Goal: Book appointment/travel/reservation

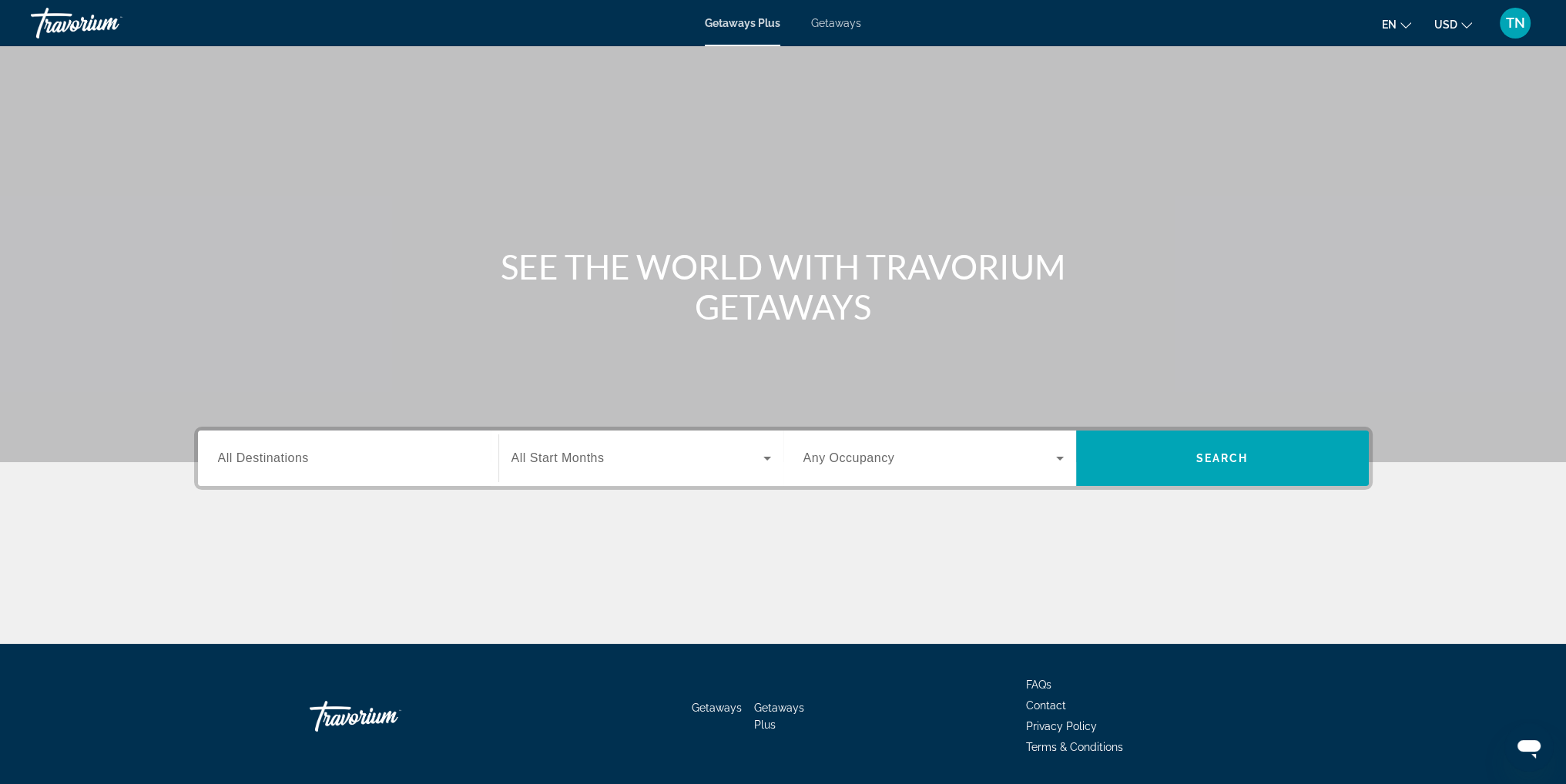
click at [269, 461] on span "All Destinations" at bounding box center [263, 458] width 90 height 13
click at [269, 461] on input "Destination All Destinations" at bounding box center [348, 459] width 260 height 19
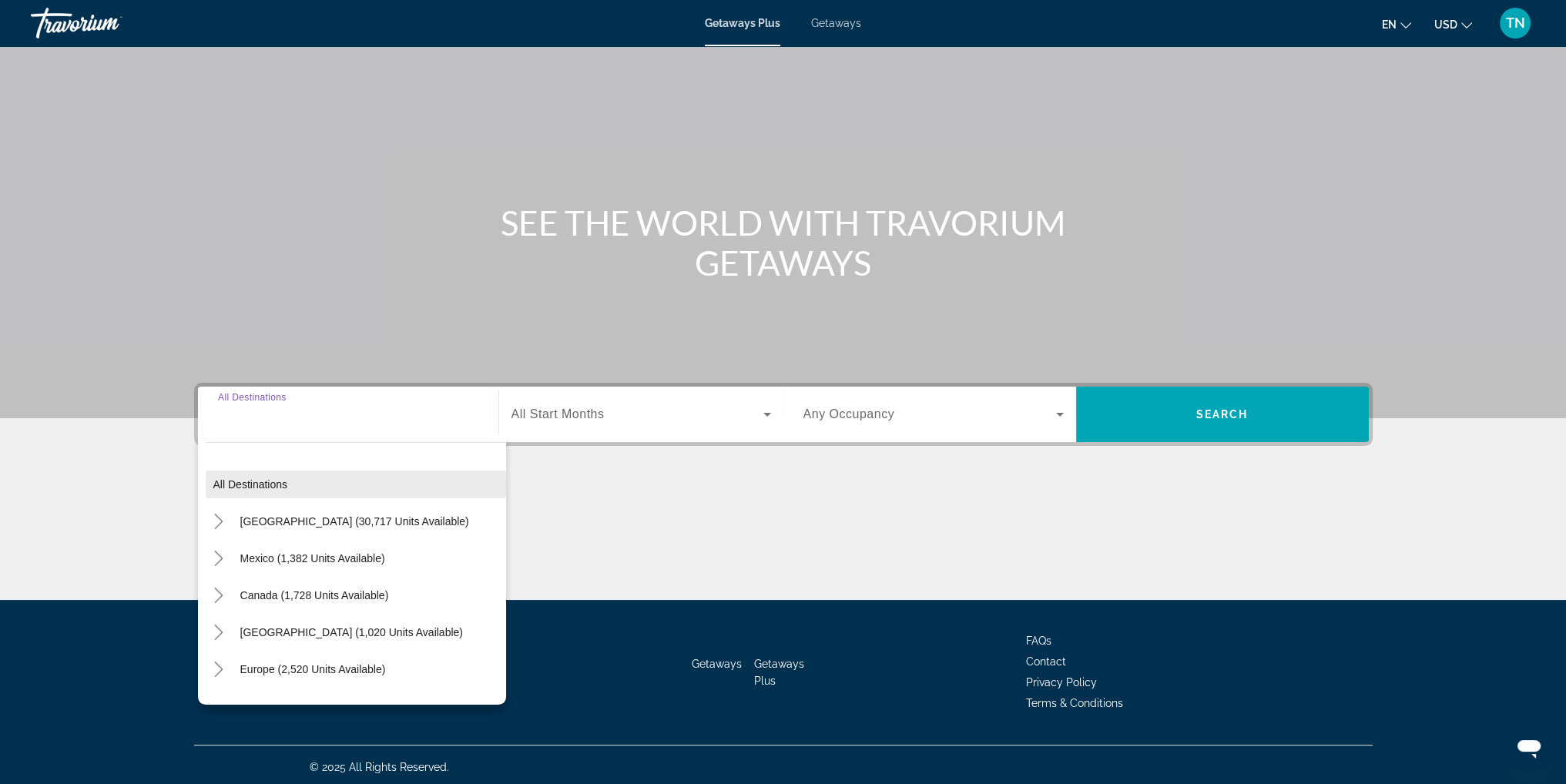
scroll to position [48, 0]
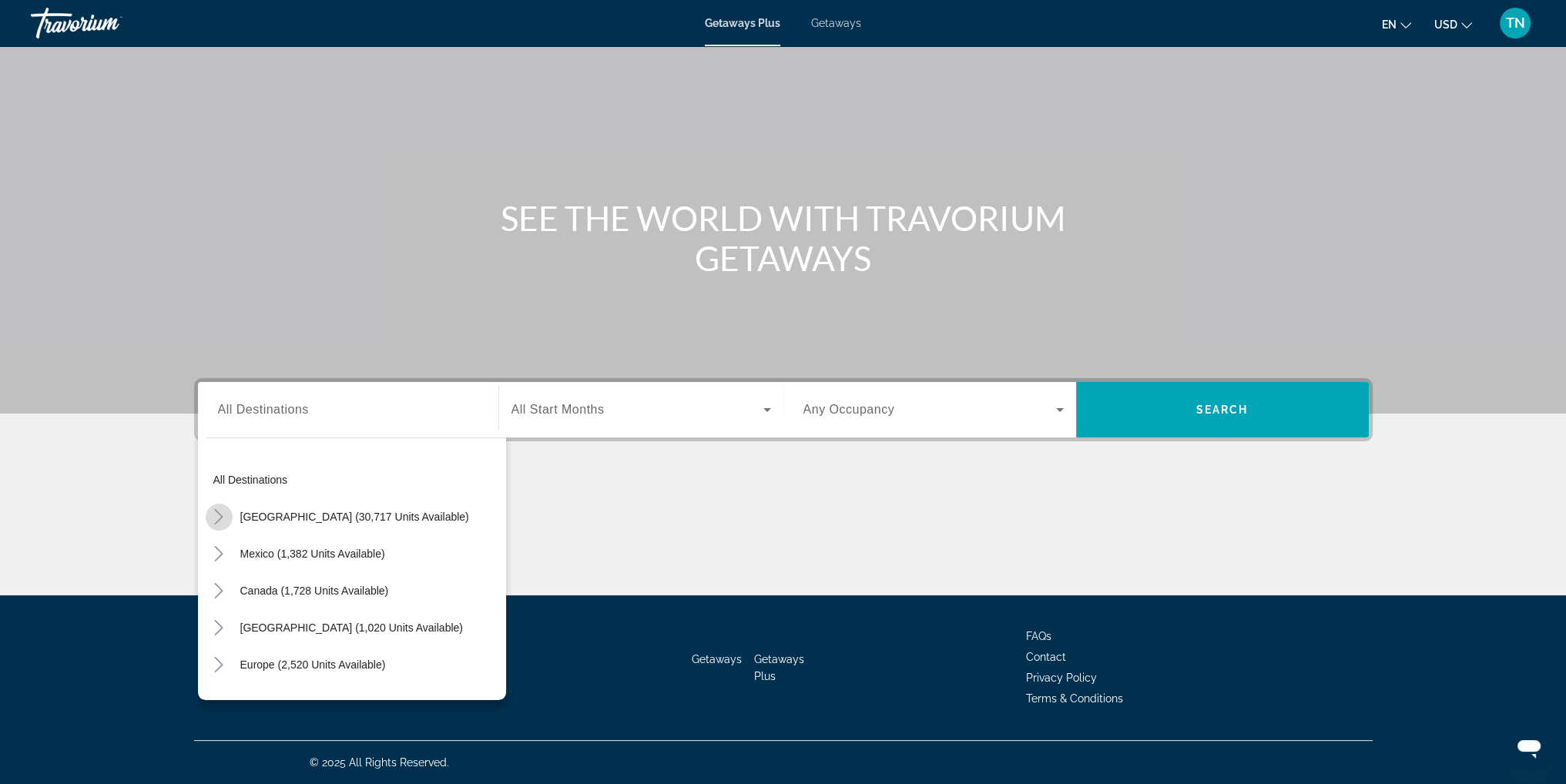
click at [218, 518] on icon "Toggle United States (30,717 units available)" at bounding box center [218, 516] width 16 height 16
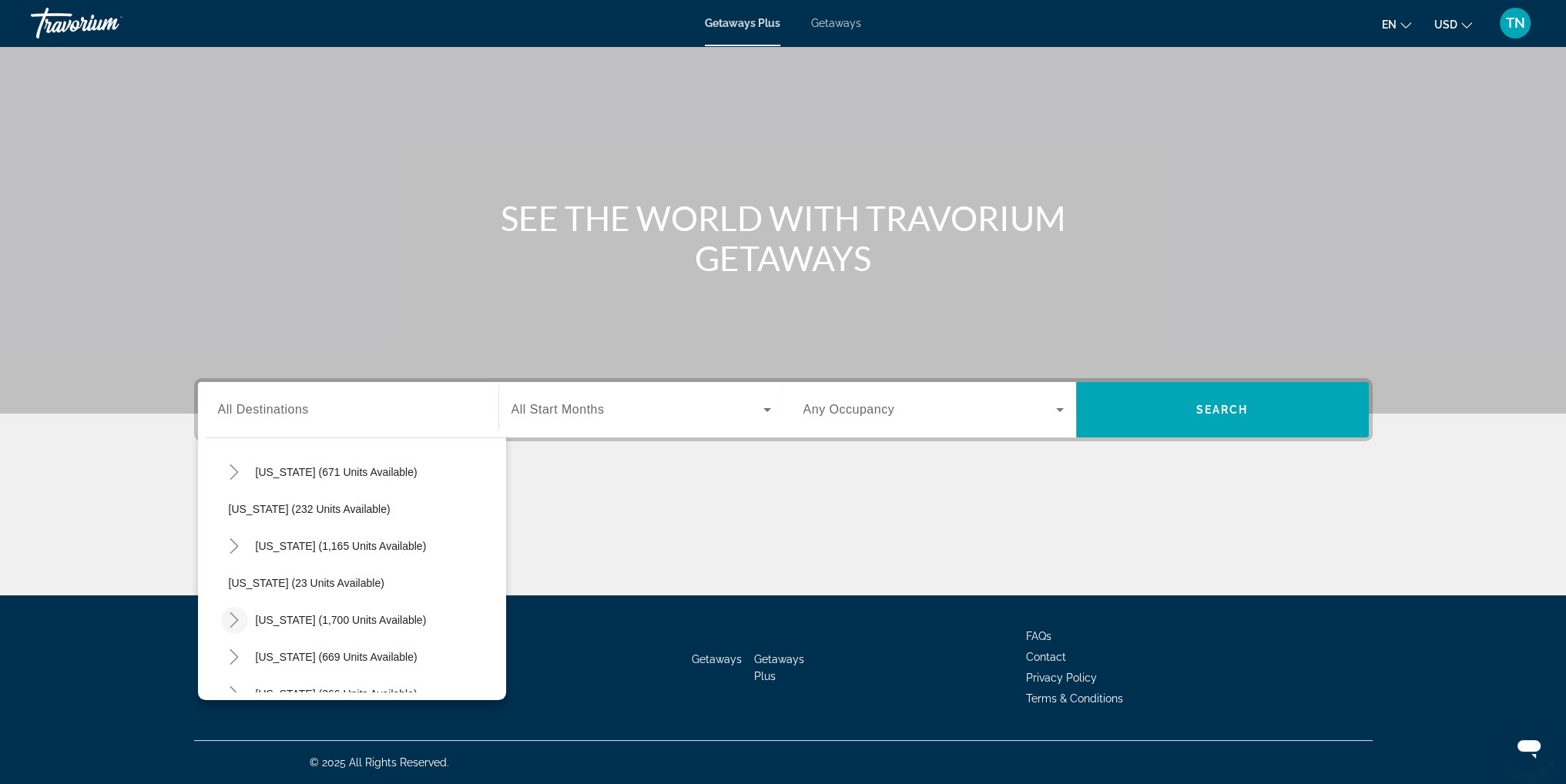
click at [224, 619] on mat-icon "Toggle South Carolina (1,700 units available)" at bounding box center [234, 620] width 27 height 27
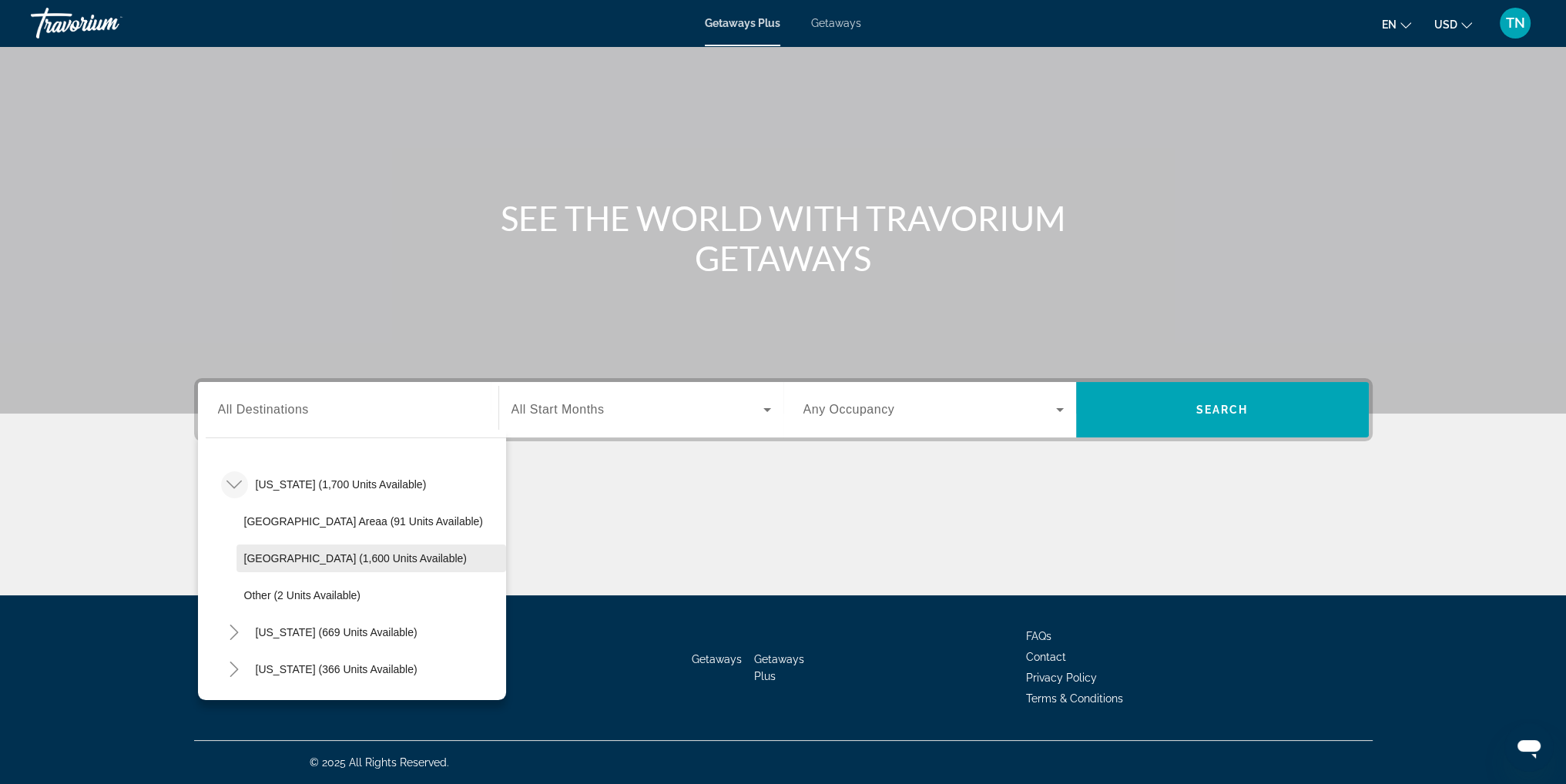
scroll to position [1122, 0]
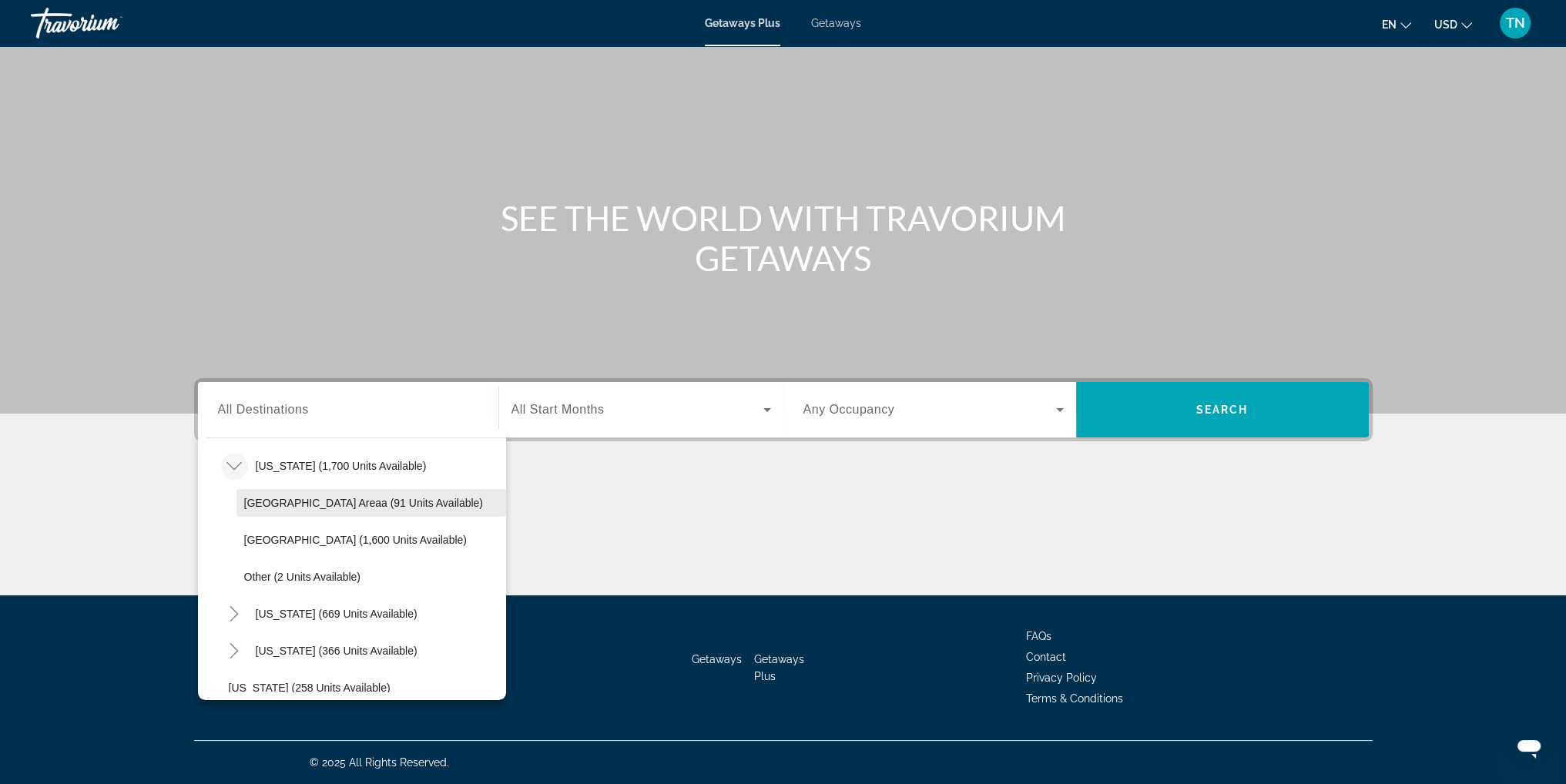
click at [326, 512] on span "Search widget" at bounding box center [371, 503] width 270 height 37
type input "**********"
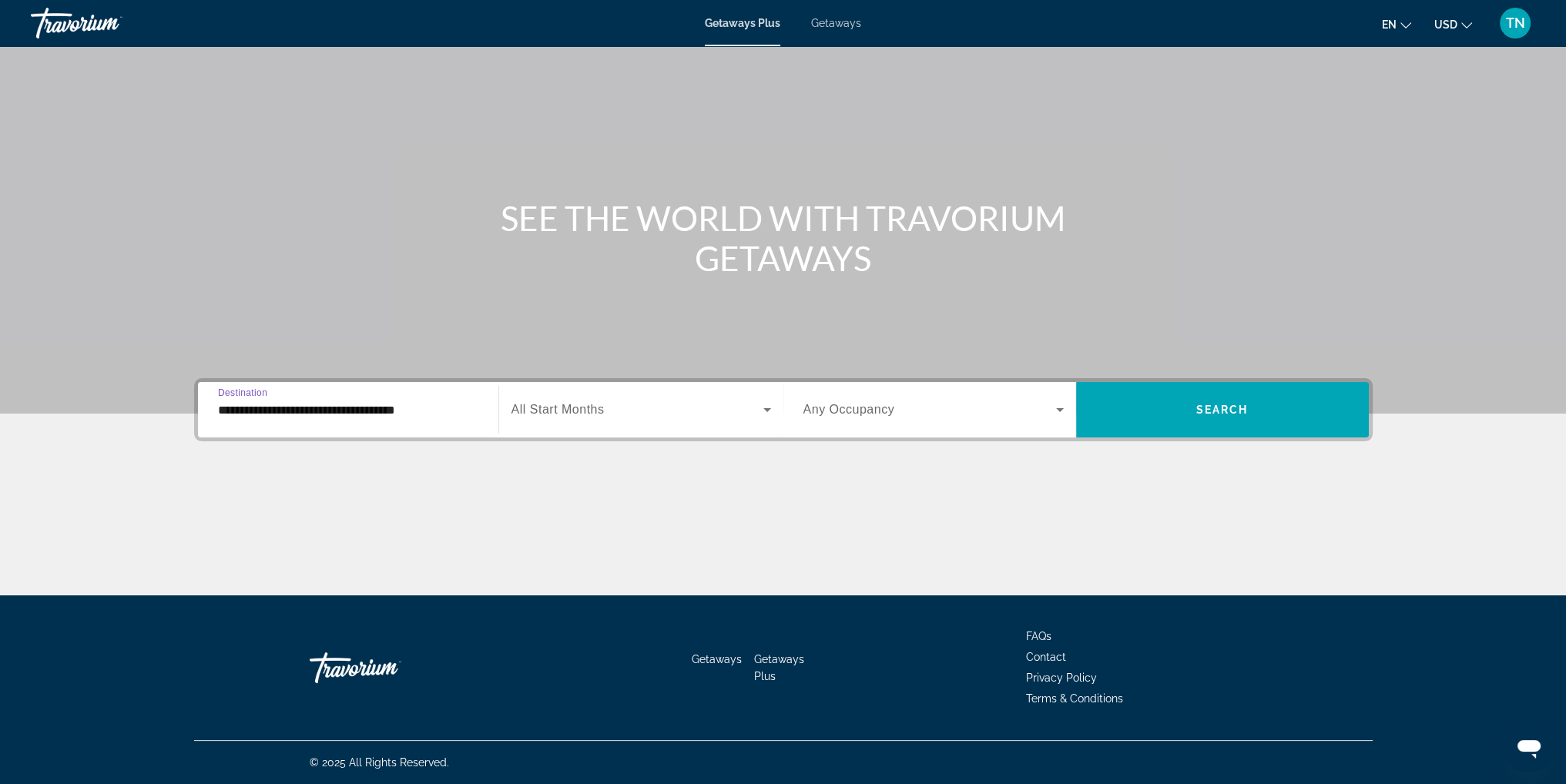
click at [866, 416] on label "Occupancy Any Occupancy" at bounding box center [850, 409] width 91 height 14
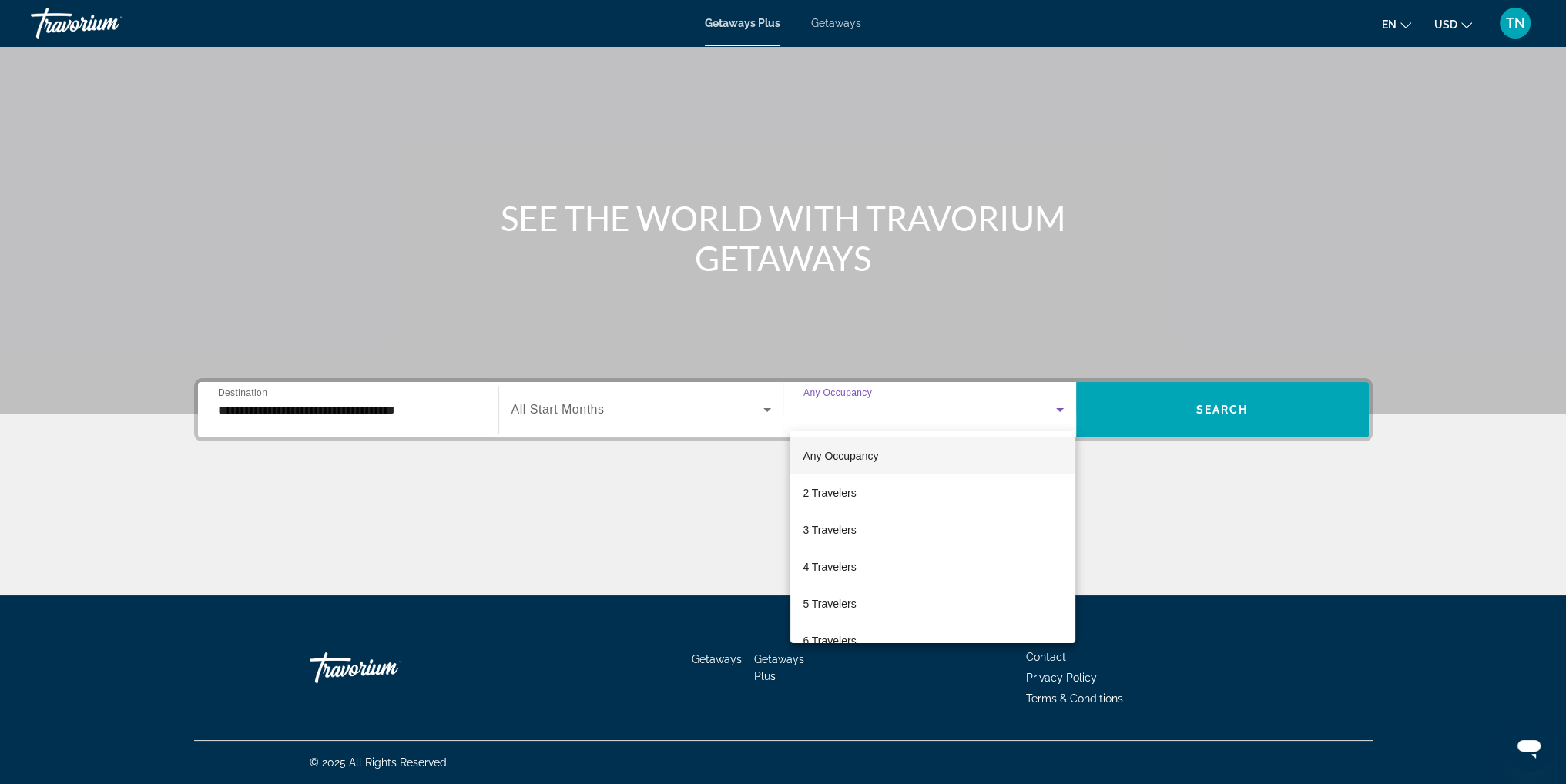
click at [587, 410] on div at bounding box center [783, 392] width 1566 height 784
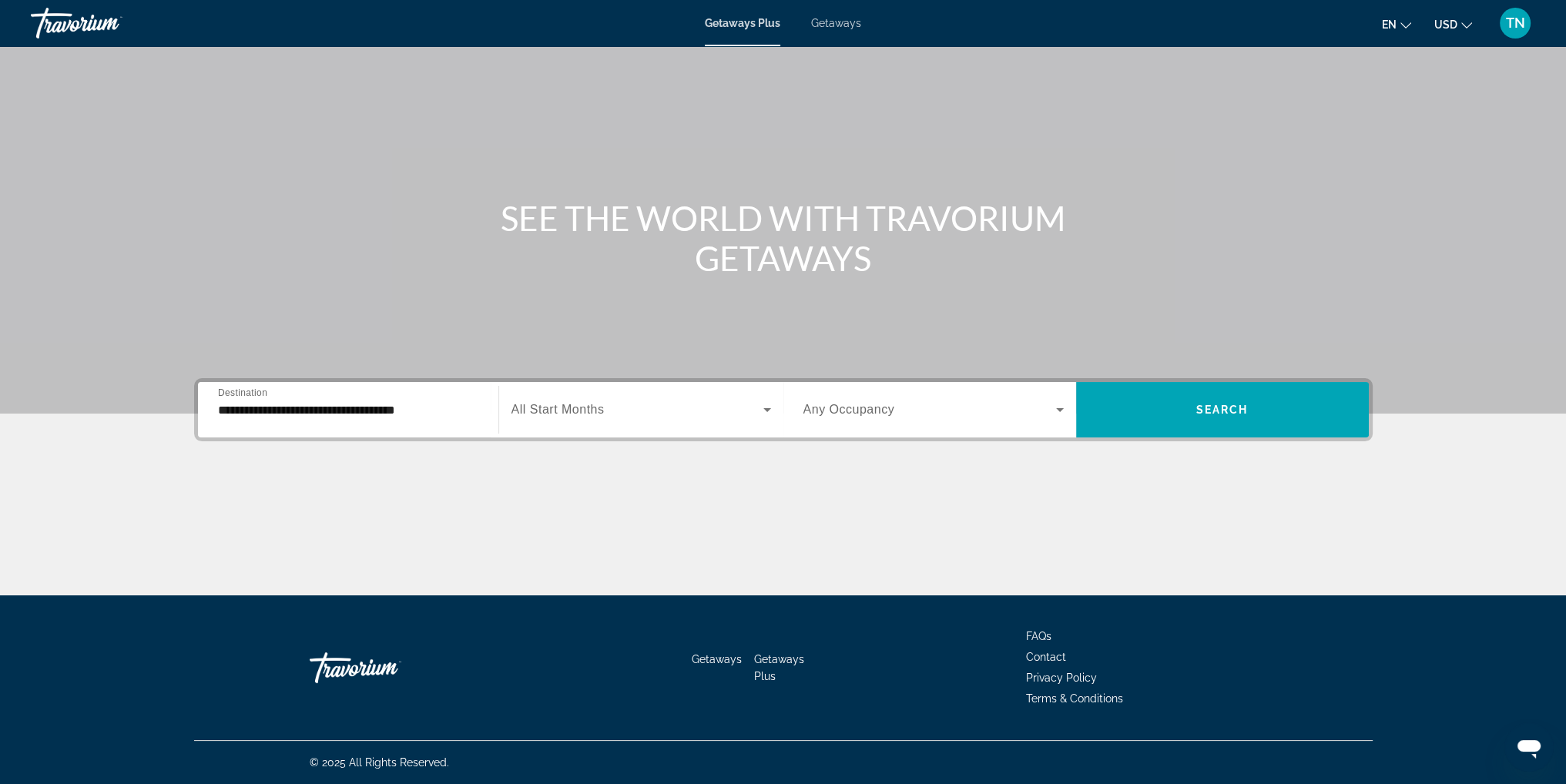
click at [626, 404] on span "Search widget" at bounding box center [638, 410] width 252 height 19
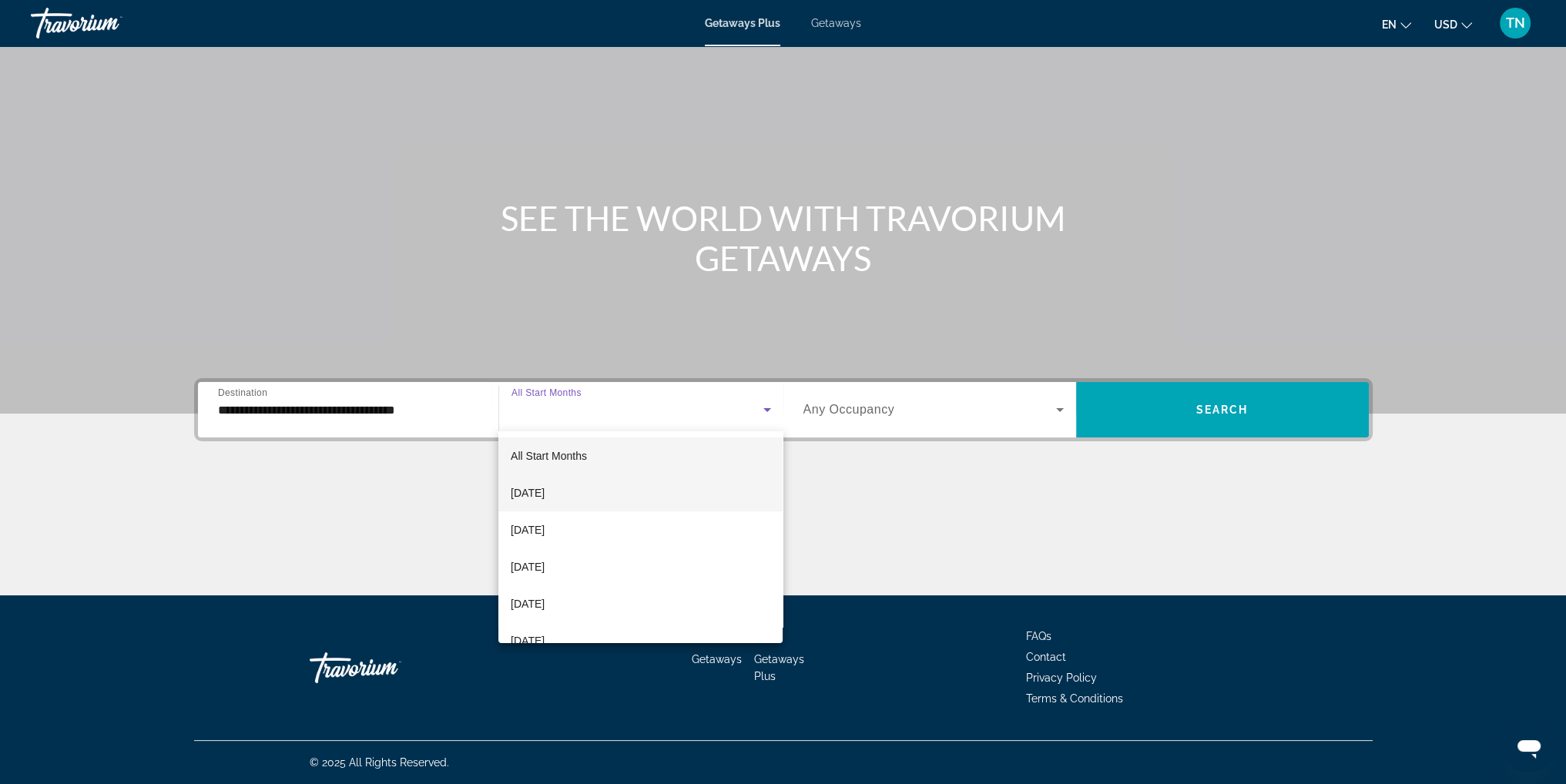
click at [545, 488] on span "[DATE]" at bounding box center [528, 493] width 34 height 19
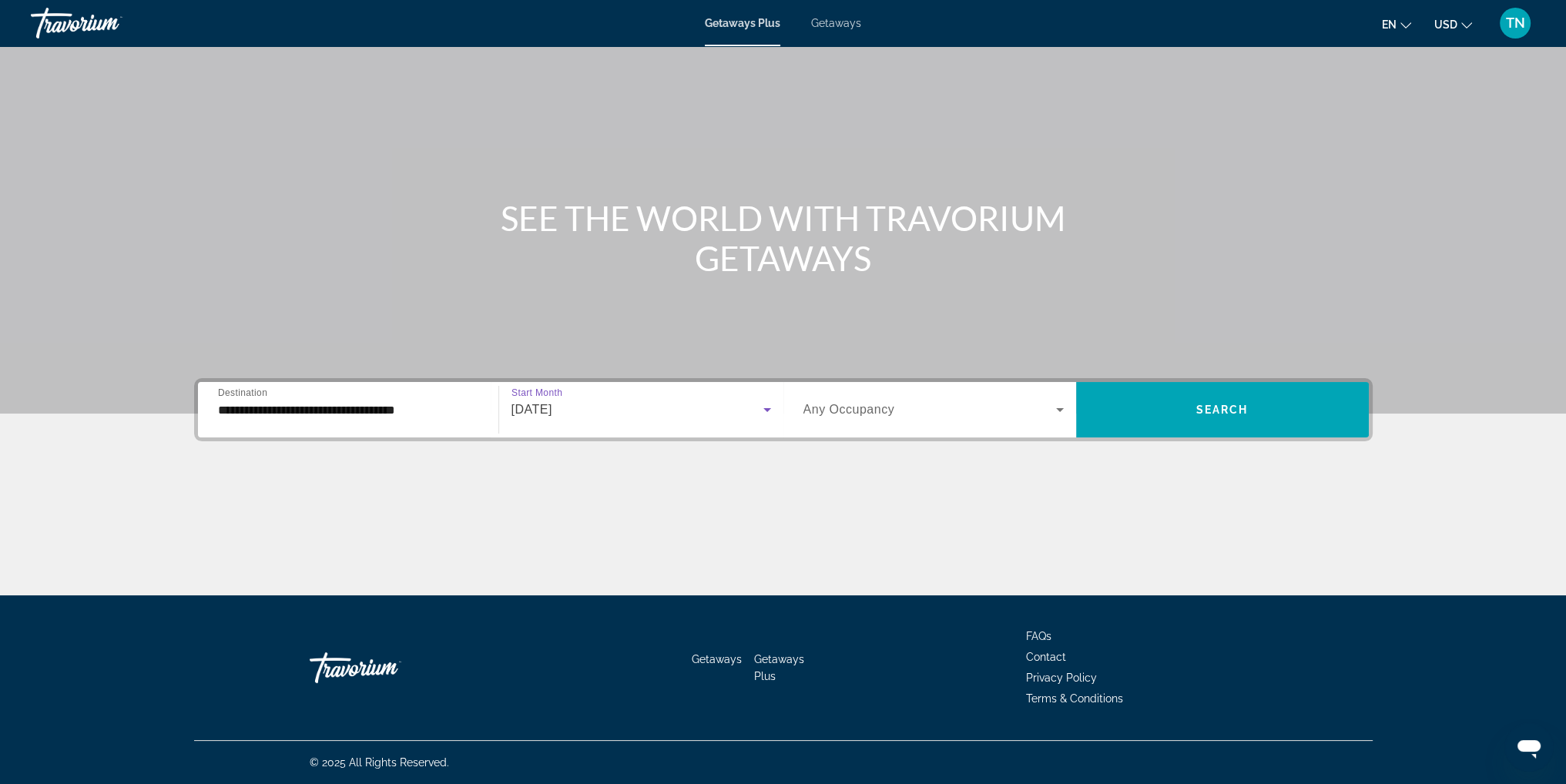
click at [1047, 415] on span "Search widget" at bounding box center [930, 410] width 253 height 19
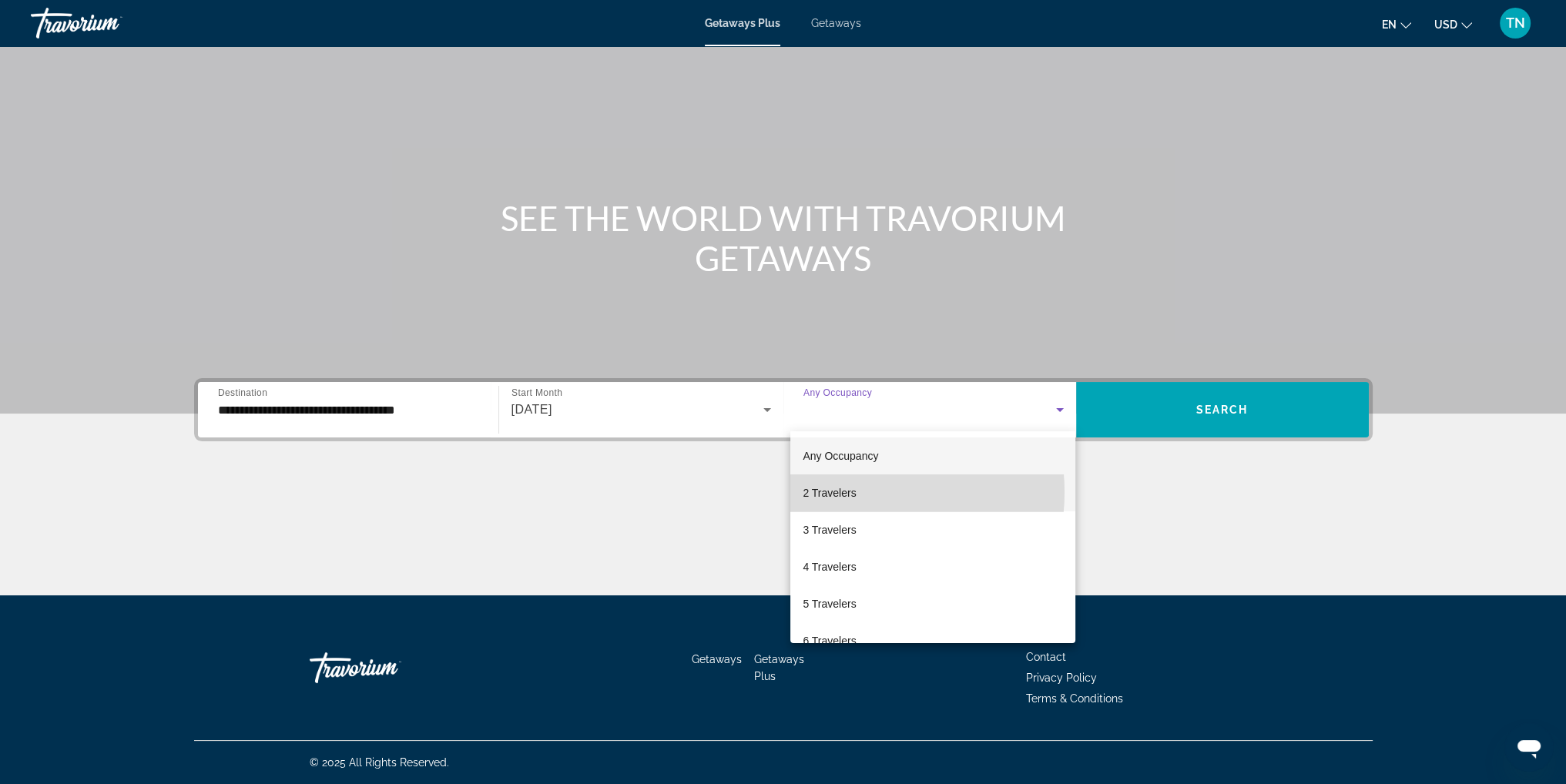
click at [844, 492] on span "2 Travelers" at bounding box center [829, 493] width 53 height 19
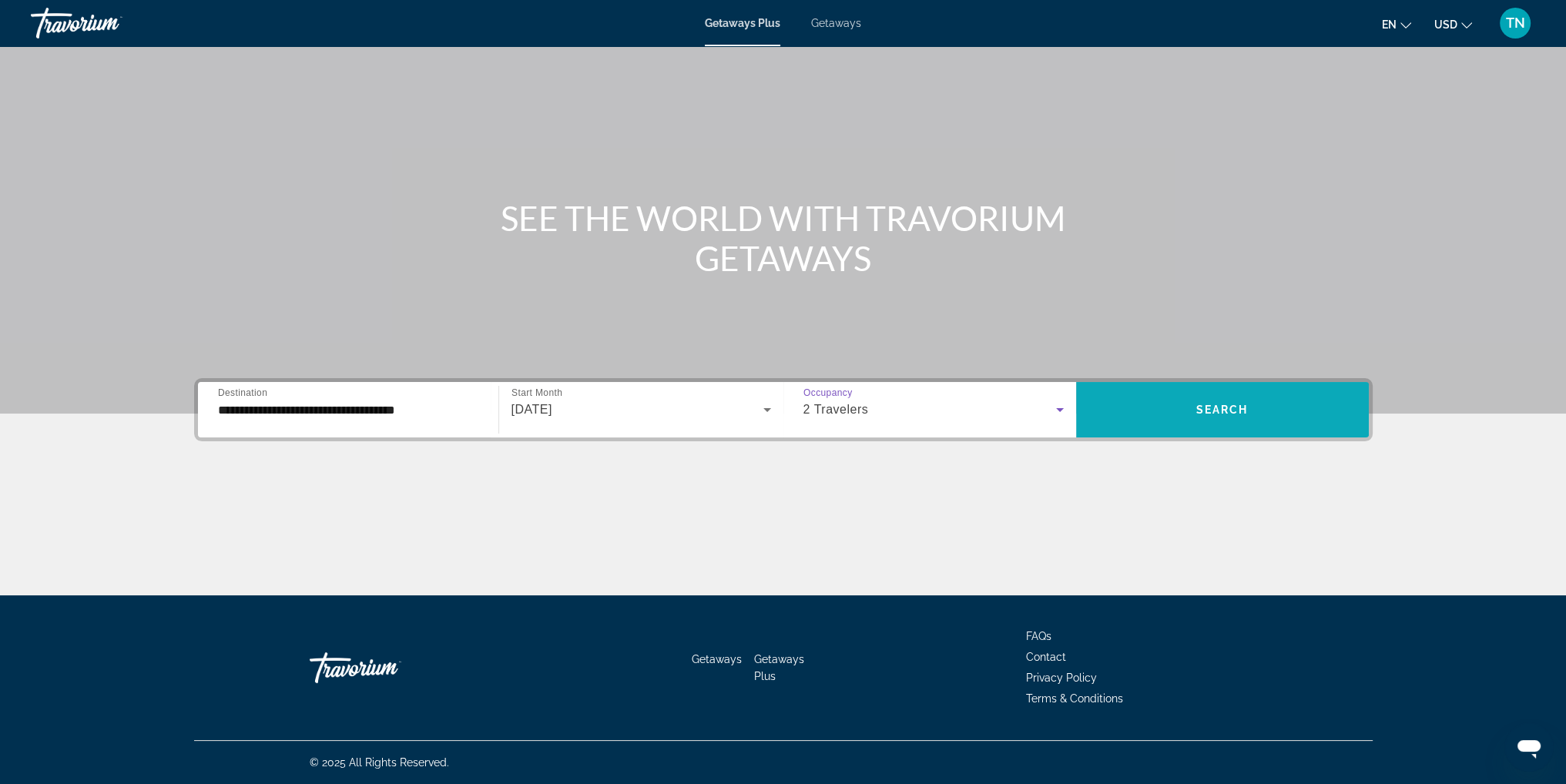
click at [1174, 409] on span "Search widget" at bounding box center [1223, 410] width 293 height 37
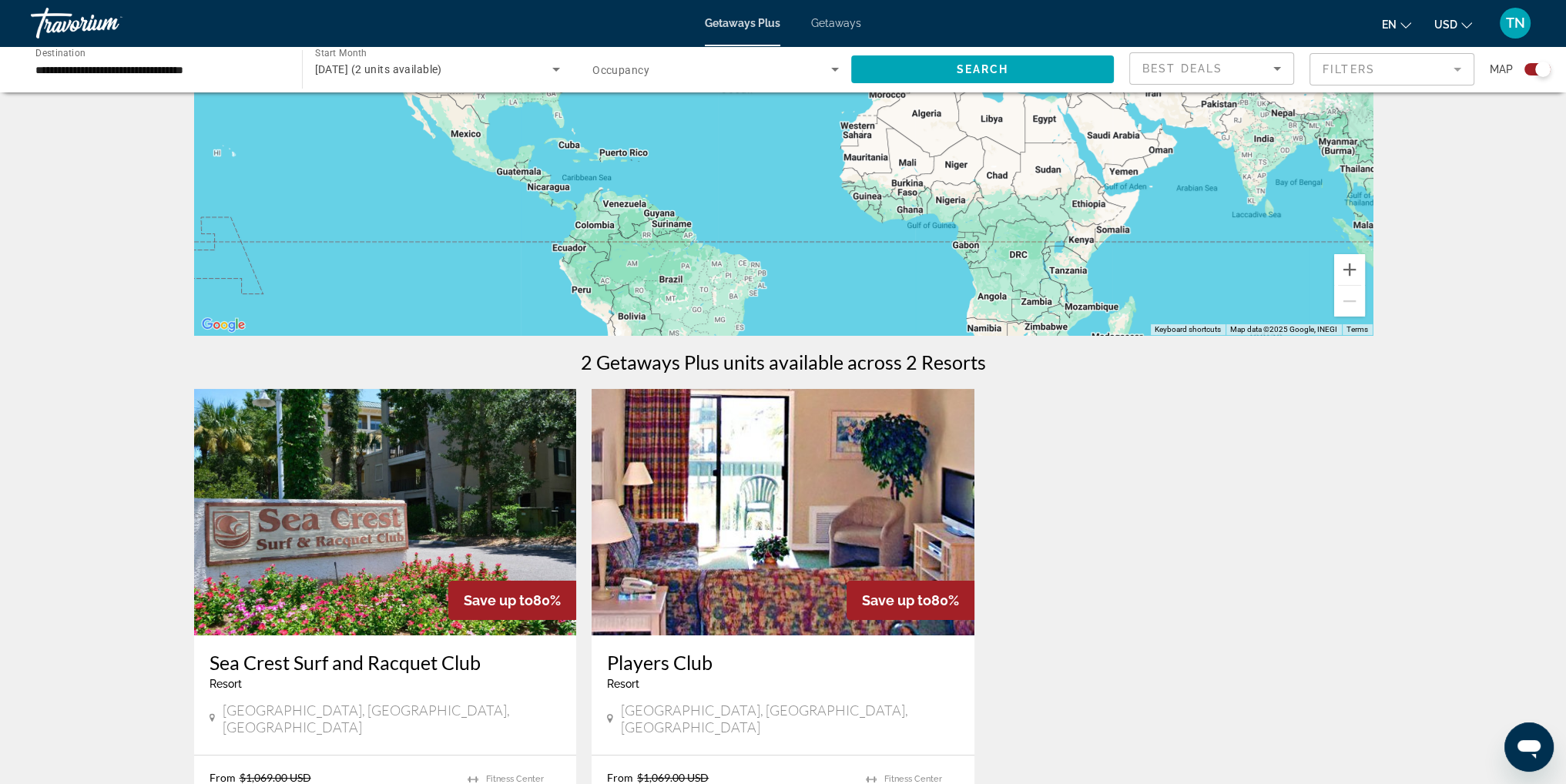
scroll to position [154, 0]
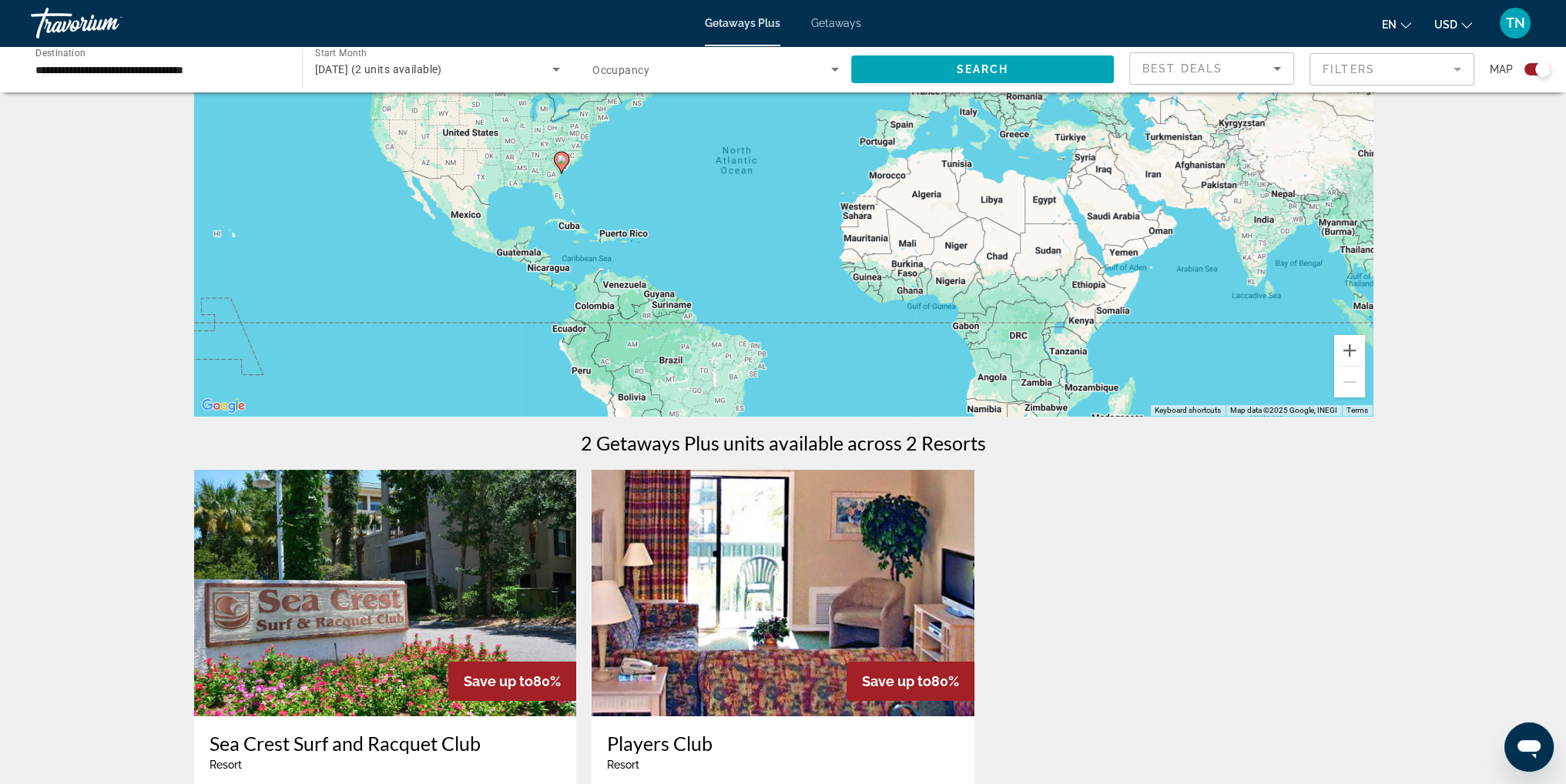
click at [1399, 76] on mat-form-field "Filters" at bounding box center [1392, 69] width 165 height 33
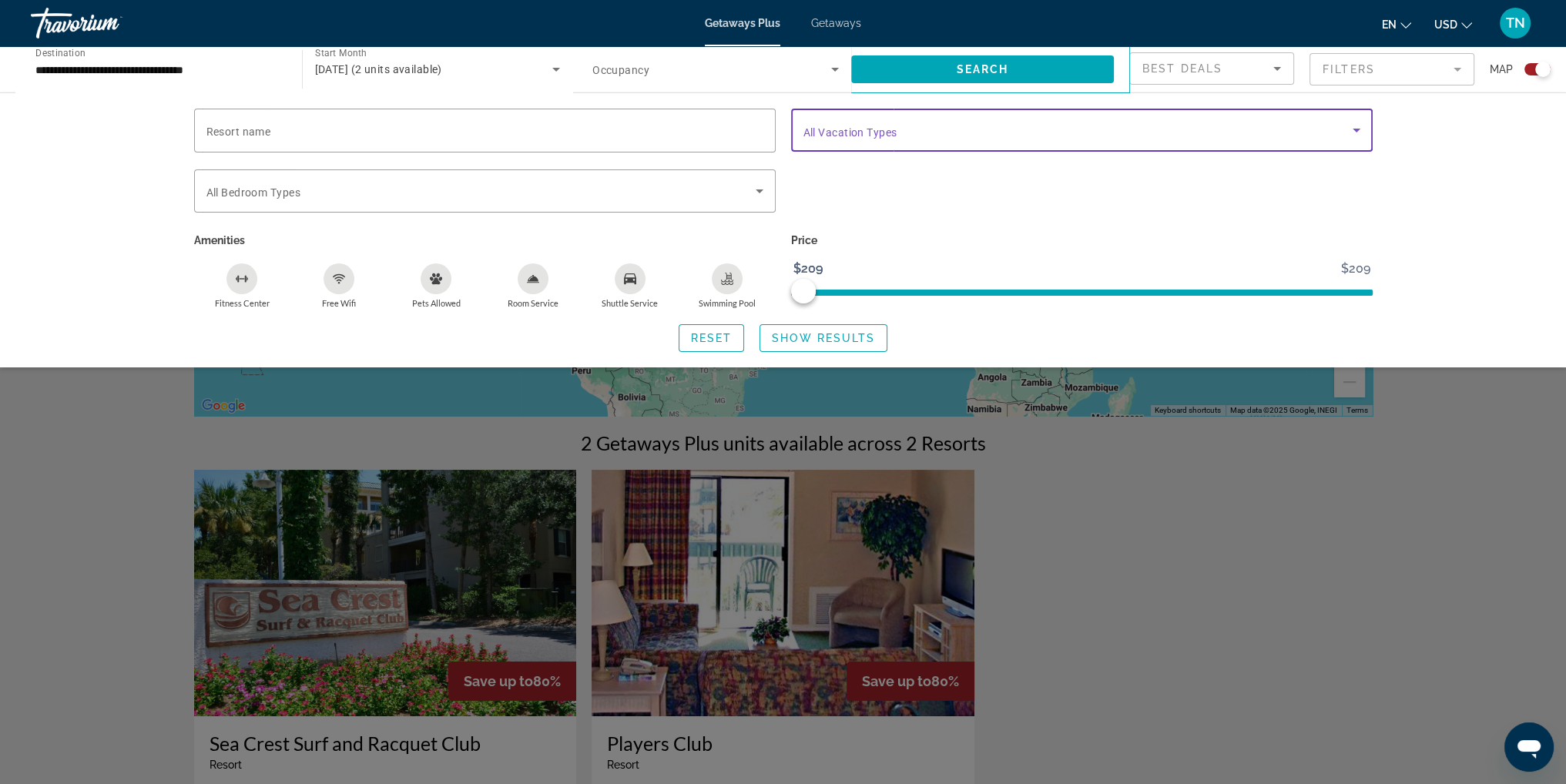
click at [975, 130] on span "Search widget" at bounding box center [1078, 131] width 549 height 19
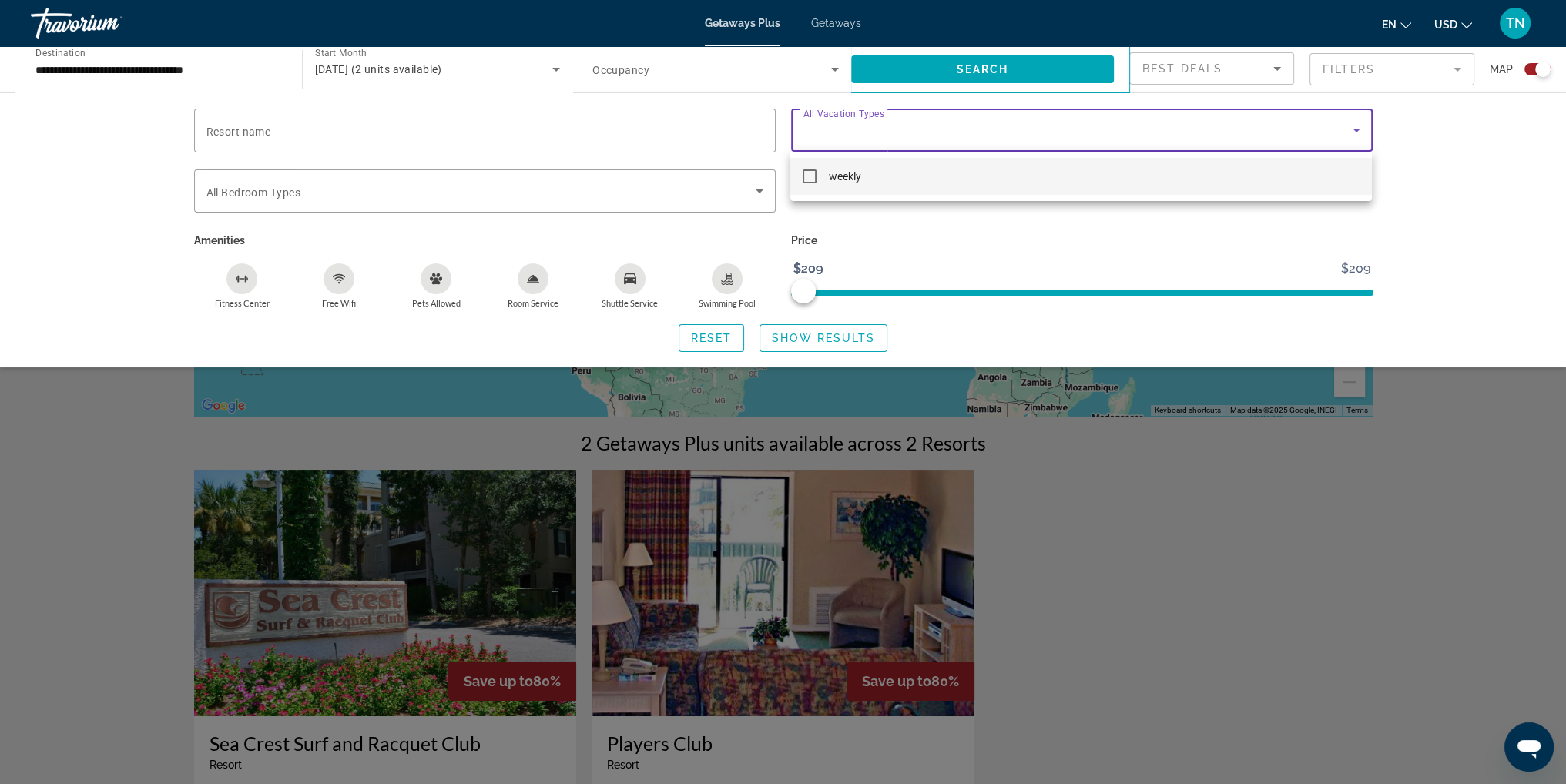
click at [1162, 507] on div at bounding box center [783, 392] width 1566 height 784
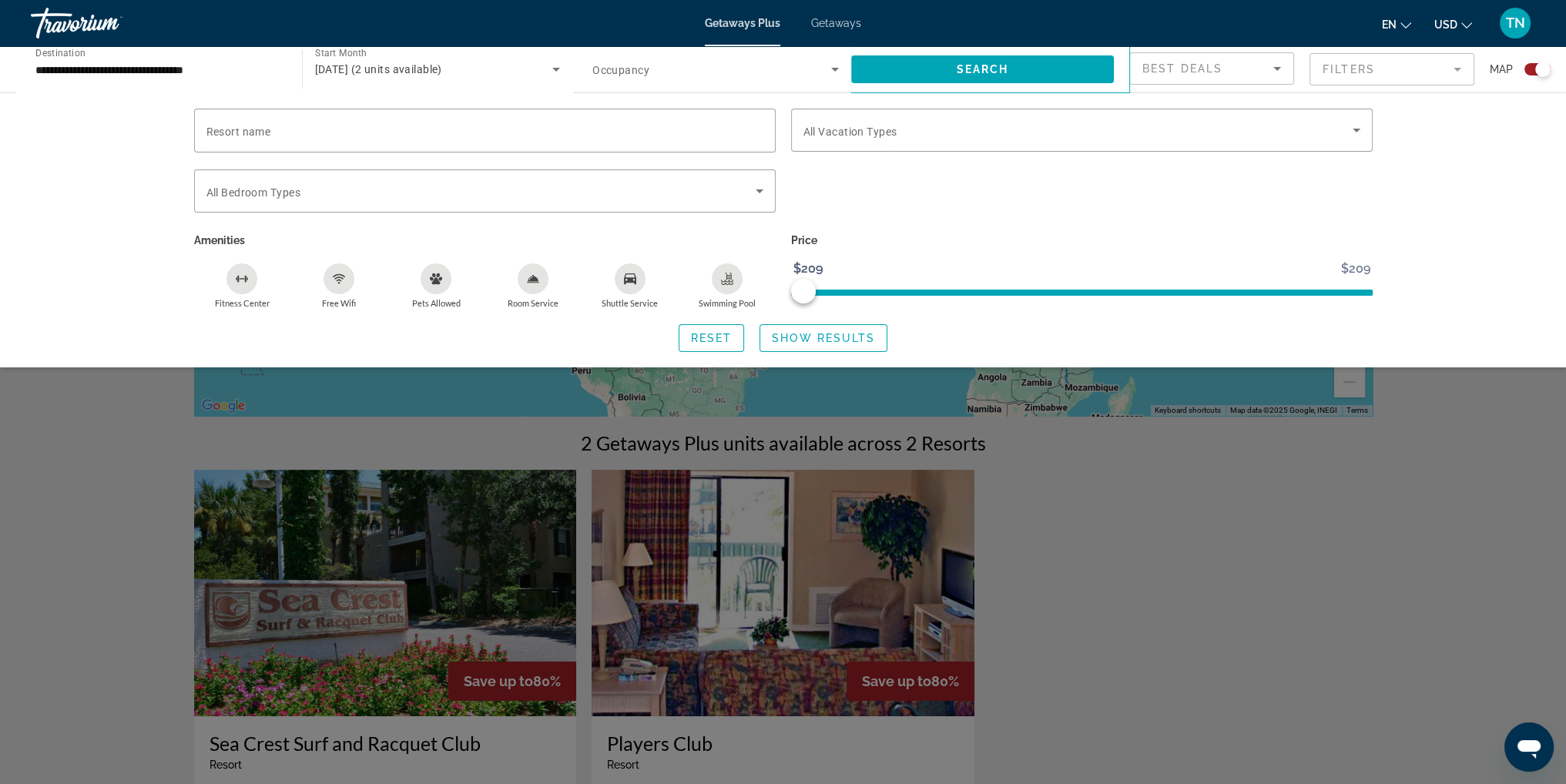
click at [367, 616] on div "Search widget" at bounding box center [783, 507] width 1566 height 553
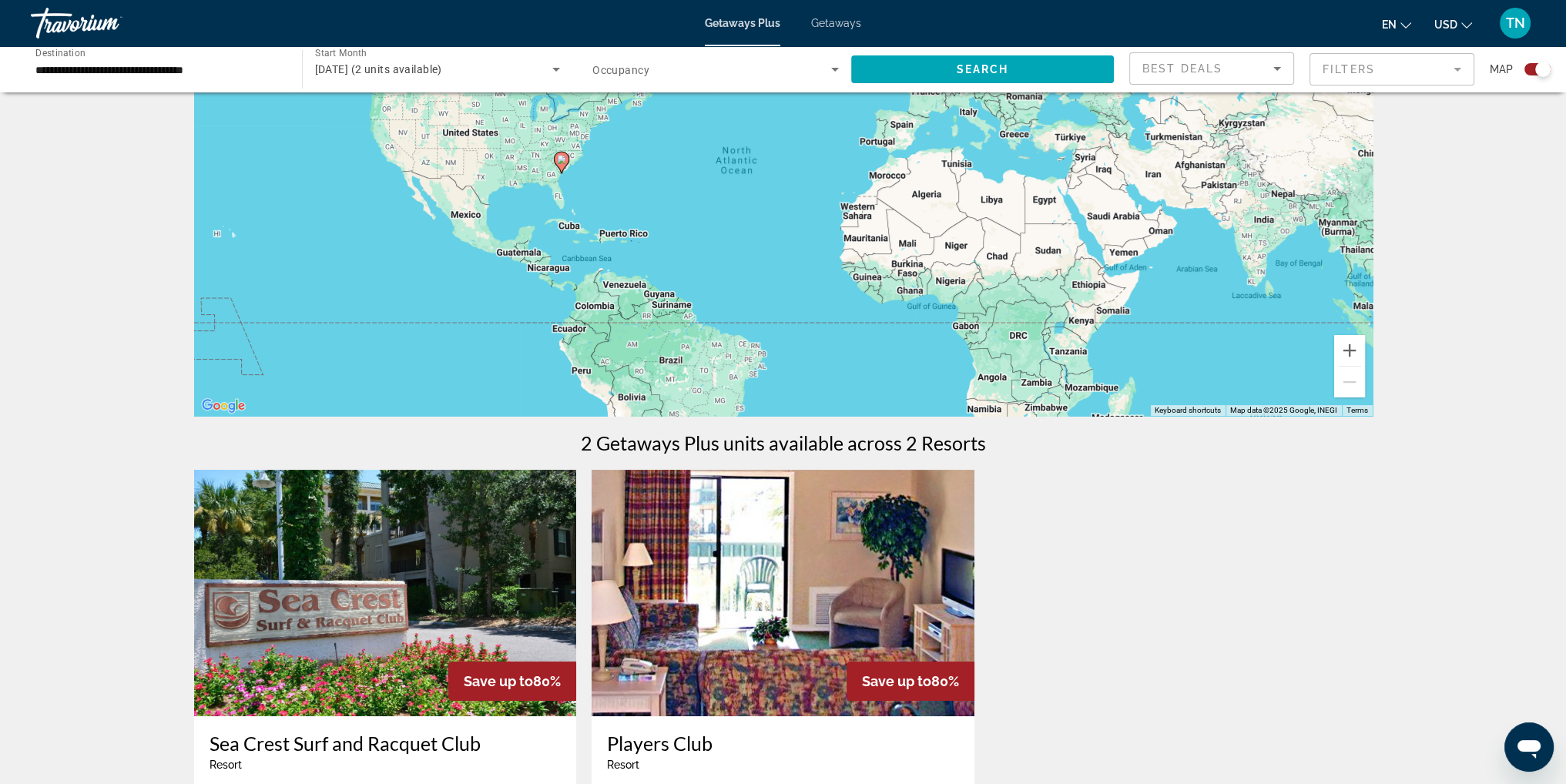
click at [441, 620] on img "Main content" at bounding box center [385, 593] width 383 height 246
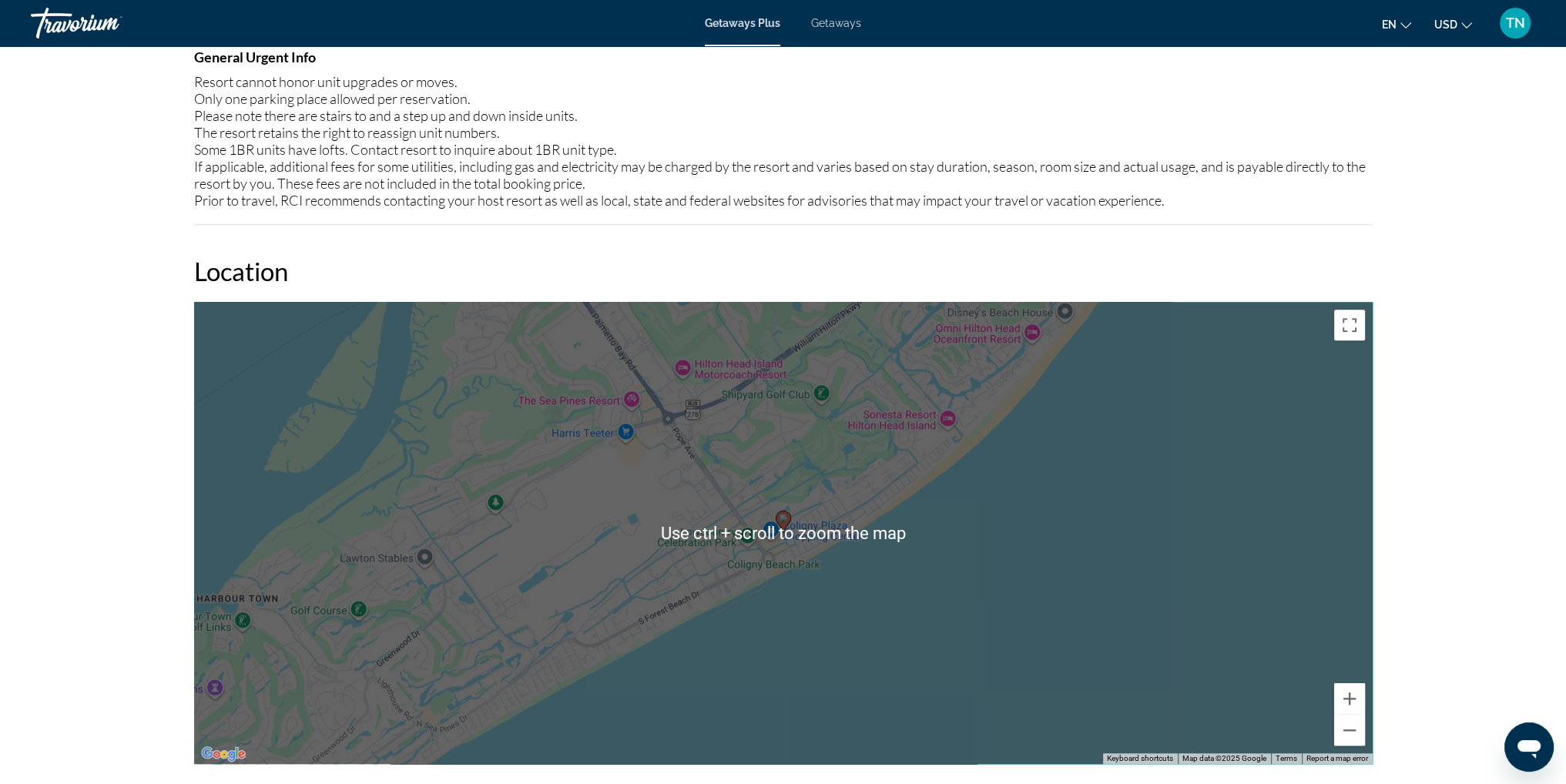
scroll to position [1771, 0]
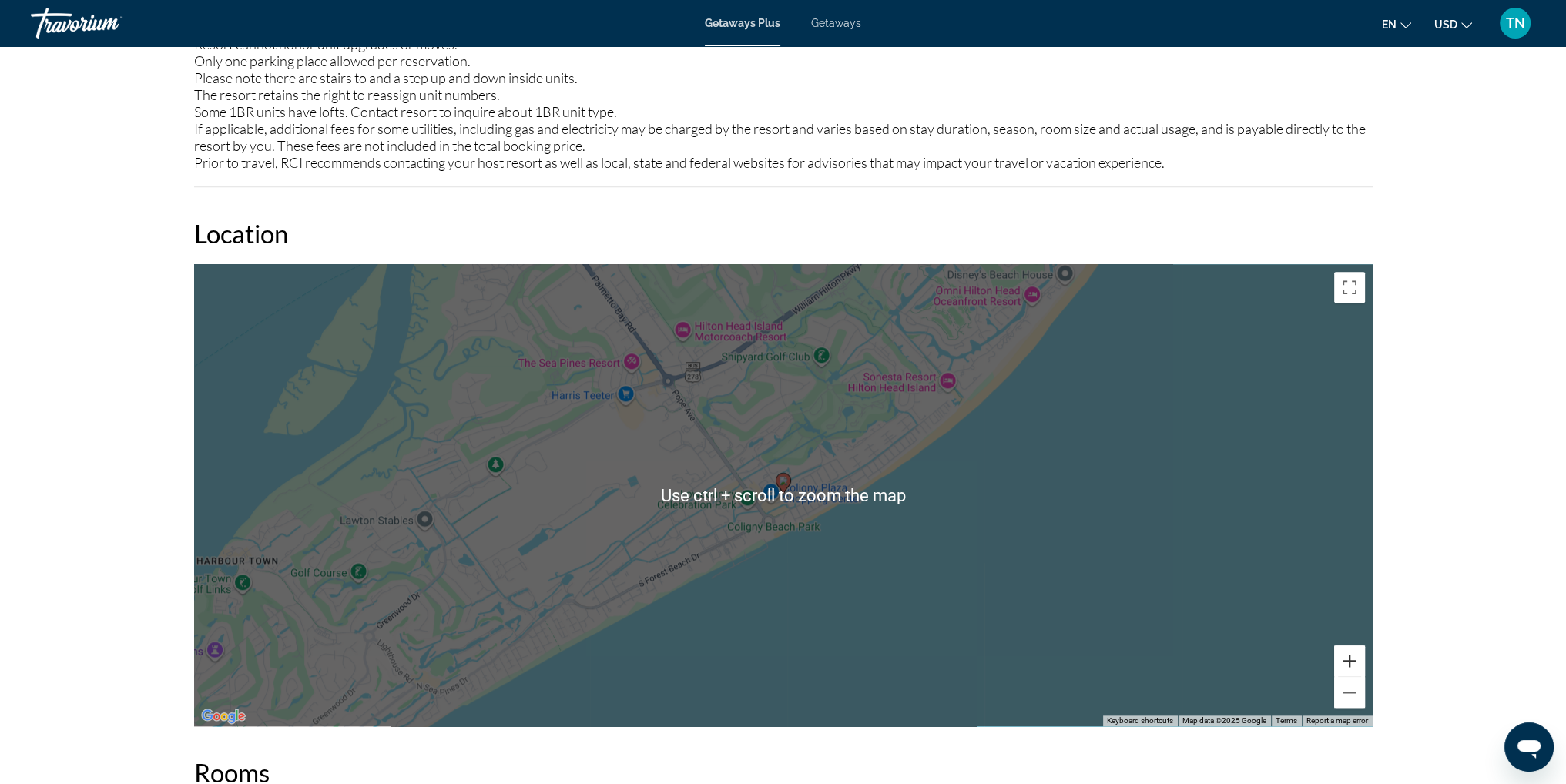
click at [1349, 659] on button "Zoom in" at bounding box center [1350, 660] width 31 height 31
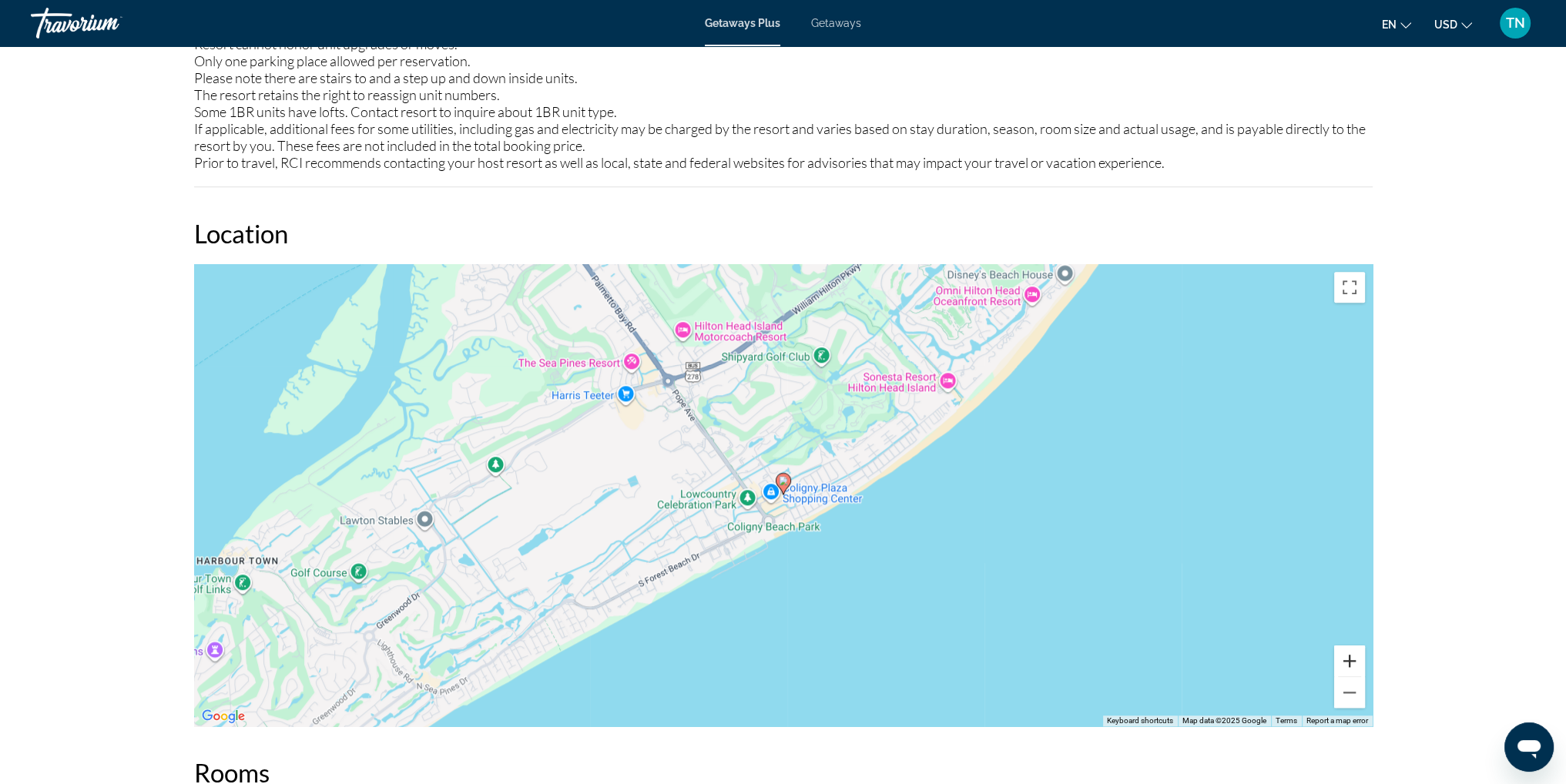
click at [1349, 658] on button "Zoom in" at bounding box center [1350, 660] width 31 height 31
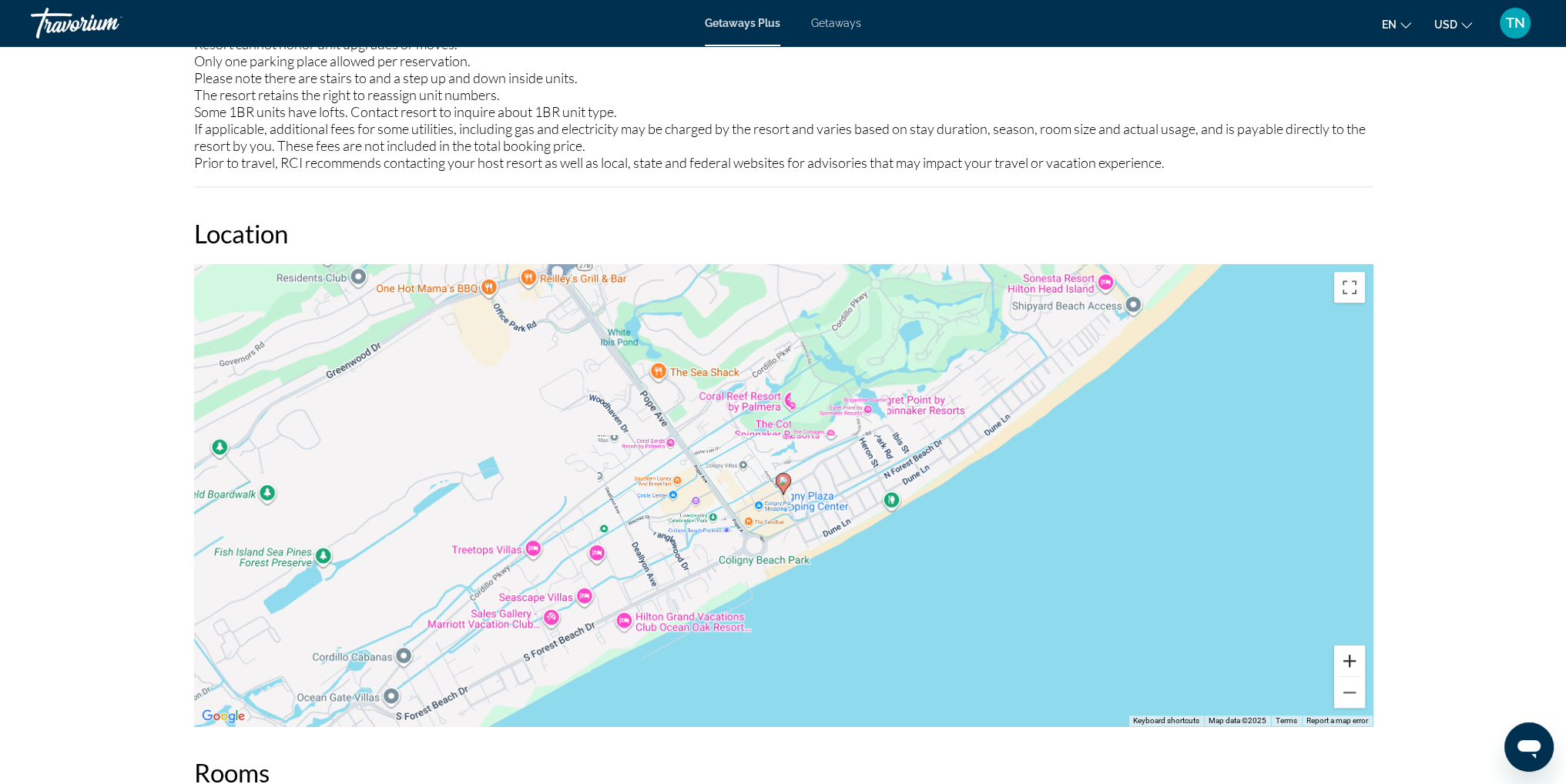
click at [1349, 658] on button "Zoom in" at bounding box center [1350, 660] width 31 height 31
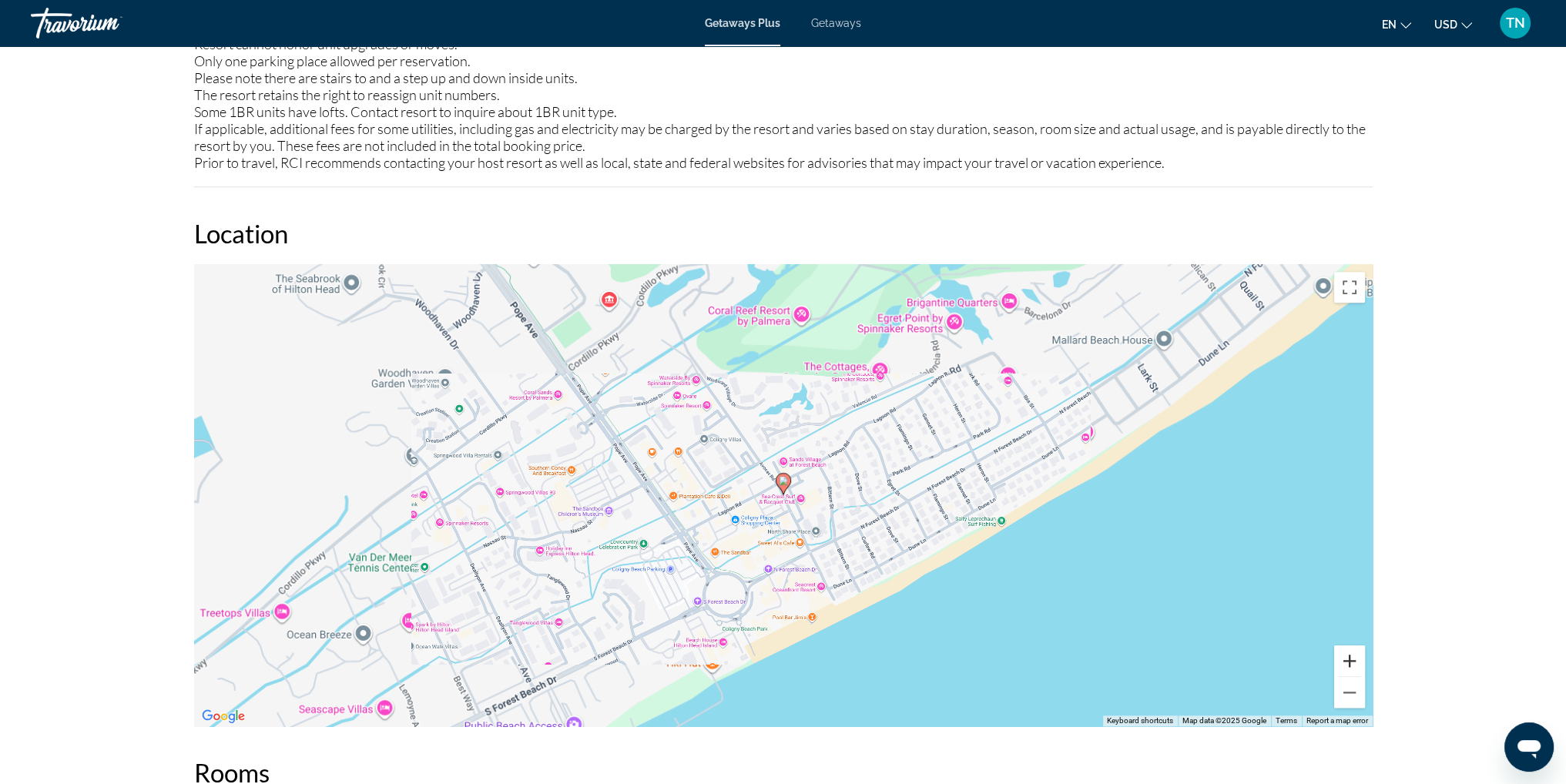
click at [1349, 658] on button "Zoom in" at bounding box center [1350, 660] width 31 height 31
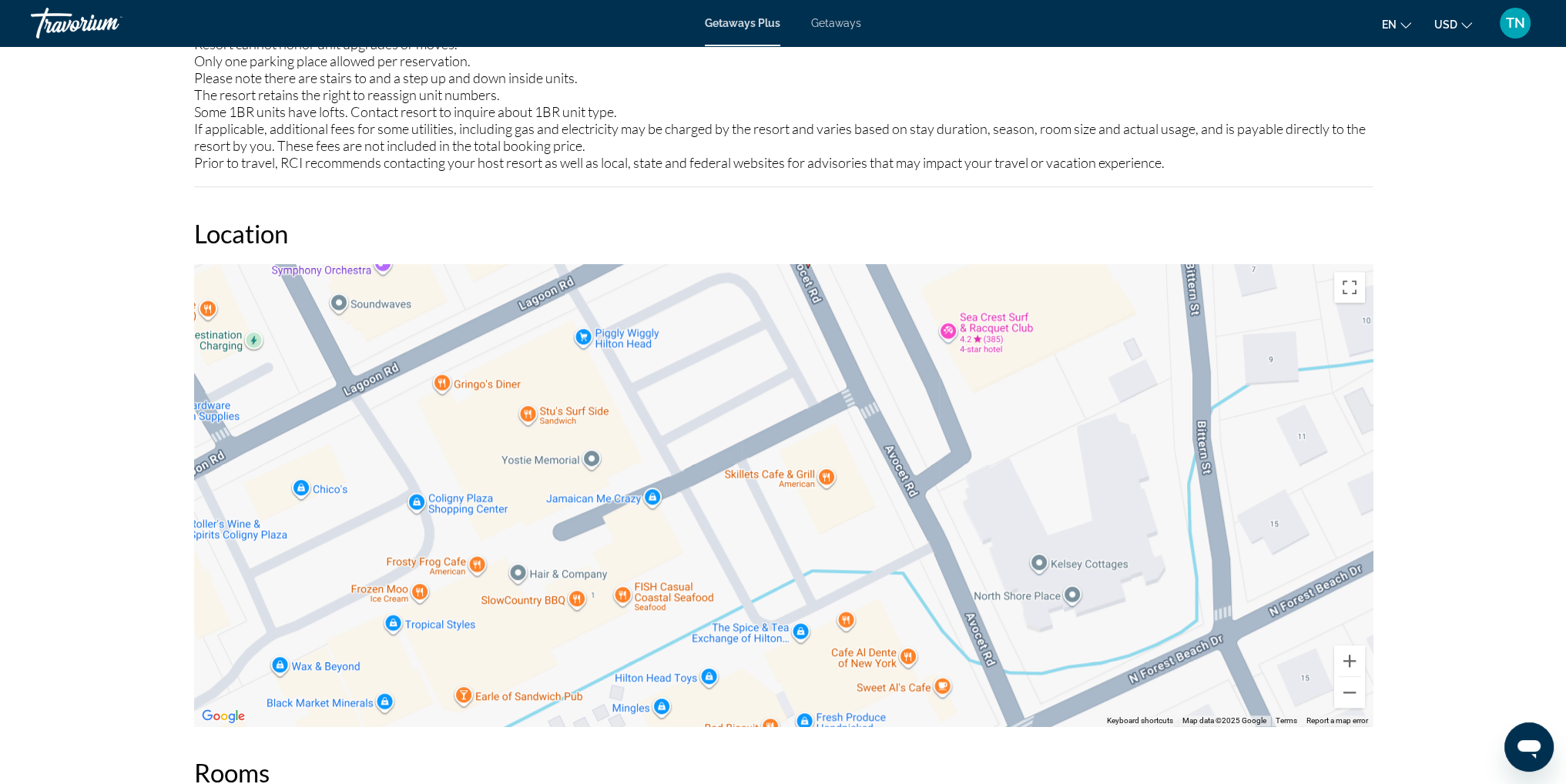
drag, startPoint x: 869, startPoint y: 629, endPoint x: 894, endPoint y: 401, distance: 229.4
click at [894, 401] on div "To activate drag with keyboard, press Alt + Enter. Once in keyboard drag state,…" at bounding box center [783, 495] width 1179 height 462
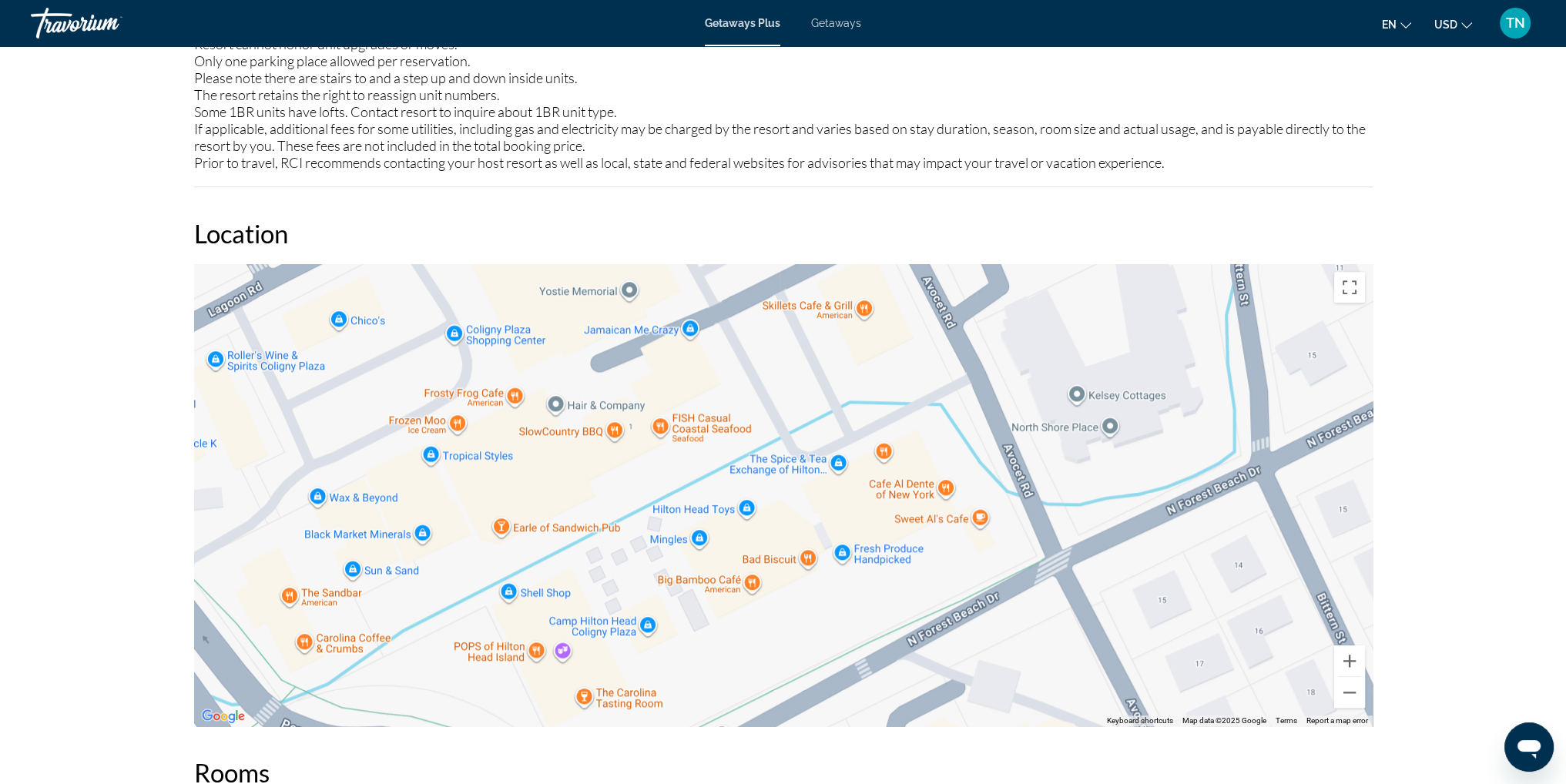
drag, startPoint x: 888, startPoint y: 641, endPoint x: 930, endPoint y: 462, distance: 183.9
click at [930, 462] on div "To activate drag with keyboard, press Alt + Enter. Once in keyboard drag state,…" at bounding box center [783, 495] width 1179 height 462
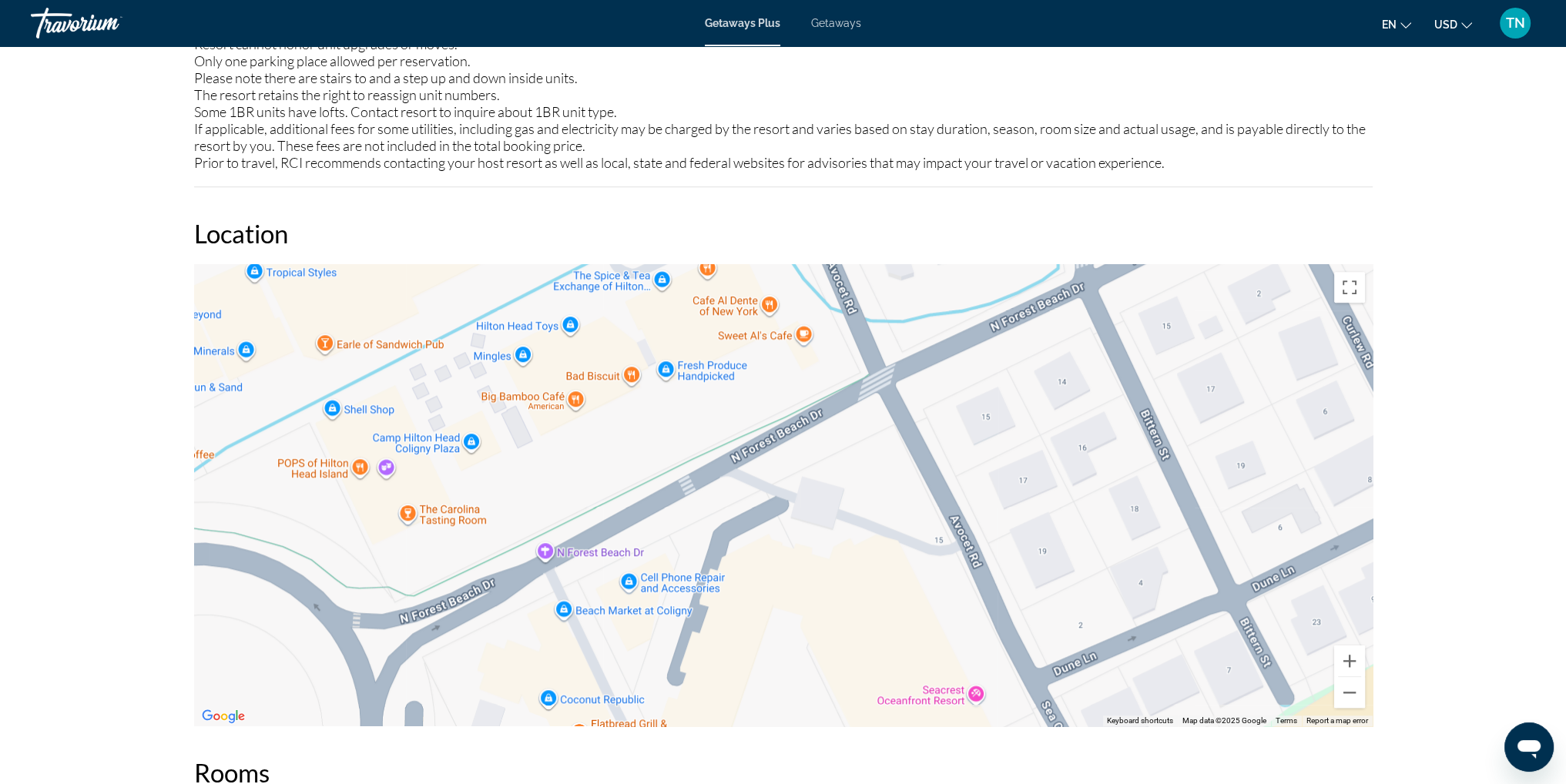
drag, startPoint x: 995, startPoint y: 600, endPoint x: 819, endPoint y: 415, distance: 255.3
click at [819, 415] on div "To activate drag with keyboard, press Alt + Enter. Once in keyboard drag state,…" at bounding box center [783, 495] width 1179 height 462
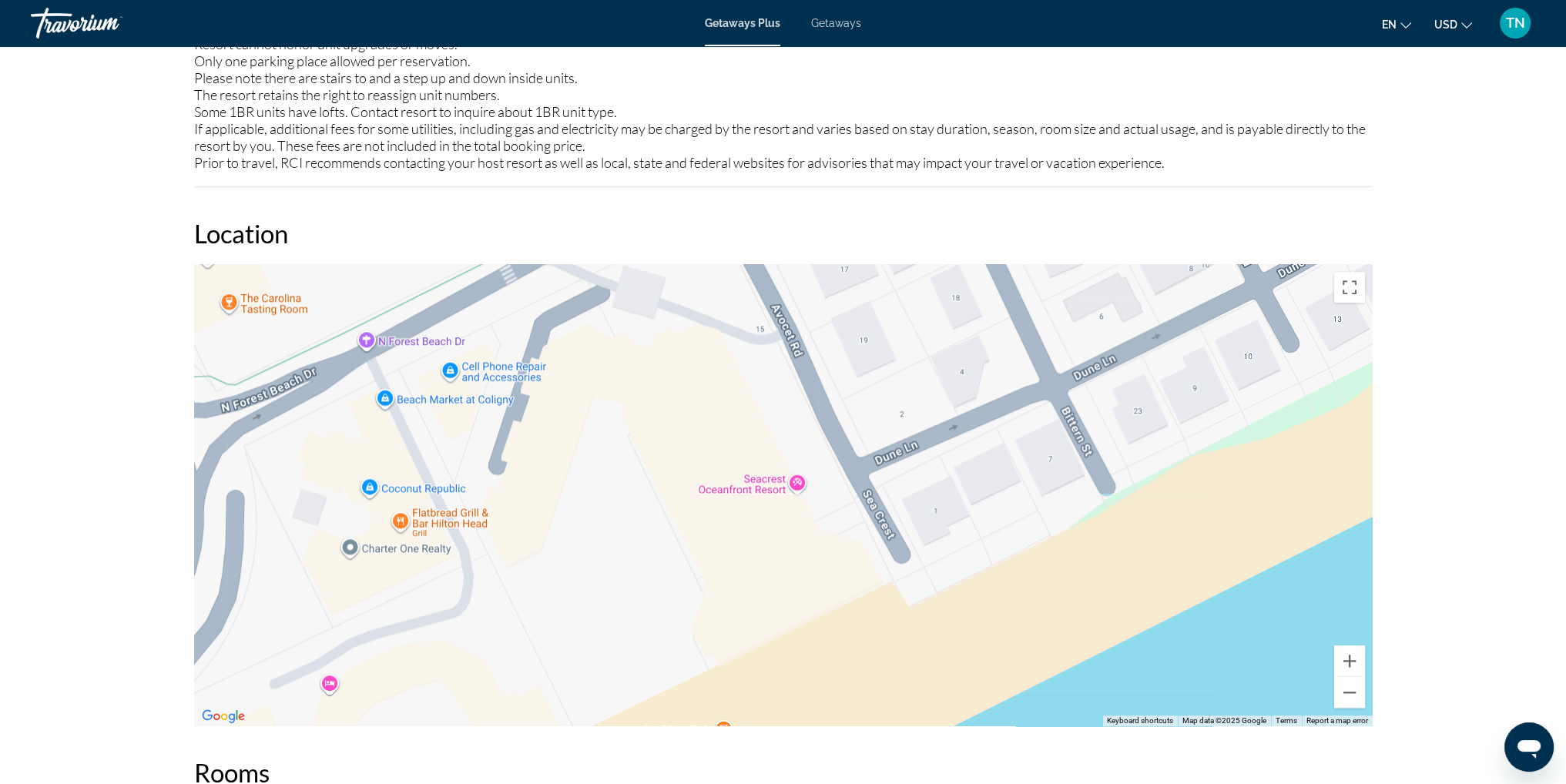
drag, startPoint x: 924, startPoint y: 575, endPoint x: 742, endPoint y: 355, distance: 285.5
click at [742, 355] on div "Main content" at bounding box center [783, 495] width 1179 height 462
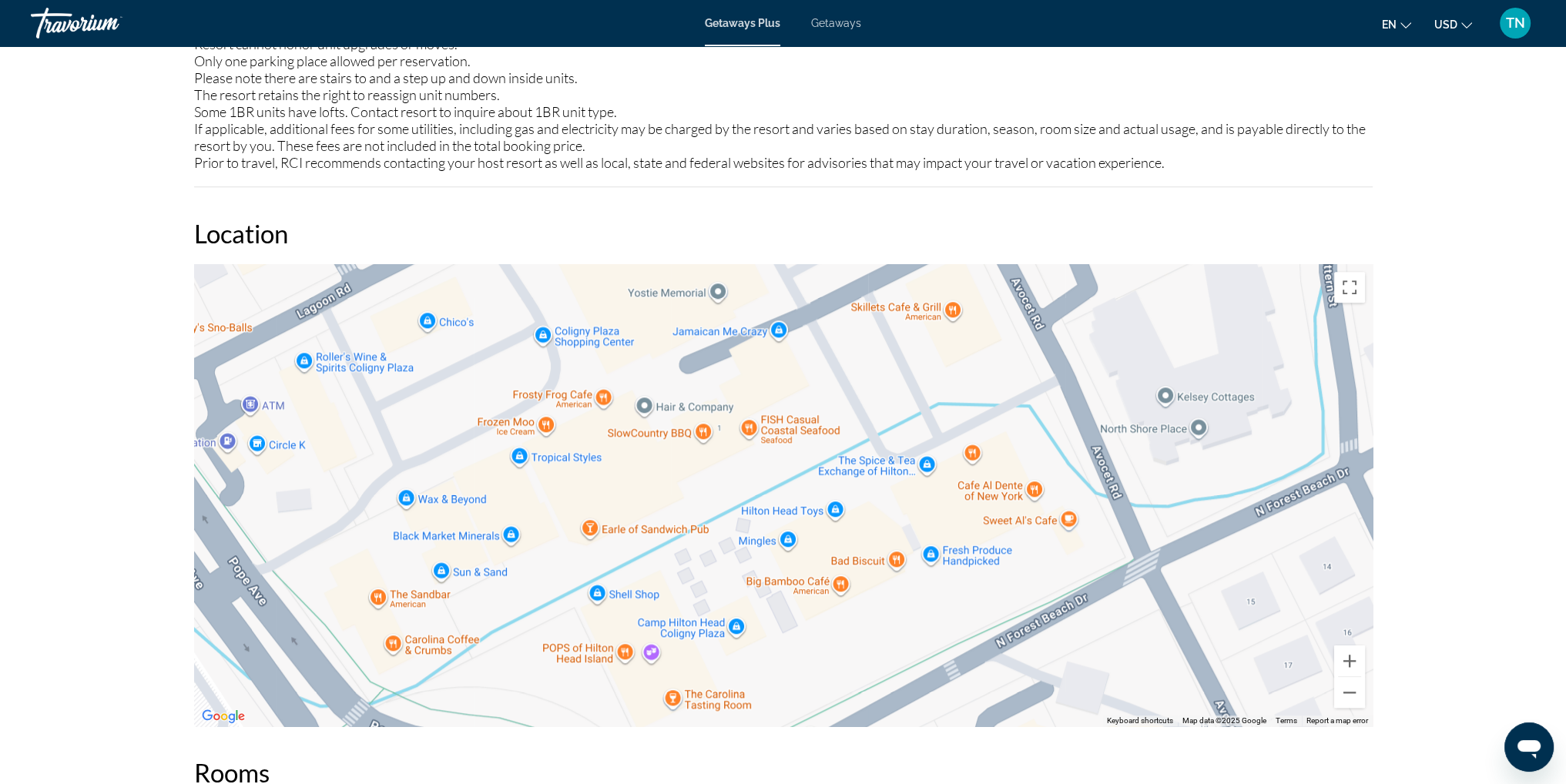
drag, startPoint x: 870, startPoint y: 417, endPoint x: 1320, endPoint y: 819, distance: 603.4
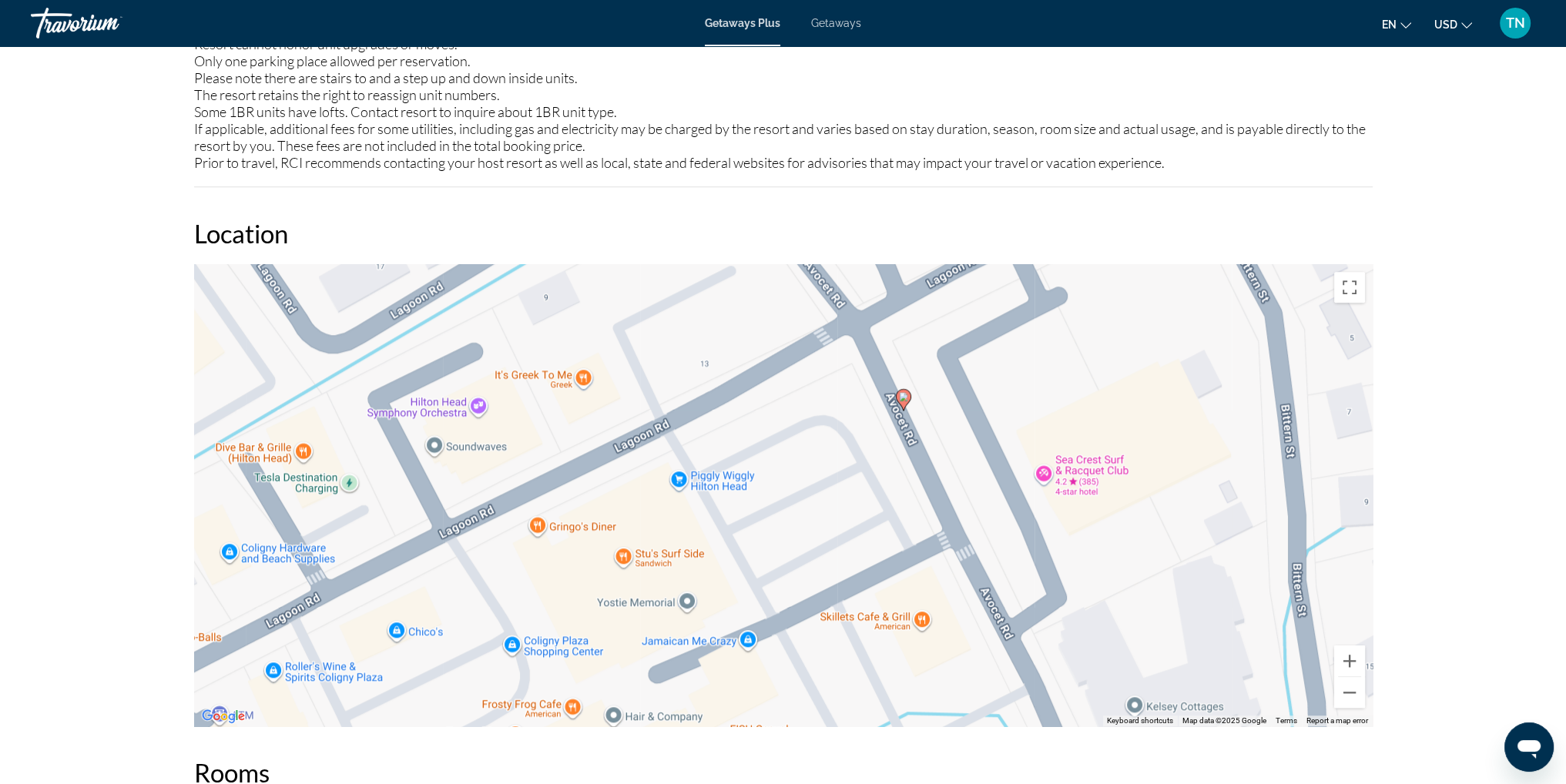
drag, startPoint x: 1125, startPoint y: 392, endPoint x: 1099, endPoint y: 710, distance: 319.1
click at [1099, 710] on div "To activate drag with keyboard, press Alt + Enter. Once in keyboard drag state,…" at bounding box center [783, 495] width 1179 height 462
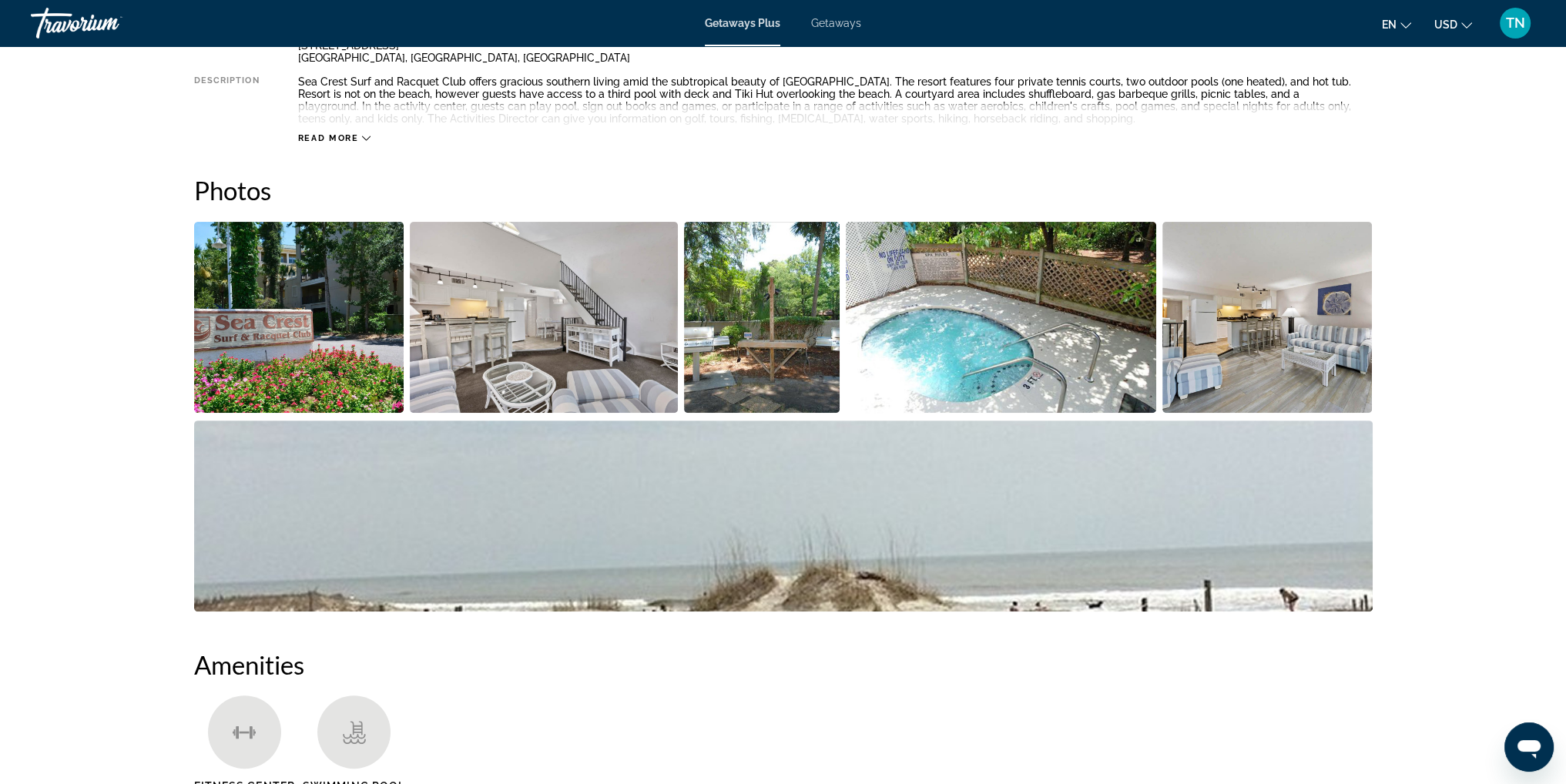
scroll to position [308, 0]
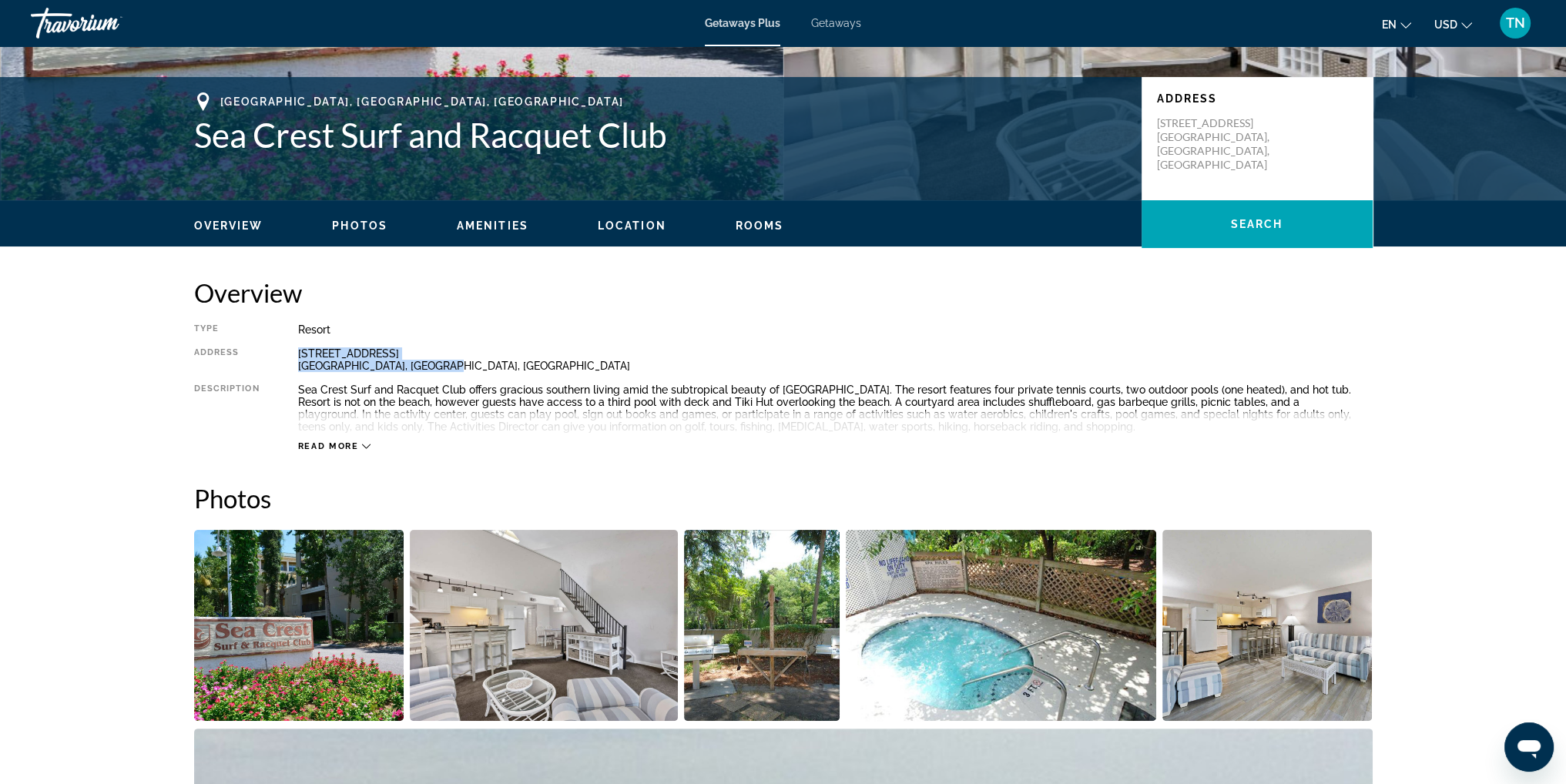
drag, startPoint x: 298, startPoint y: 353, endPoint x: 447, endPoint y: 361, distance: 149.2
click at [447, 361] on div "[STREET_ADDRESS]" at bounding box center [836, 360] width 1074 height 24
copy div "[STREET_ADDRESS]"
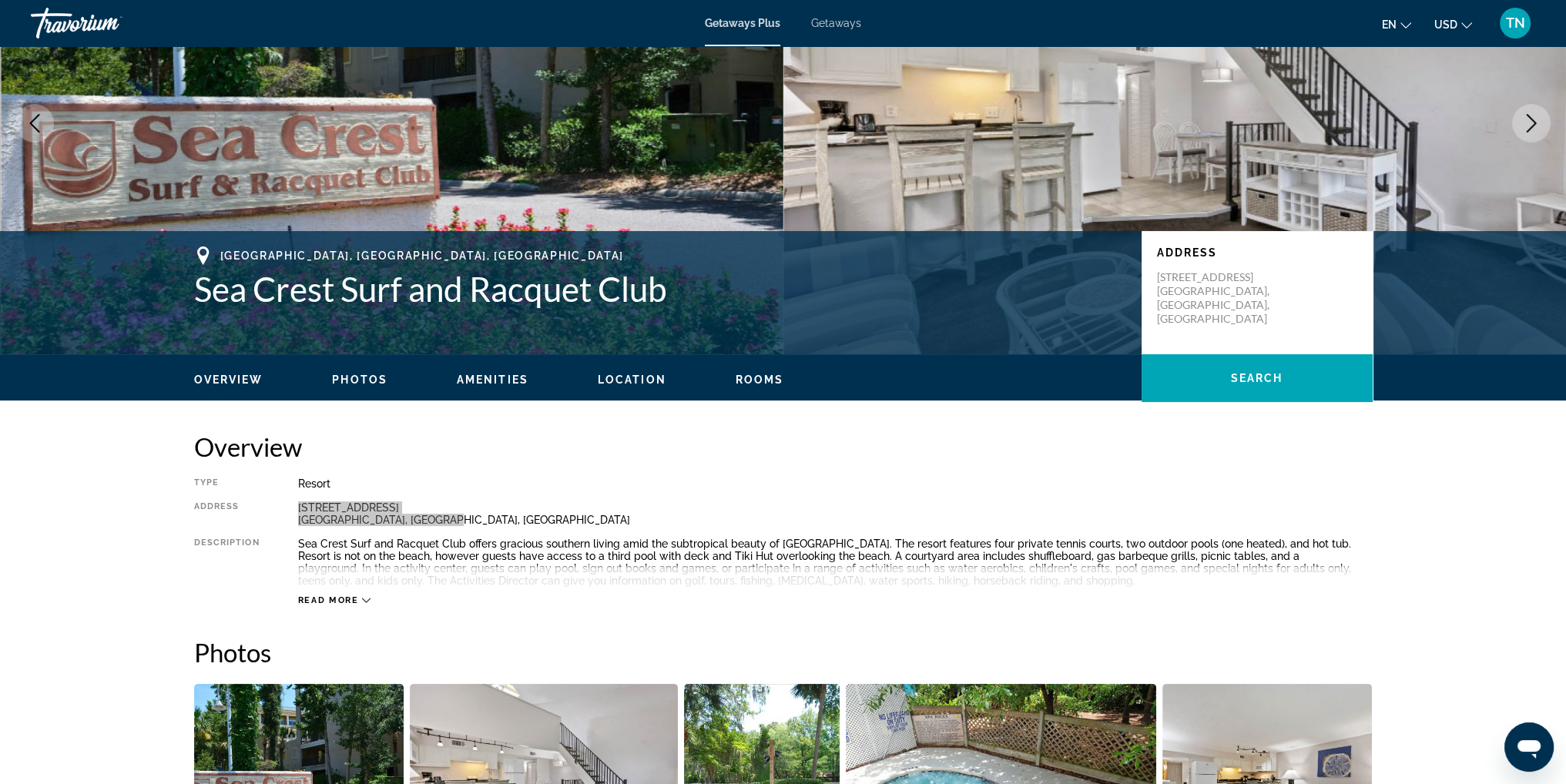
scroll to position [0, 0]
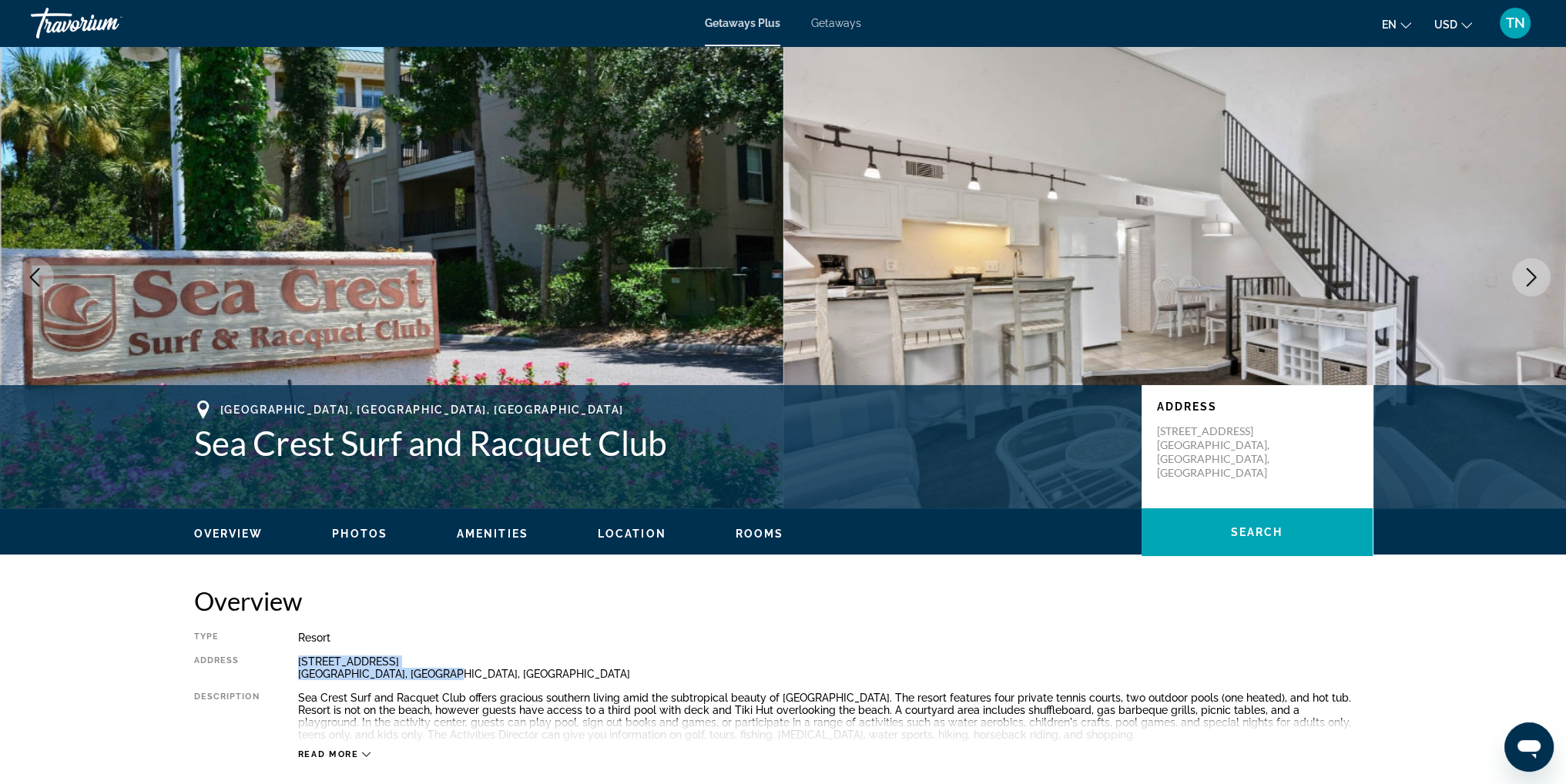
click at [1146, 299] on img "Main content" at bounding box center [1175, 278] width 783 height 462
click at [572, 326] on img "Main content" at bounding box center [393, 278] width 783 height 462
click at [1072, 309] on img "Main content" at bounding box center [1175, 278] width 783 height 462
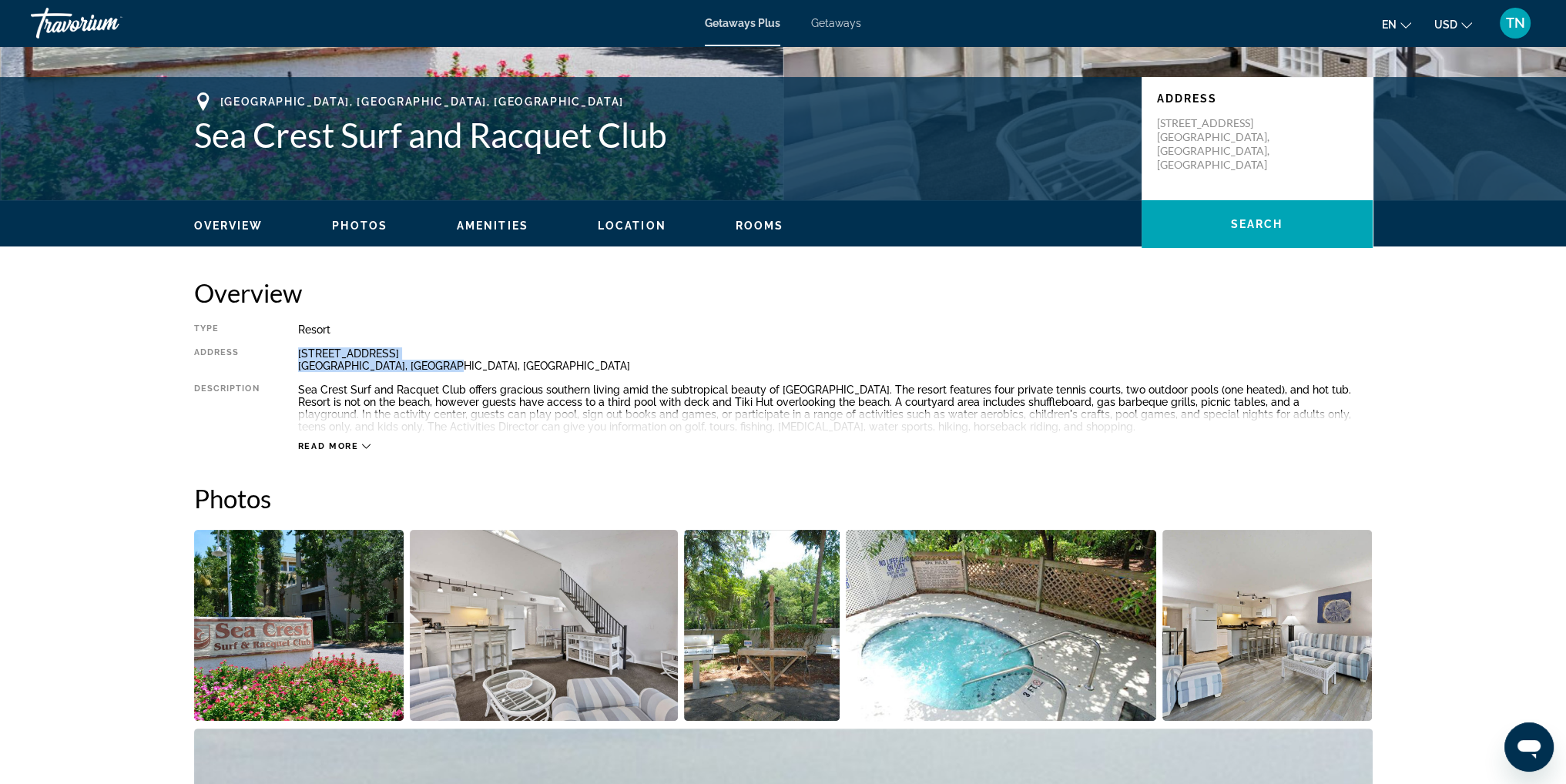
click at [485, 228] on span "Amenities" at bounding box center [492, 225] width 72 height 12
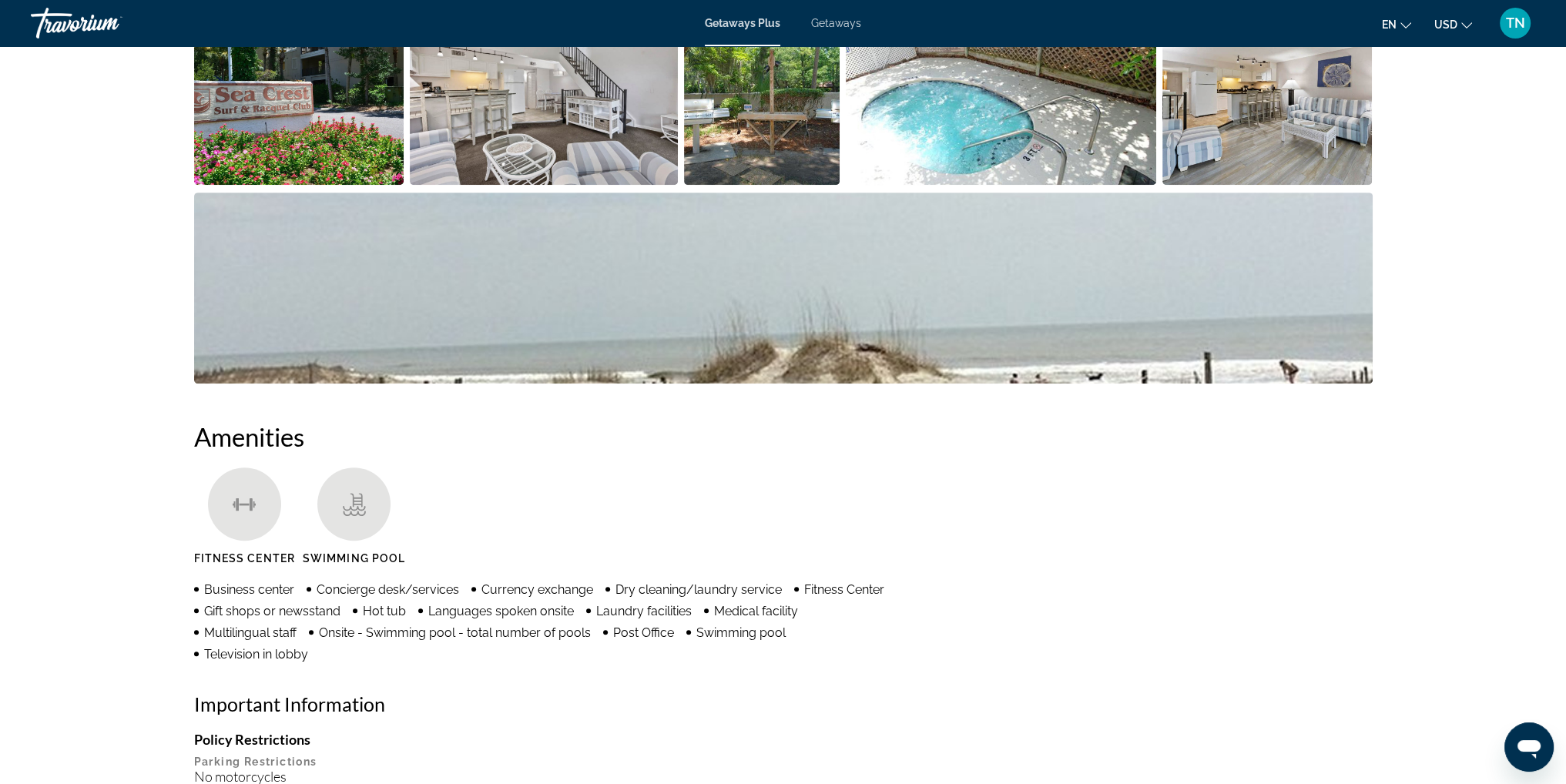
scroll to position [788, 0]
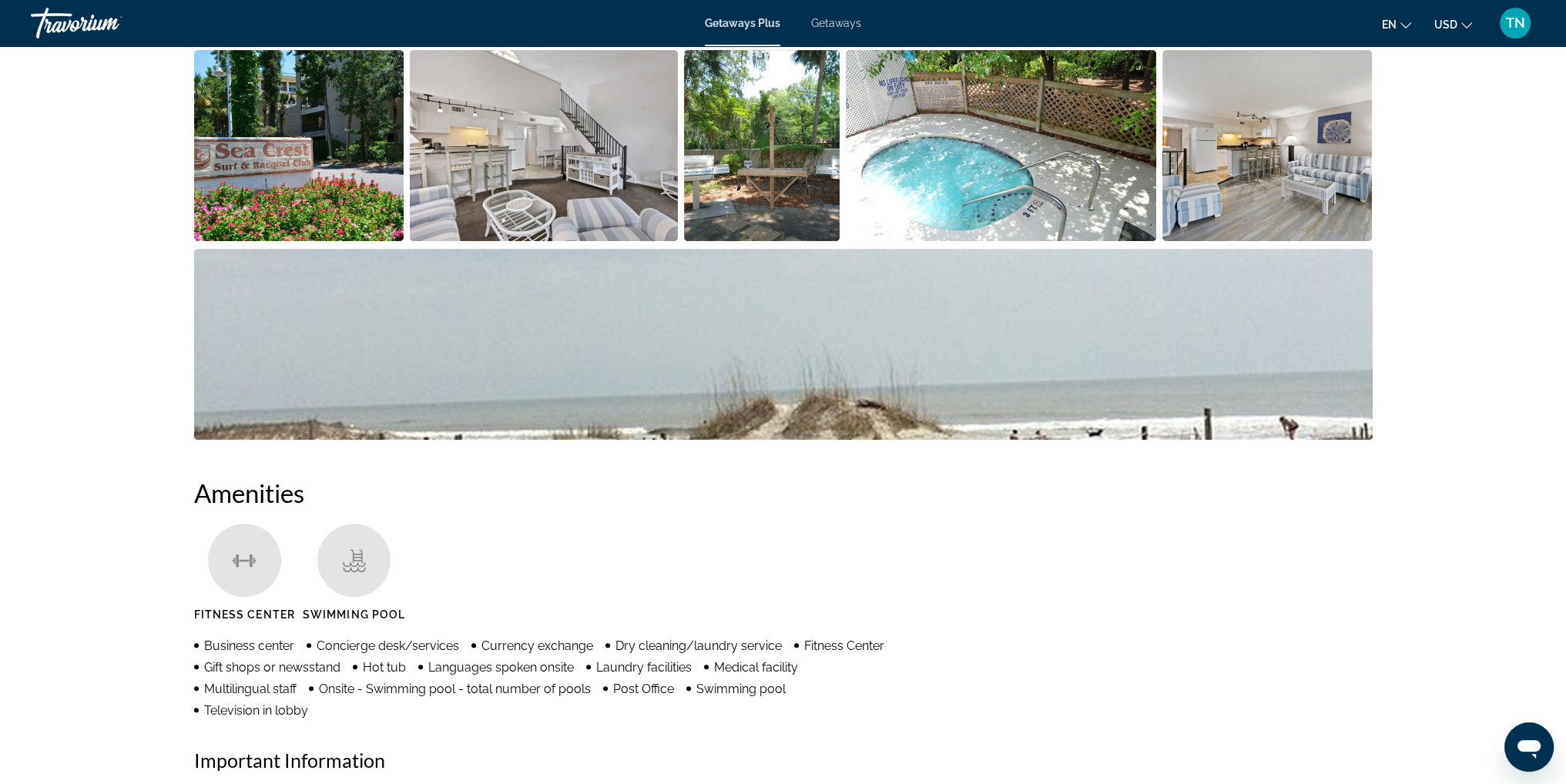
click at [1248, 184] on img "Open full-screen image slider" at bounding box center [1268, 145] width 211 height 191
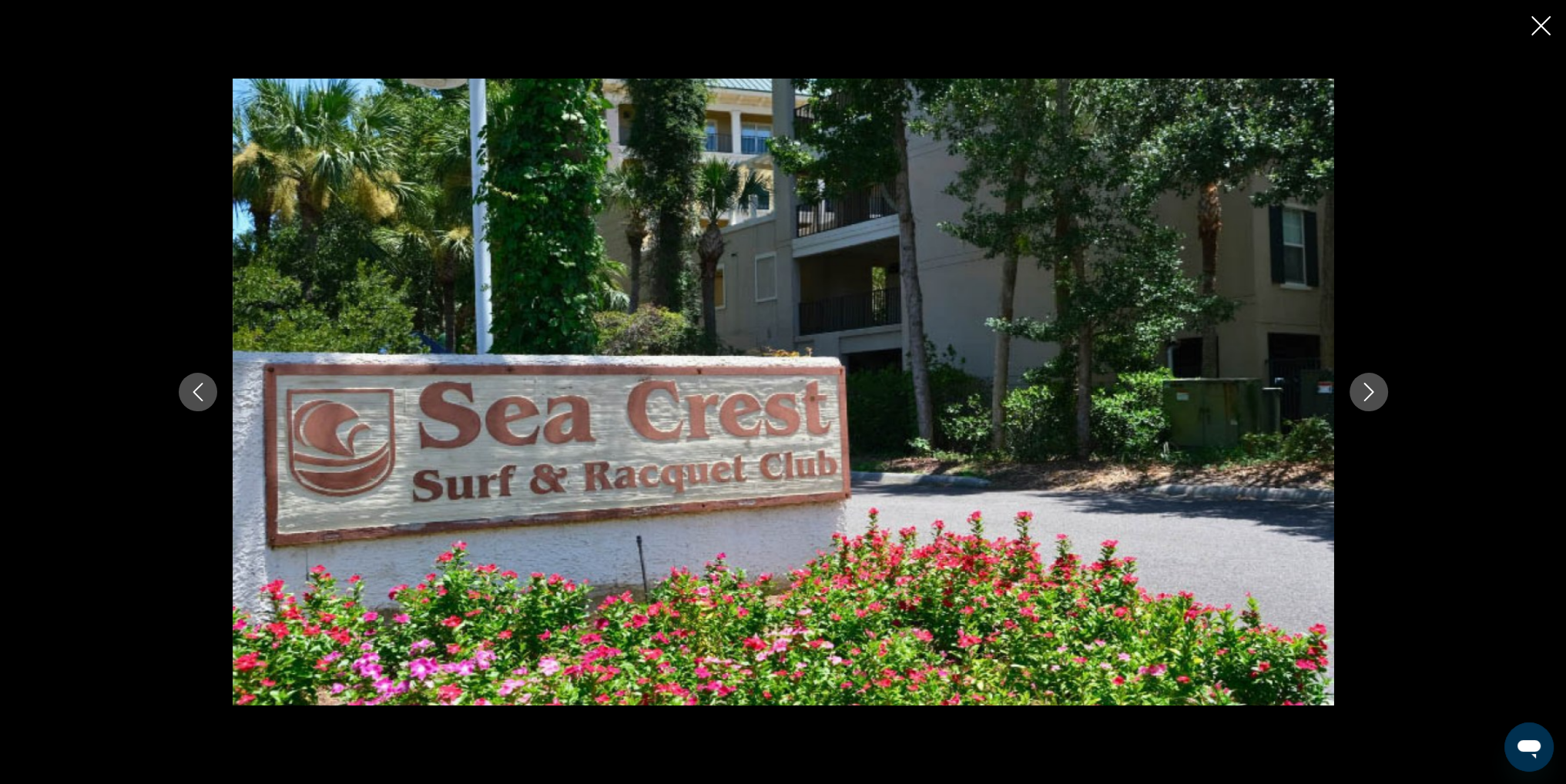
click at [1379, 384] on button "Next image" at bounding box center [1368, 392] width 38 height 38
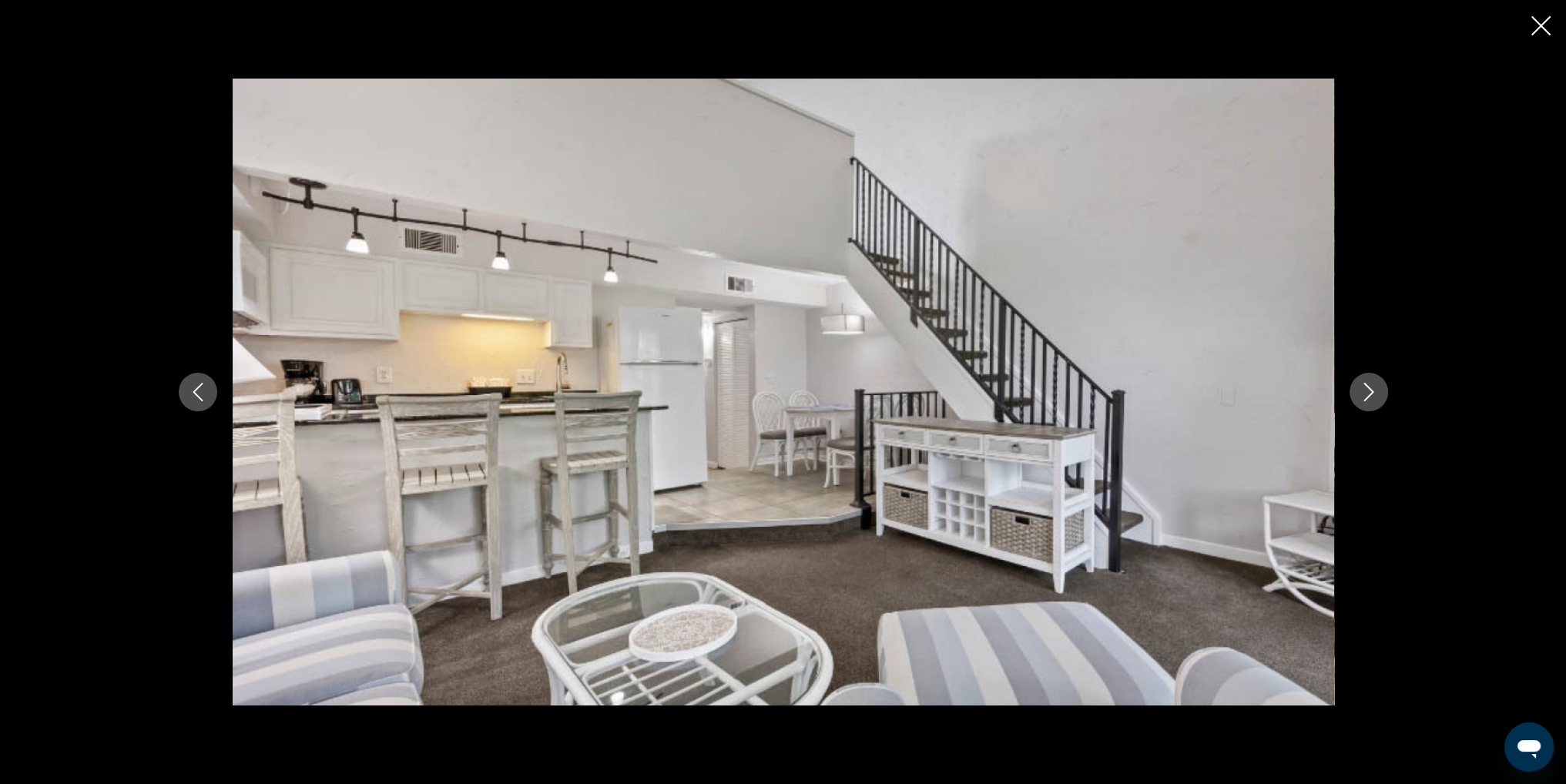
click at [1379, 384] on button "Next image" at bounding box center [1368, 392] width 38 height 38
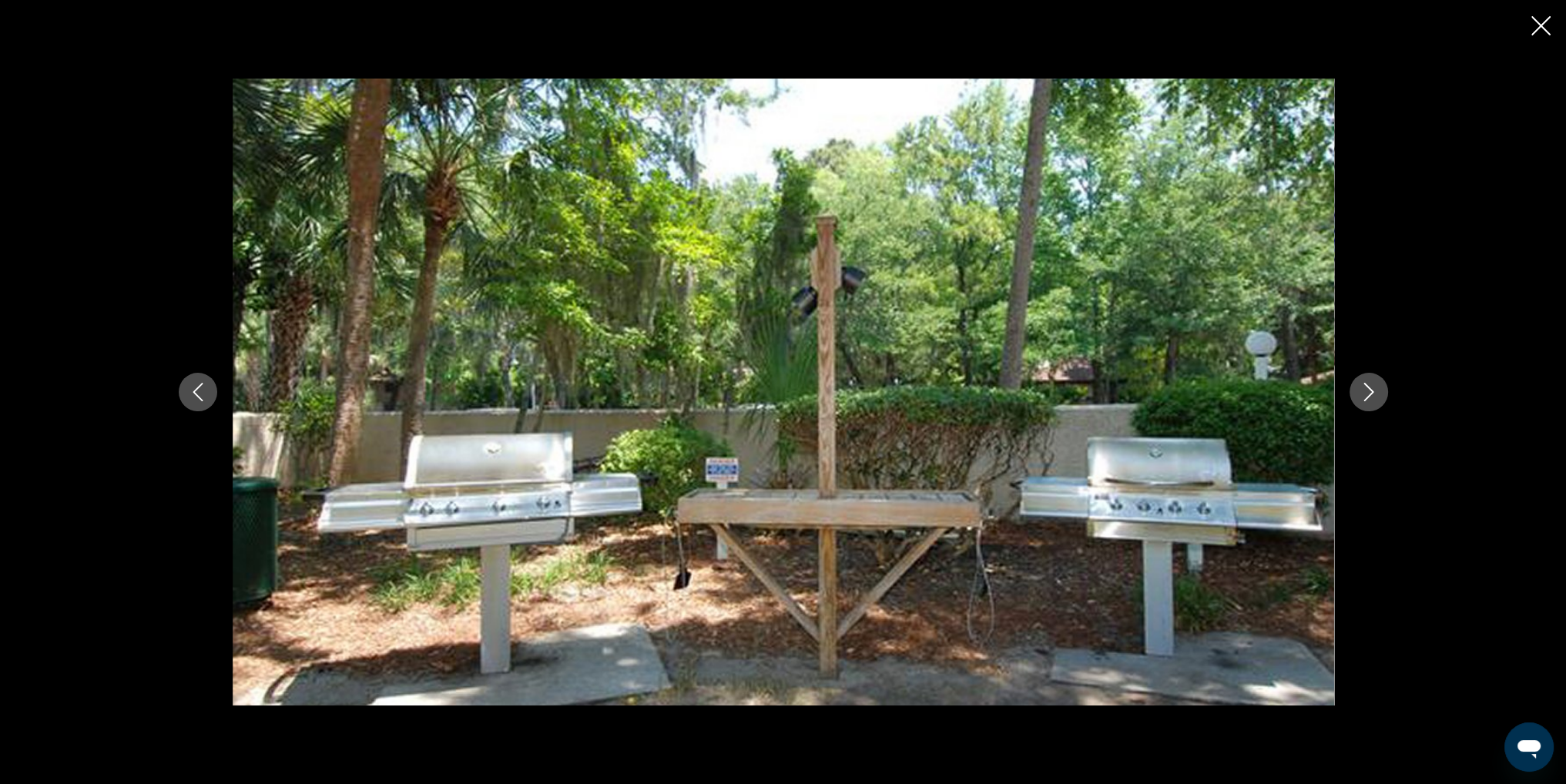
click at [1379, 384] on button "Next image" at bounding box center [1368, 392] width 38 height 38
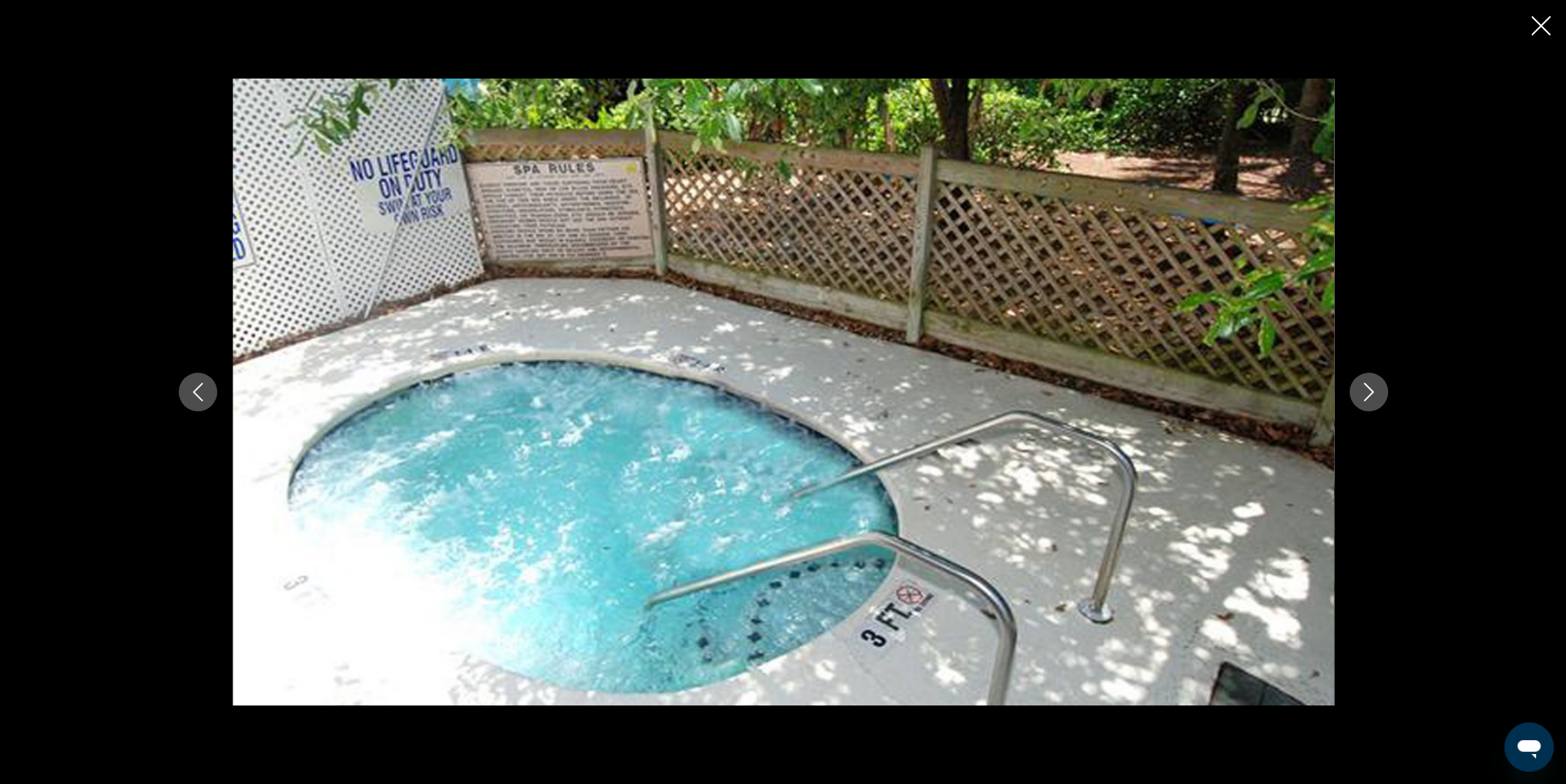
click at [1379, 384] on button "Next image" at bounding box center [1368, 392] width 38 height 38
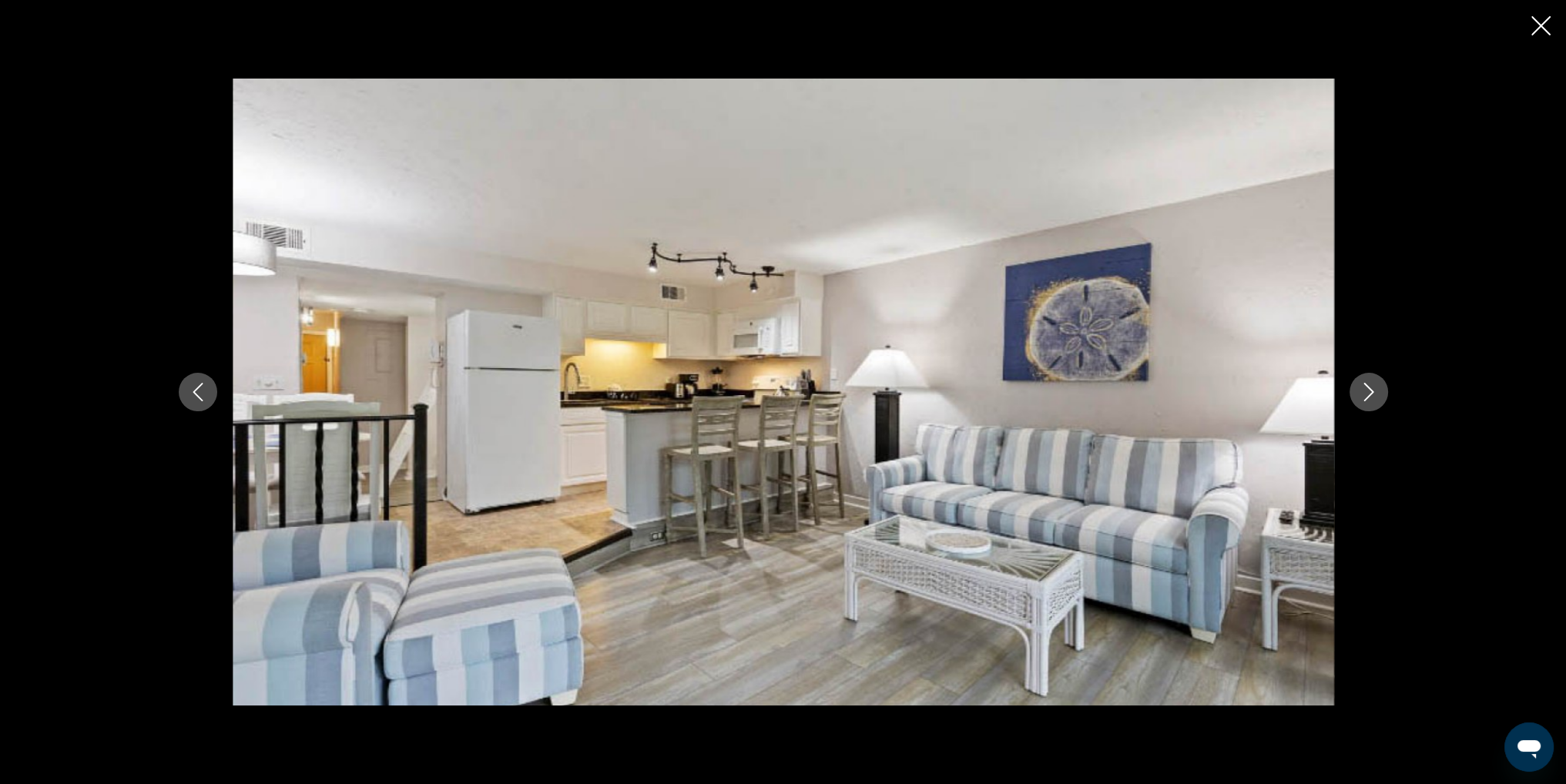
click at [1379, 384] on button "Next image" at bounding box center [1368, 392] width 38 height 38
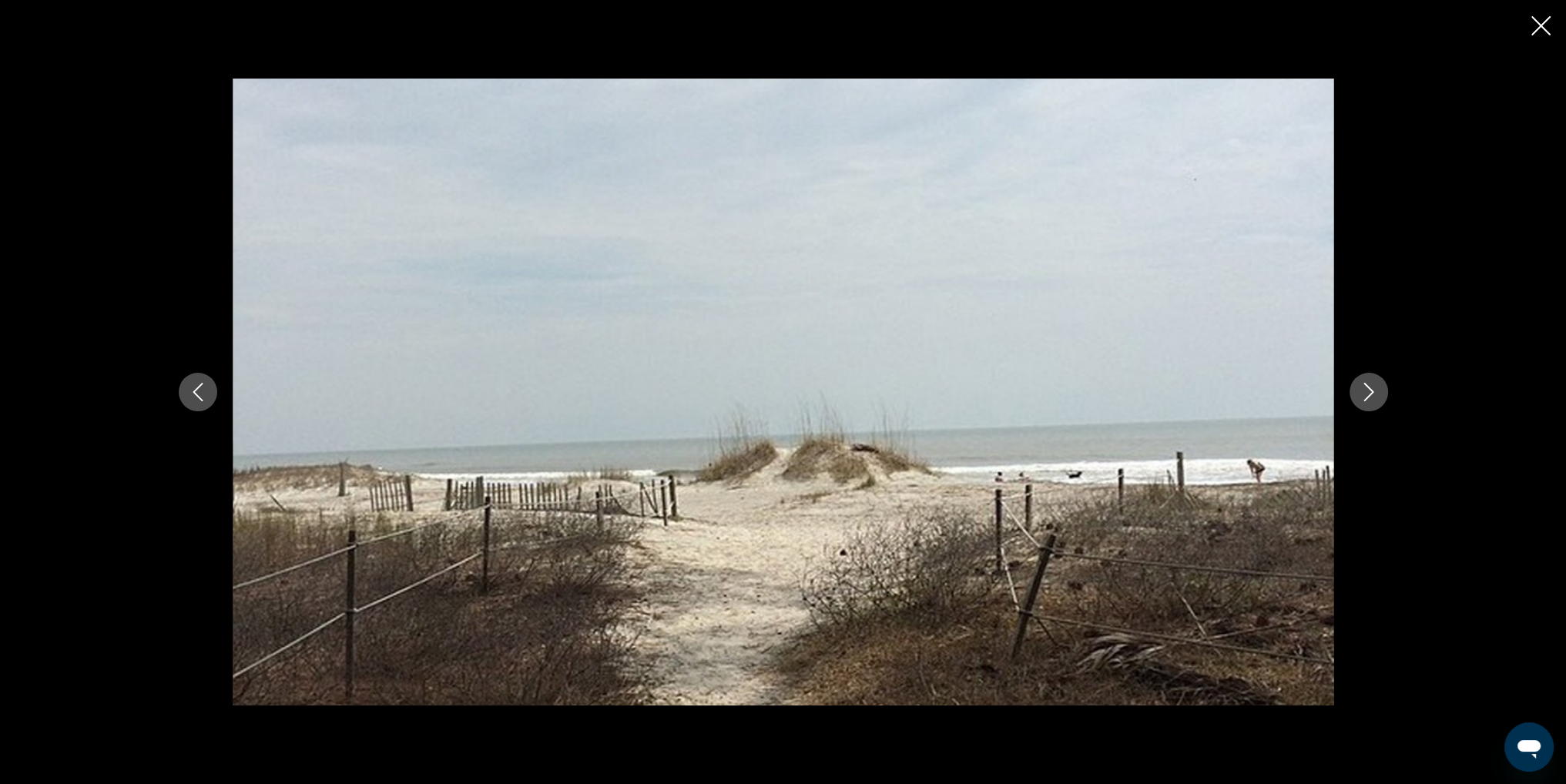
click at [1379, 384] on button "Next image" at bounding box center [1368, 392] width 38 height 38
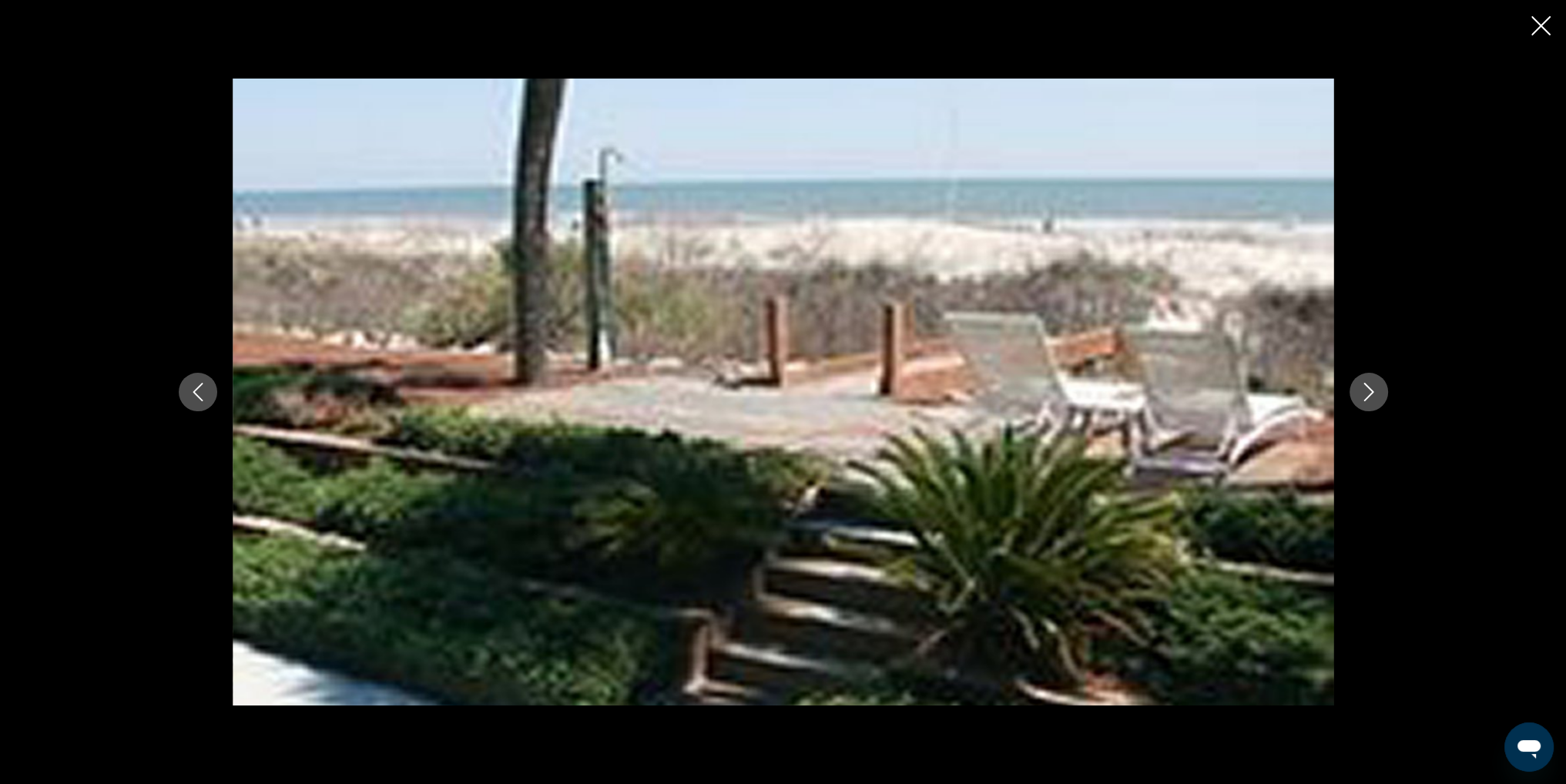
click at [1379, 384] on button "Next image" at bounding box center [1368, 392] width 38 height 38
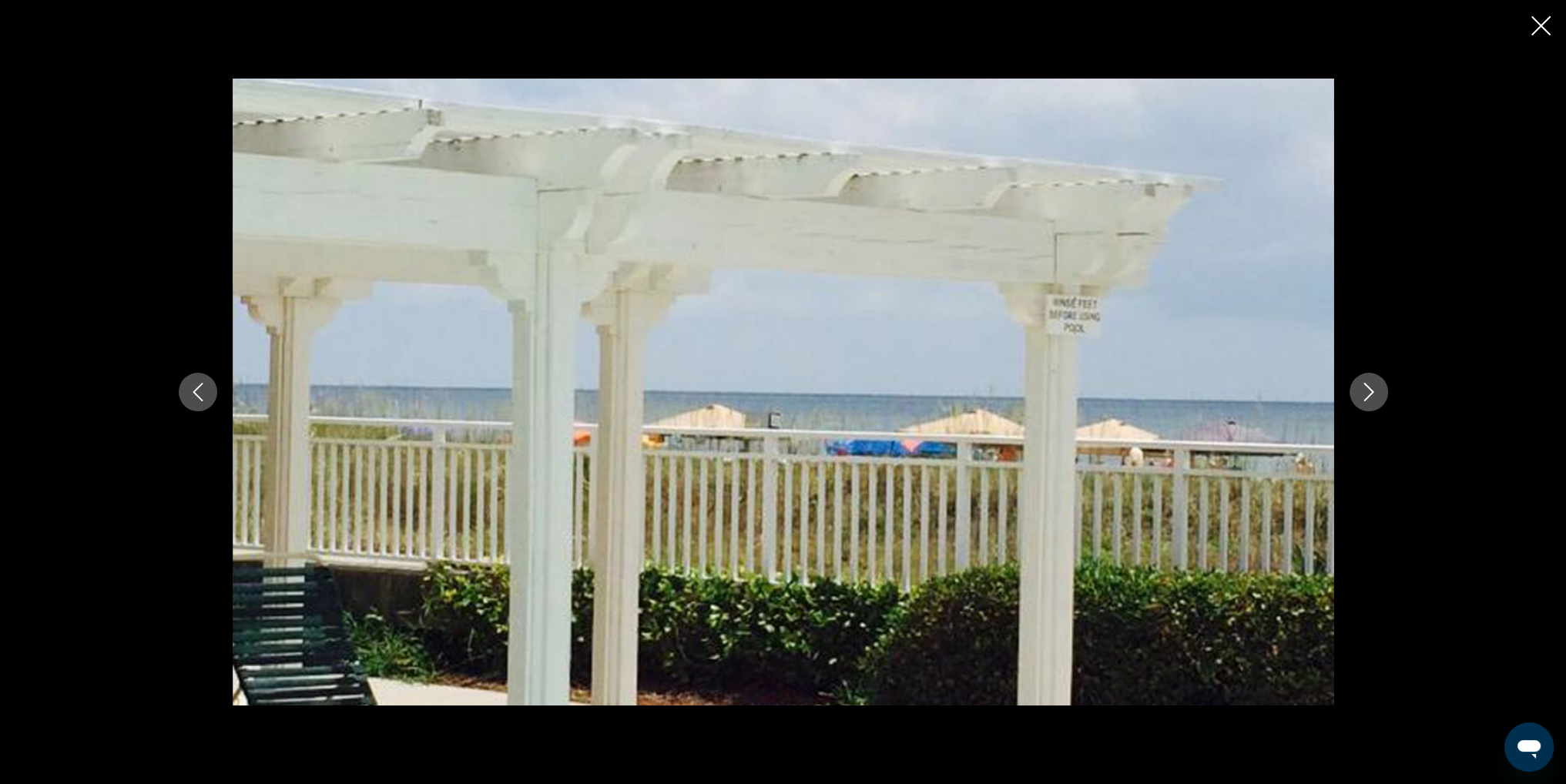
click at [1379, 384] on button "Next image" at bounding box center [1368, 392] width 38 height 38
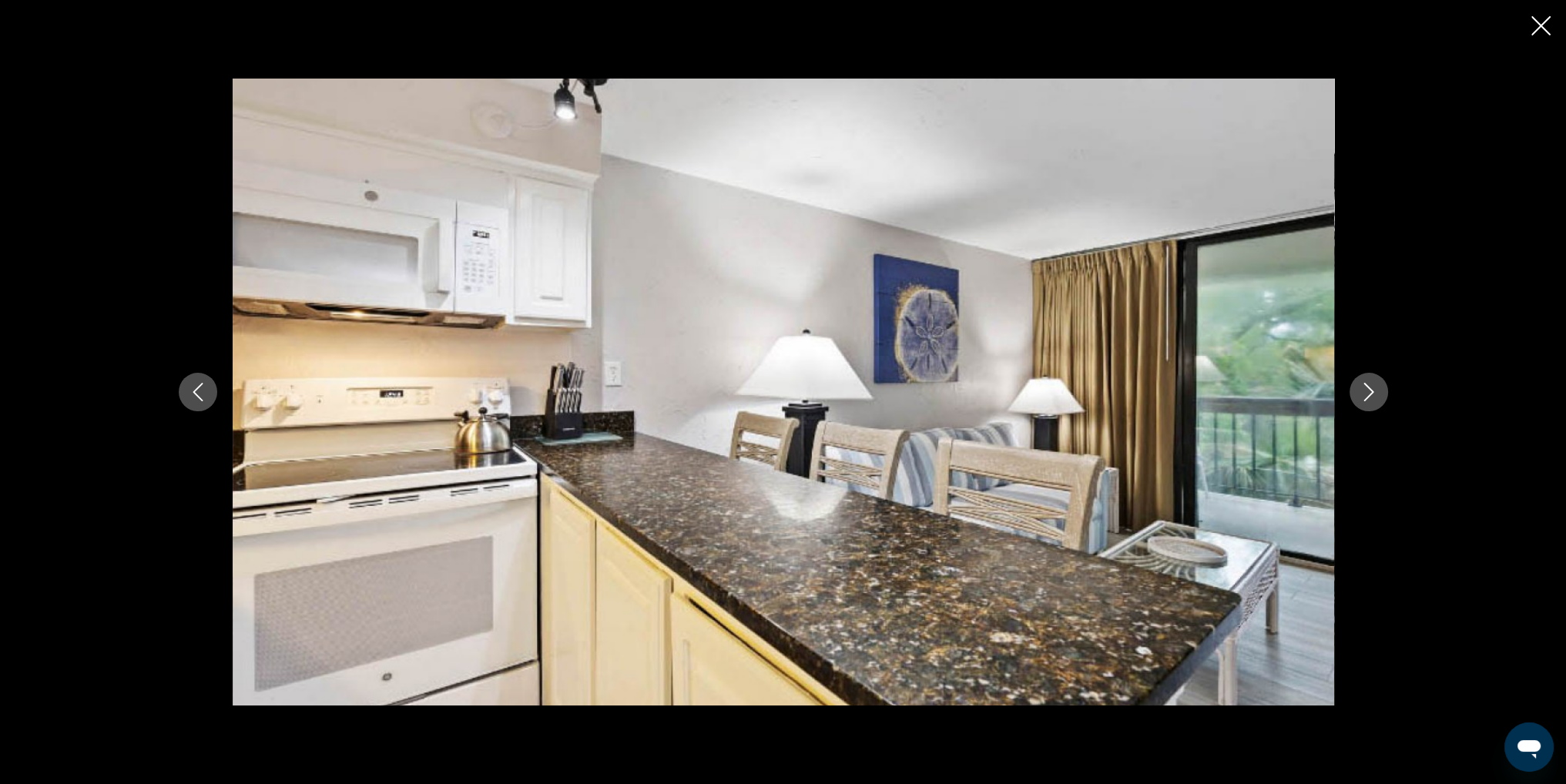
click at [1379, 384] on button "Next image" at bounding box center [1368, 392] width 38 height 38
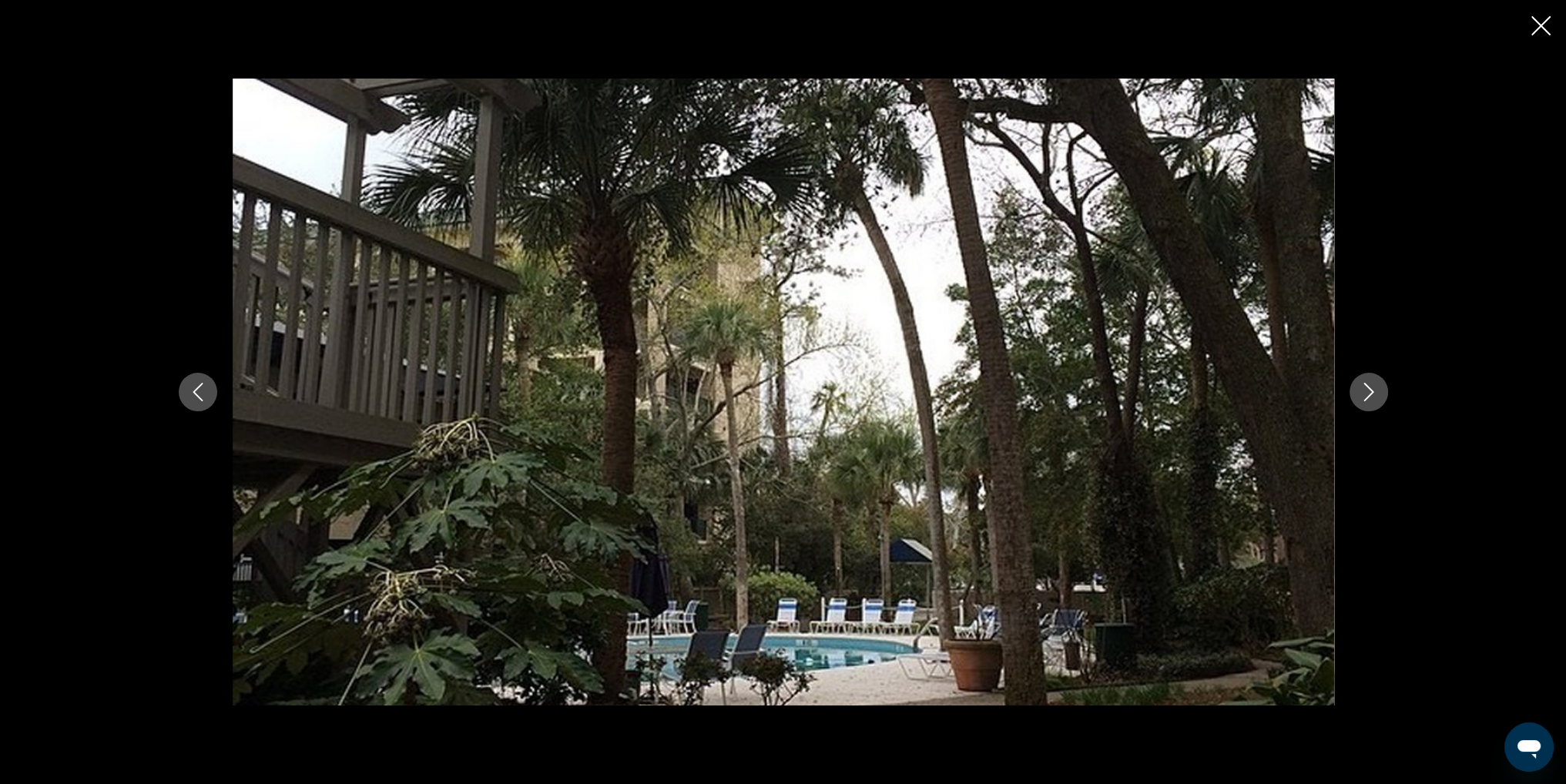
click at [1379, 384] on button "Next image" at bounding box center [1368, 392] width 38 height 38
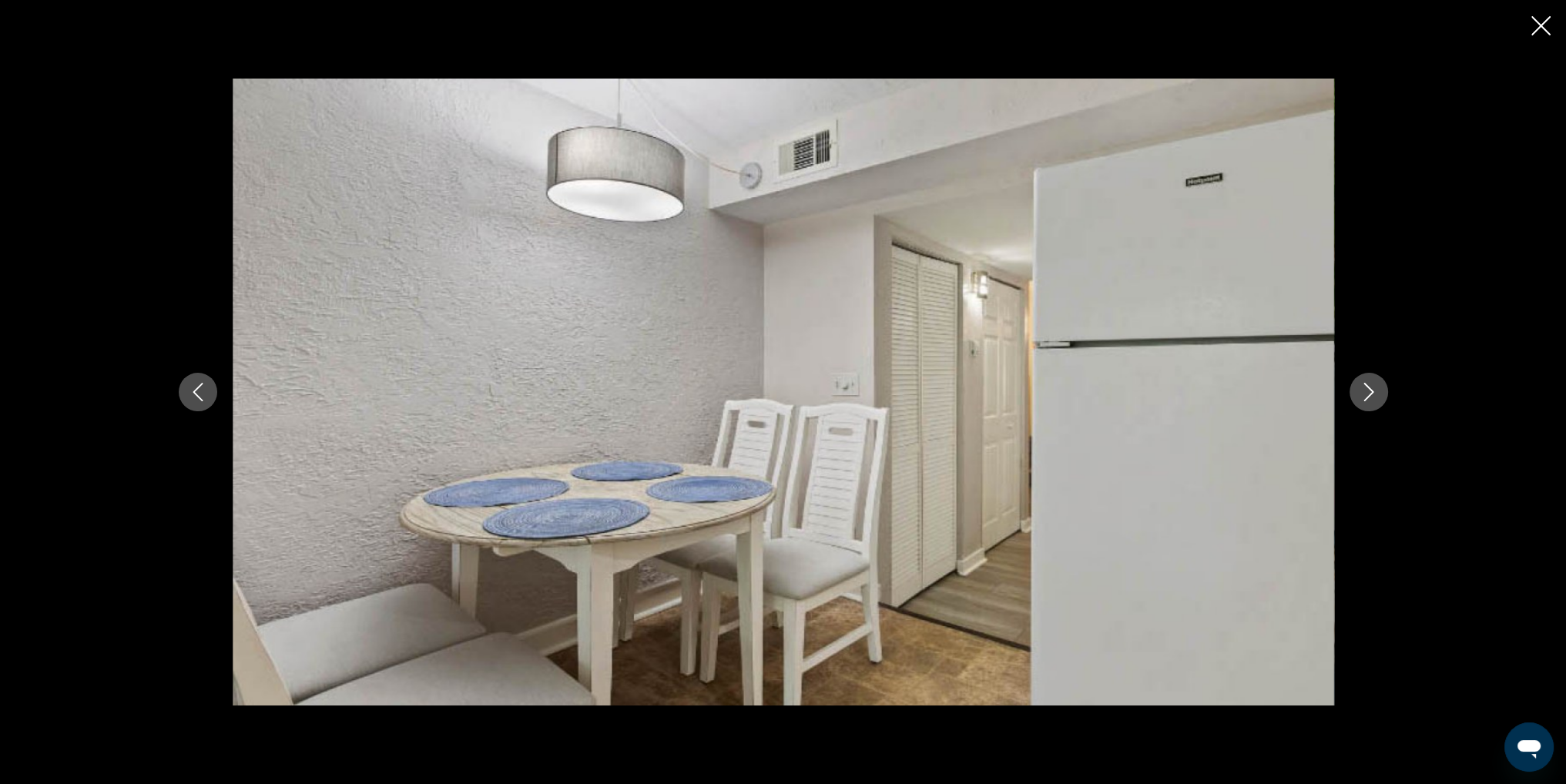
click at [1379, 384] on button "Next image" at bounding box center [1368, 392] width 38 height 38
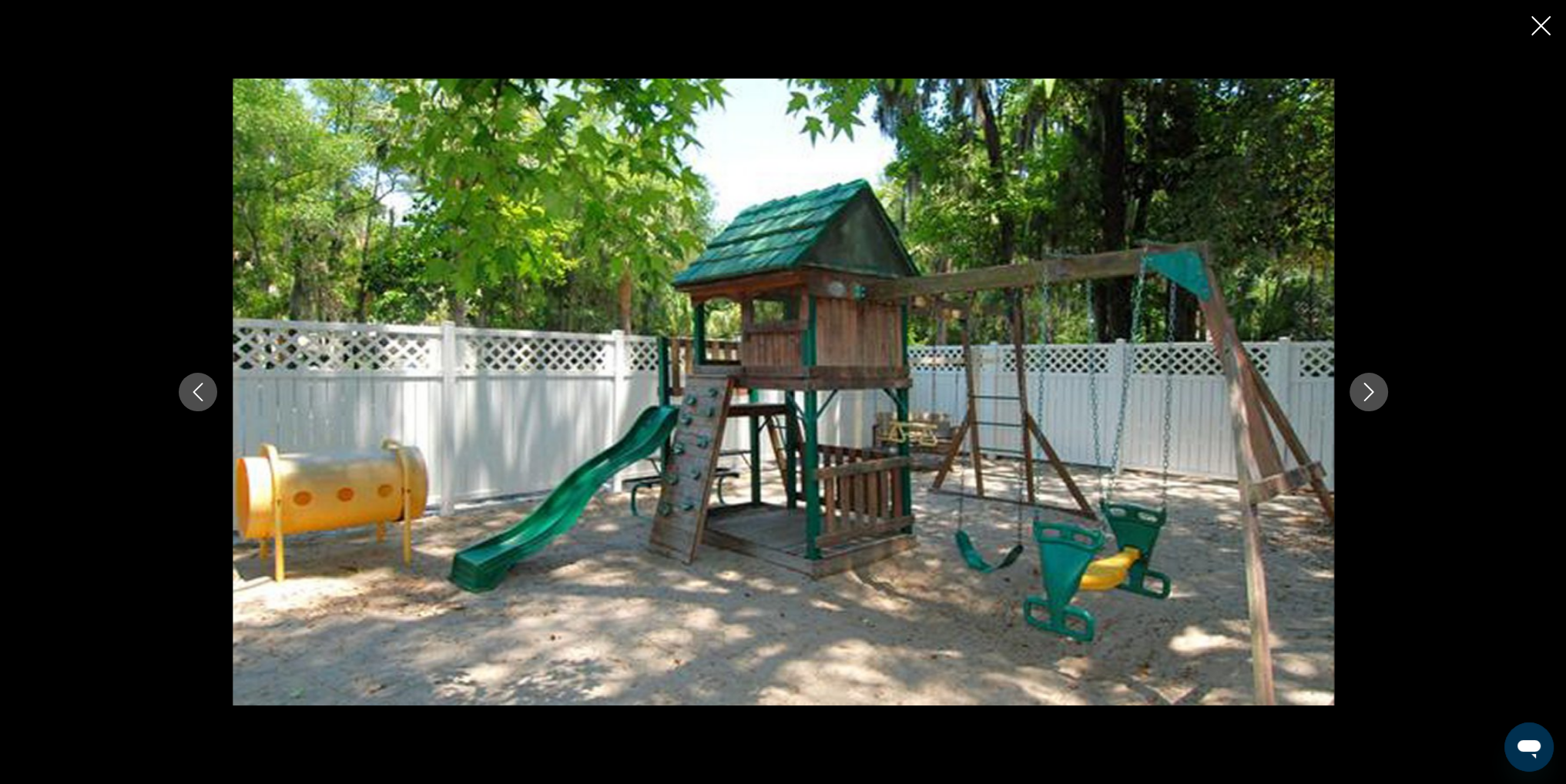
click at [1379, 384] on button "Next image" at bounding box center [1368, 392] width 38 height 38
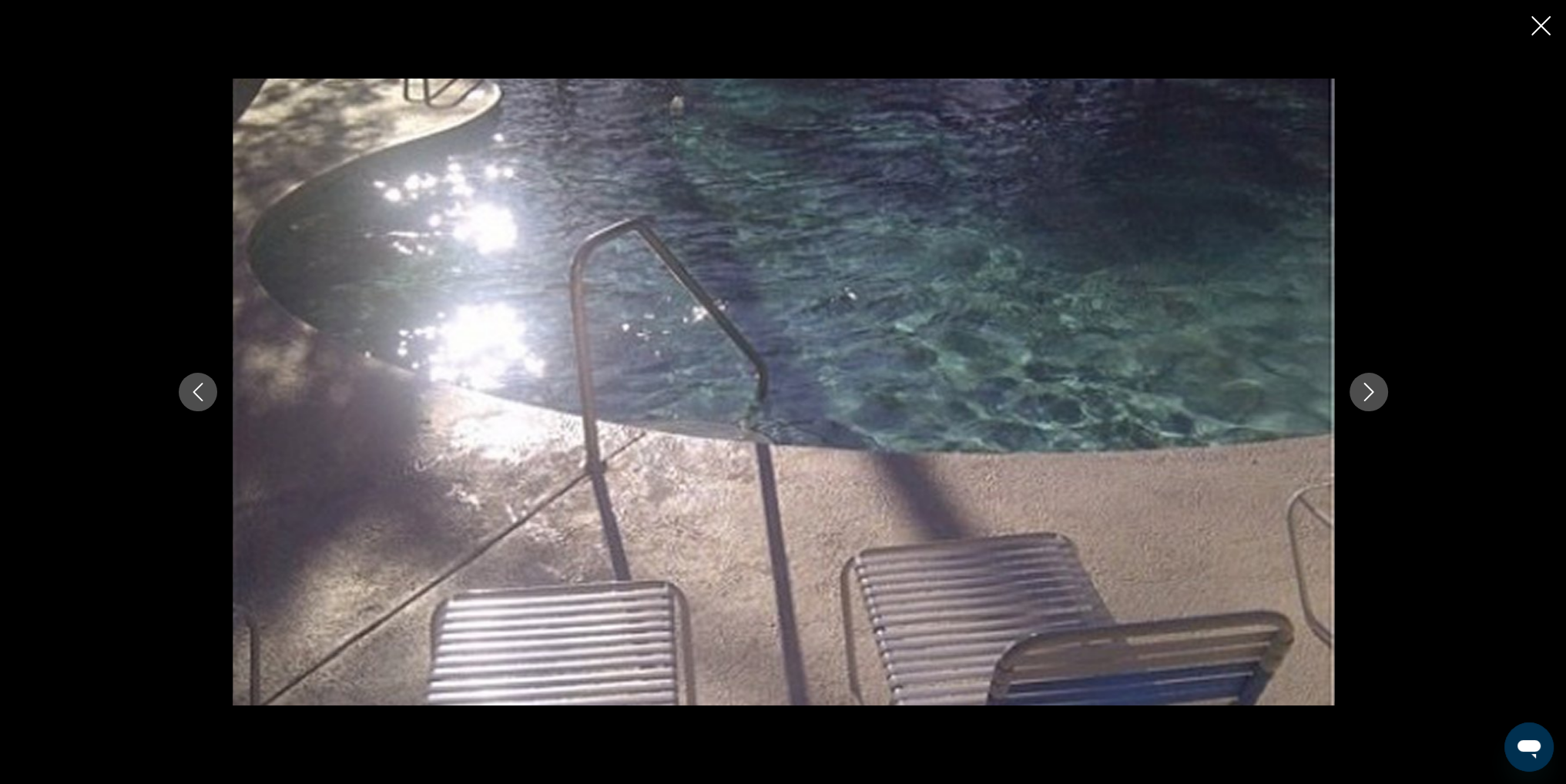
click at [1379, 384] on button "Next image" at bounding box center [1368, 392] width 38 height 38
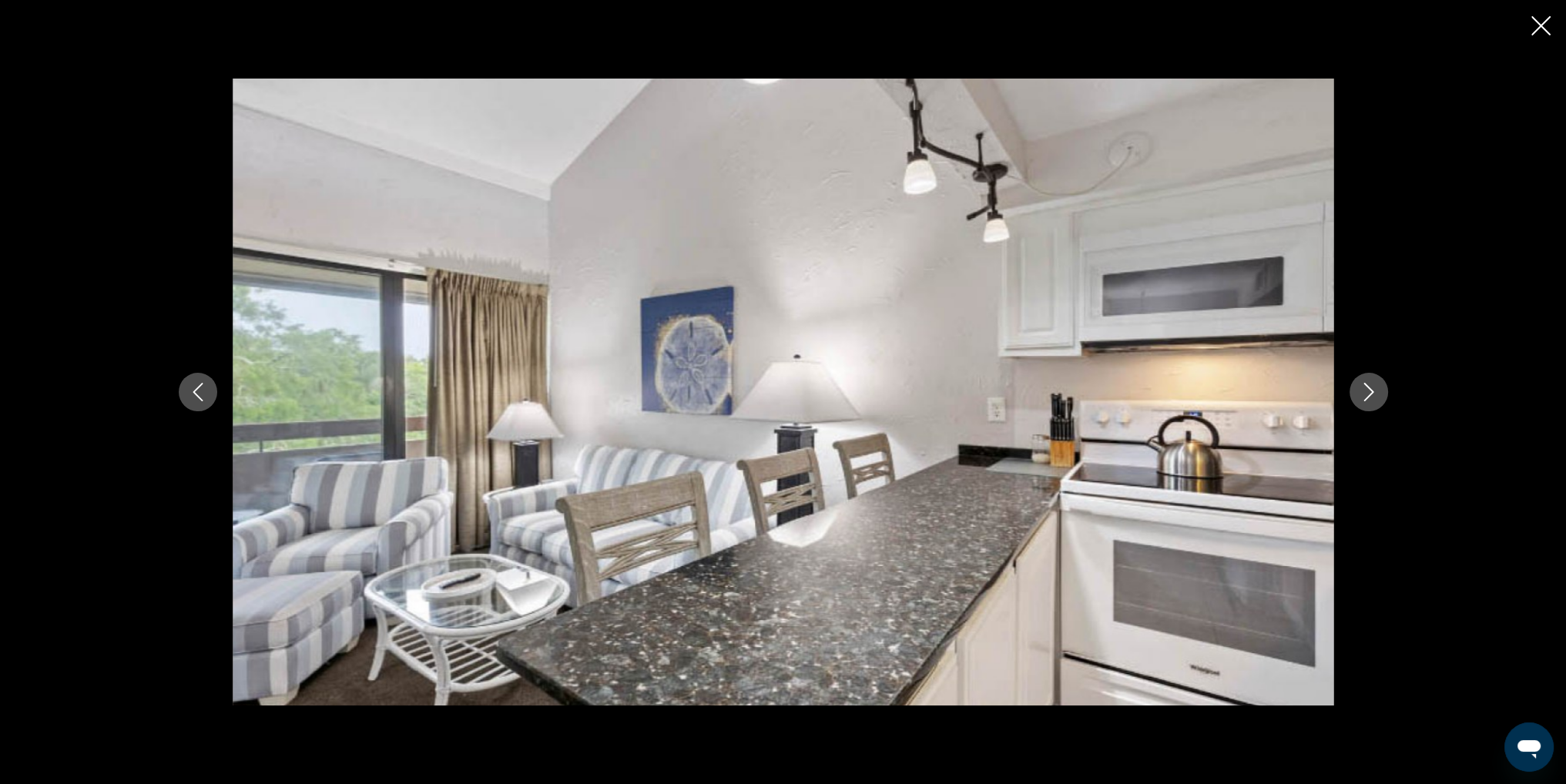
click at [1379, 384] on button "Next image" at bounding box center [1368, 392] width 38 height 38
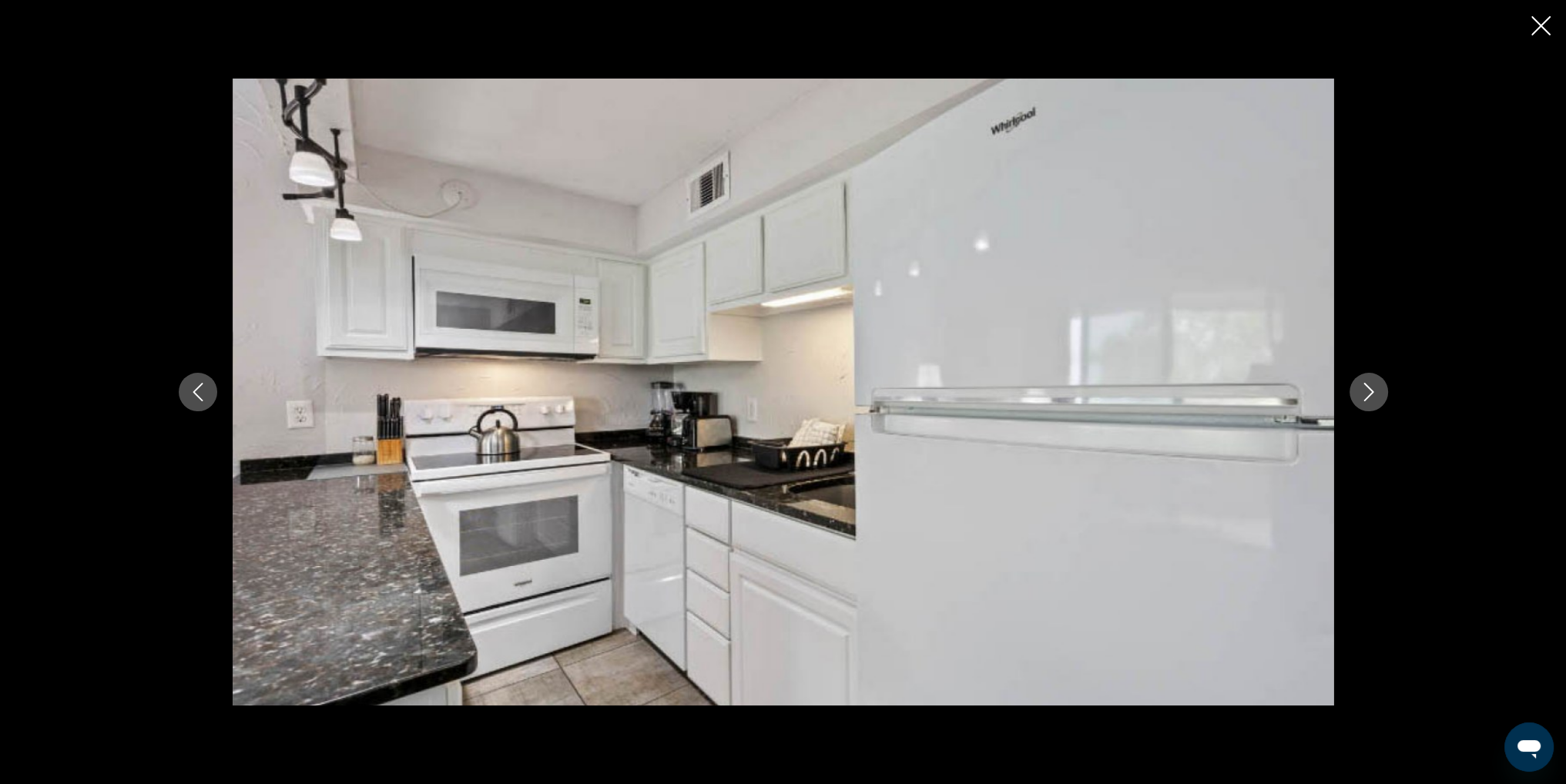
click at [1379, 384] on button "Next image" at bounding box center [1368, 392] width 38 height 38
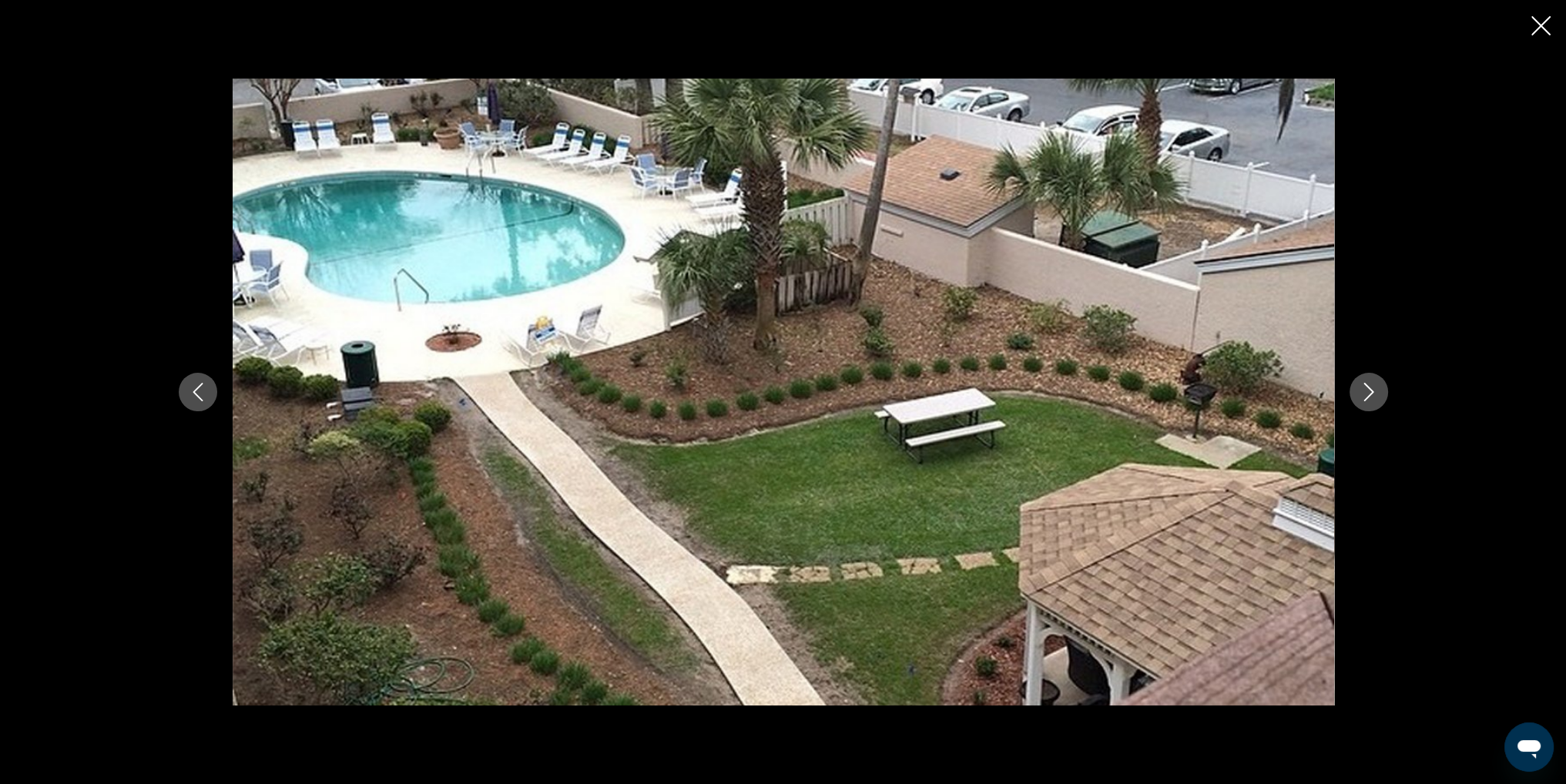
click at [1379, 384] on button "Next image" at bounding box center [1368, 392] width 38 height 38
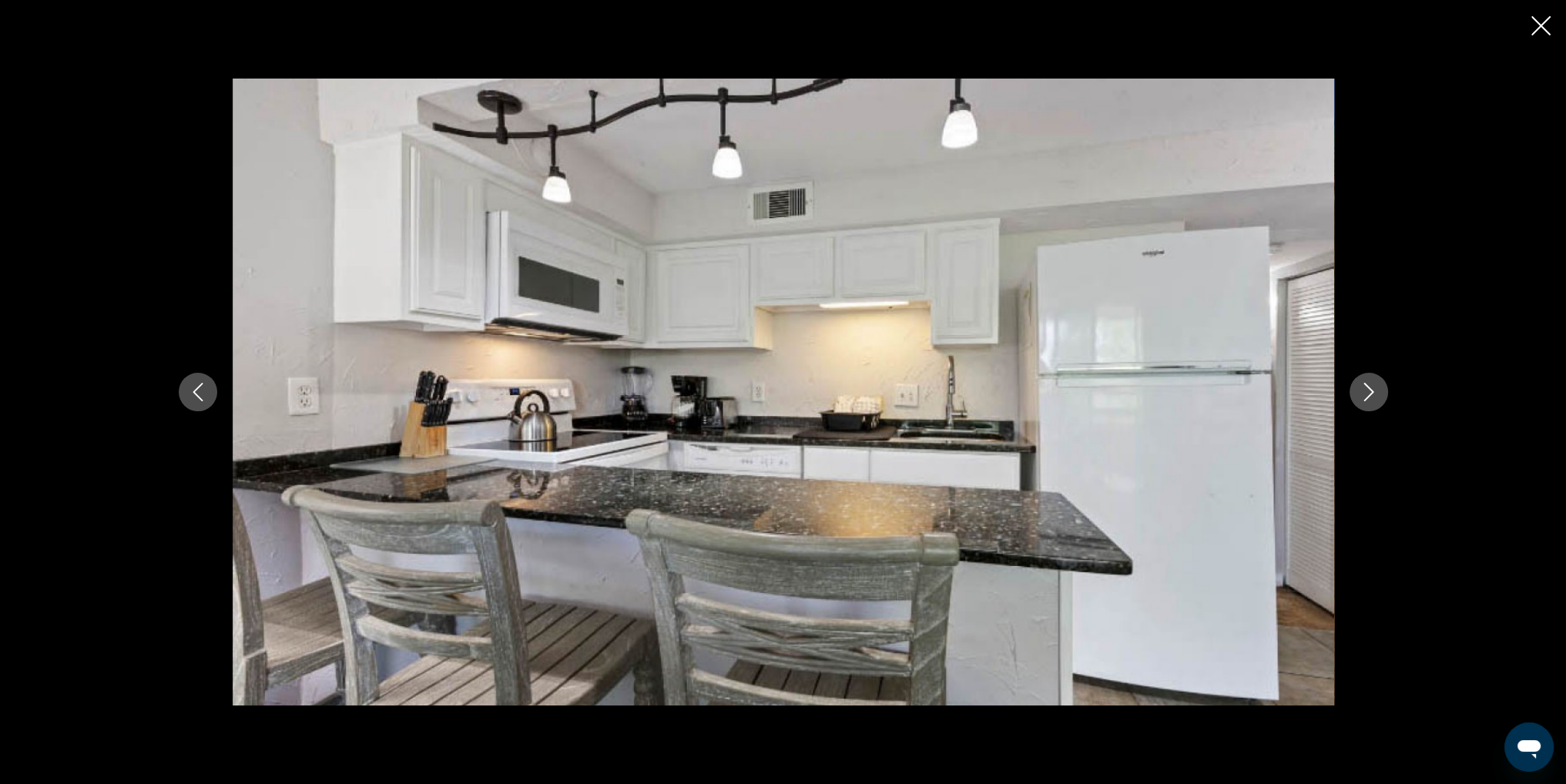
click at [1379, 384] on button "Next image" at bounding box center [1368, 392] width 38 height 38
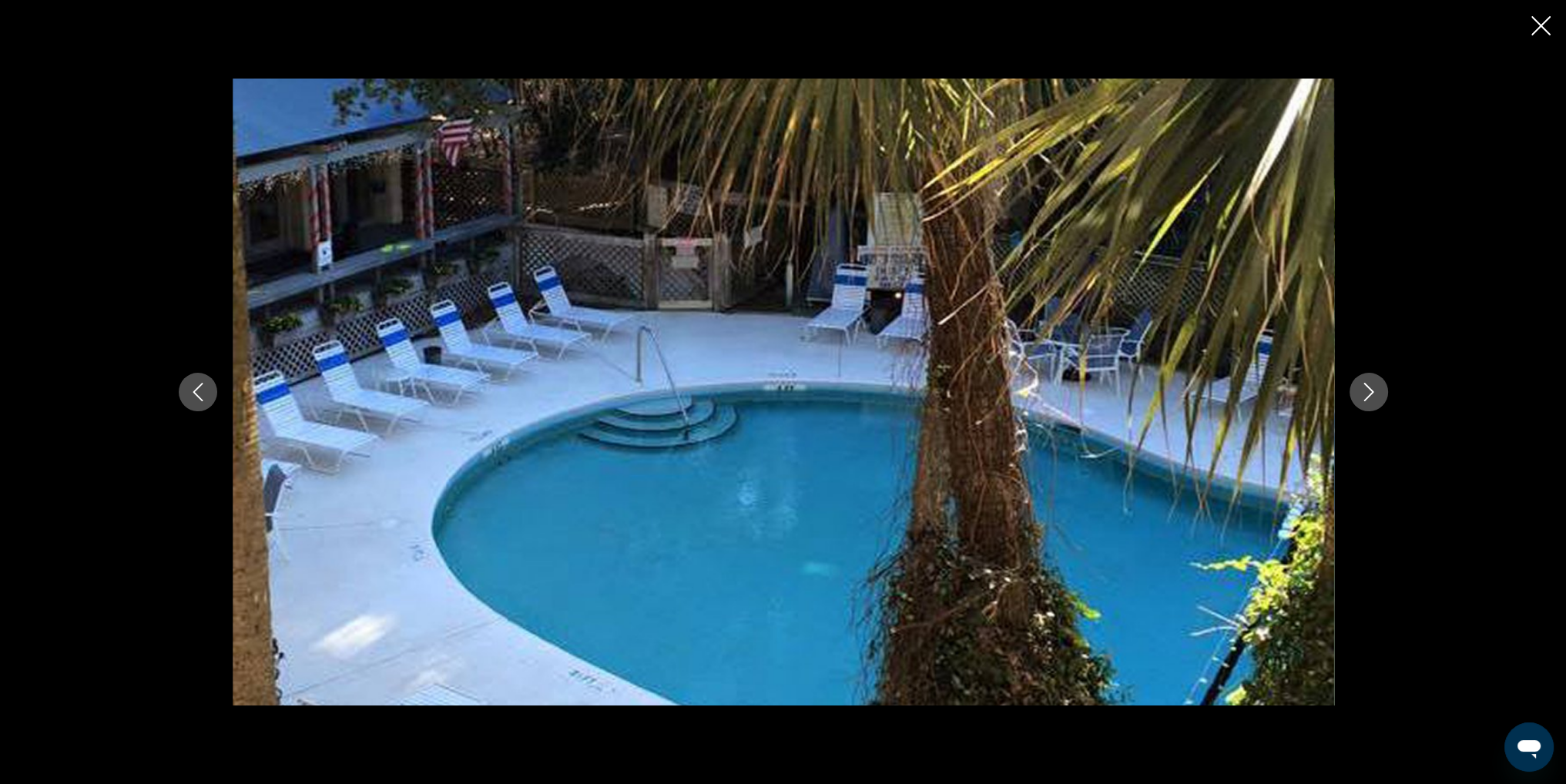
click at [1379, 384] on button "Next image" at bounding box center [1368, 392] width 38 height 38
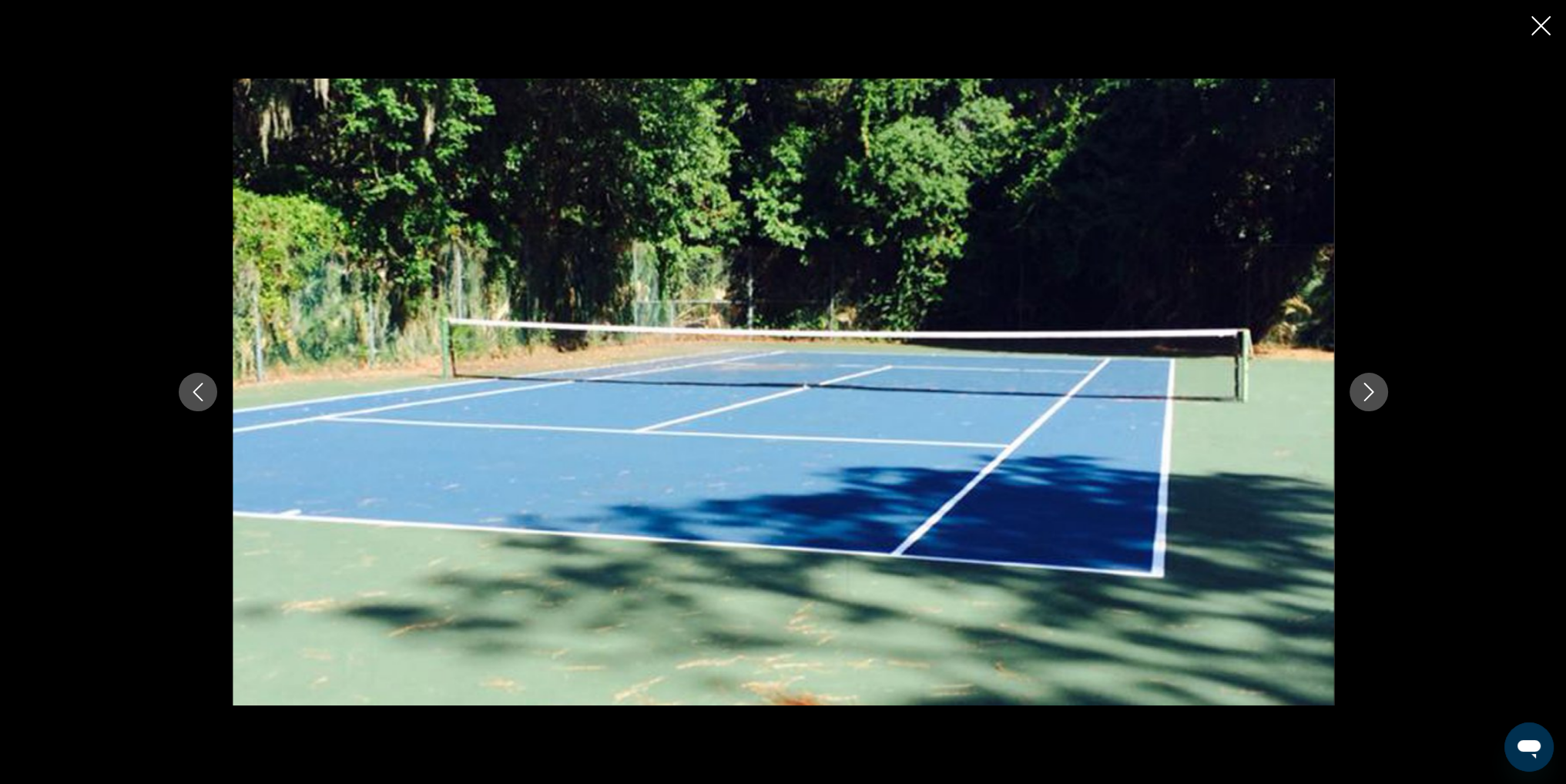
click at [1379, 384] on button "Next image" at bounding box center [1368, 392] width 38 height 38
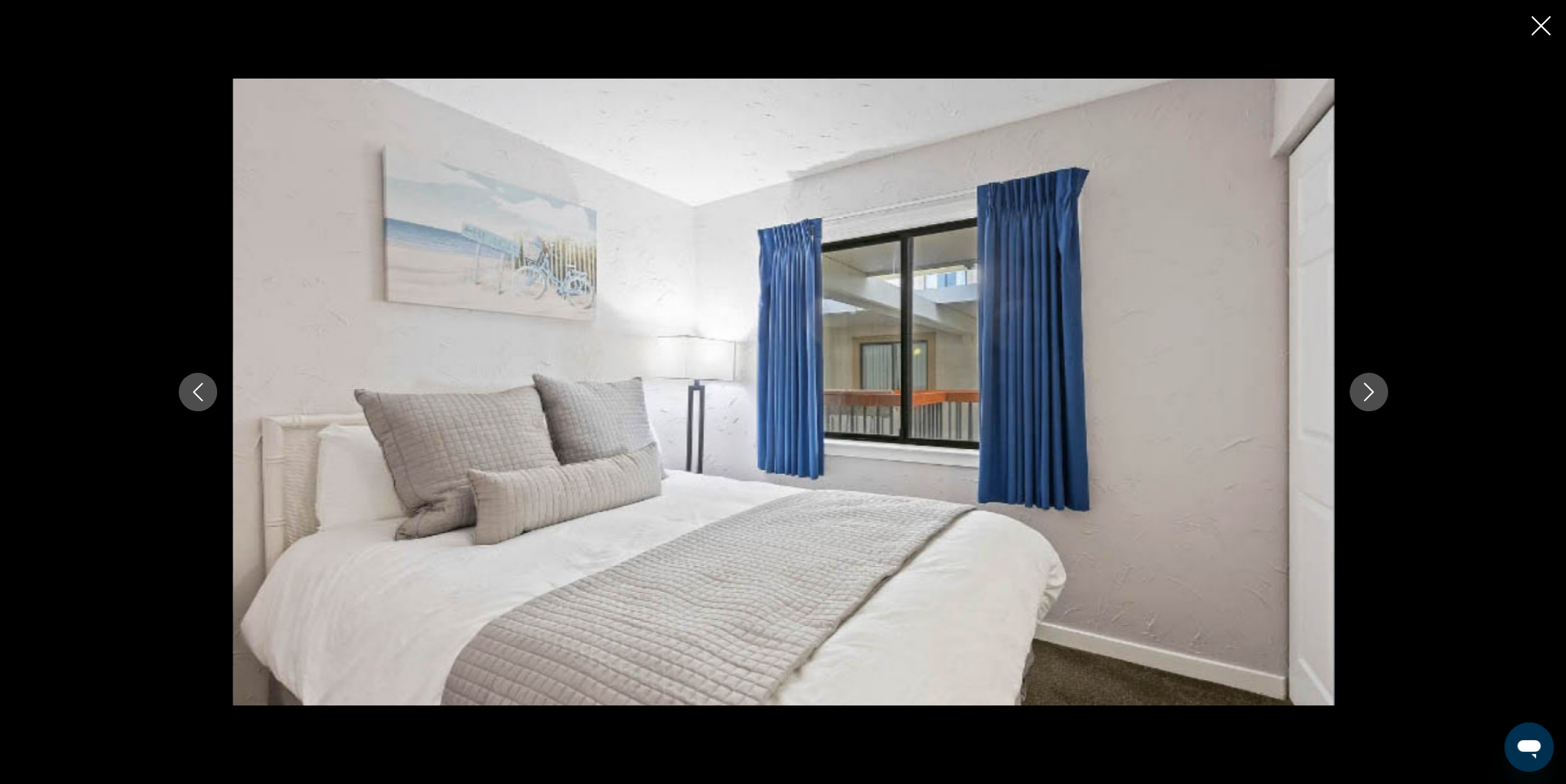
click at [1379, 384] on button "Next image" at bounding box center [1368, 392] width 38 height 38
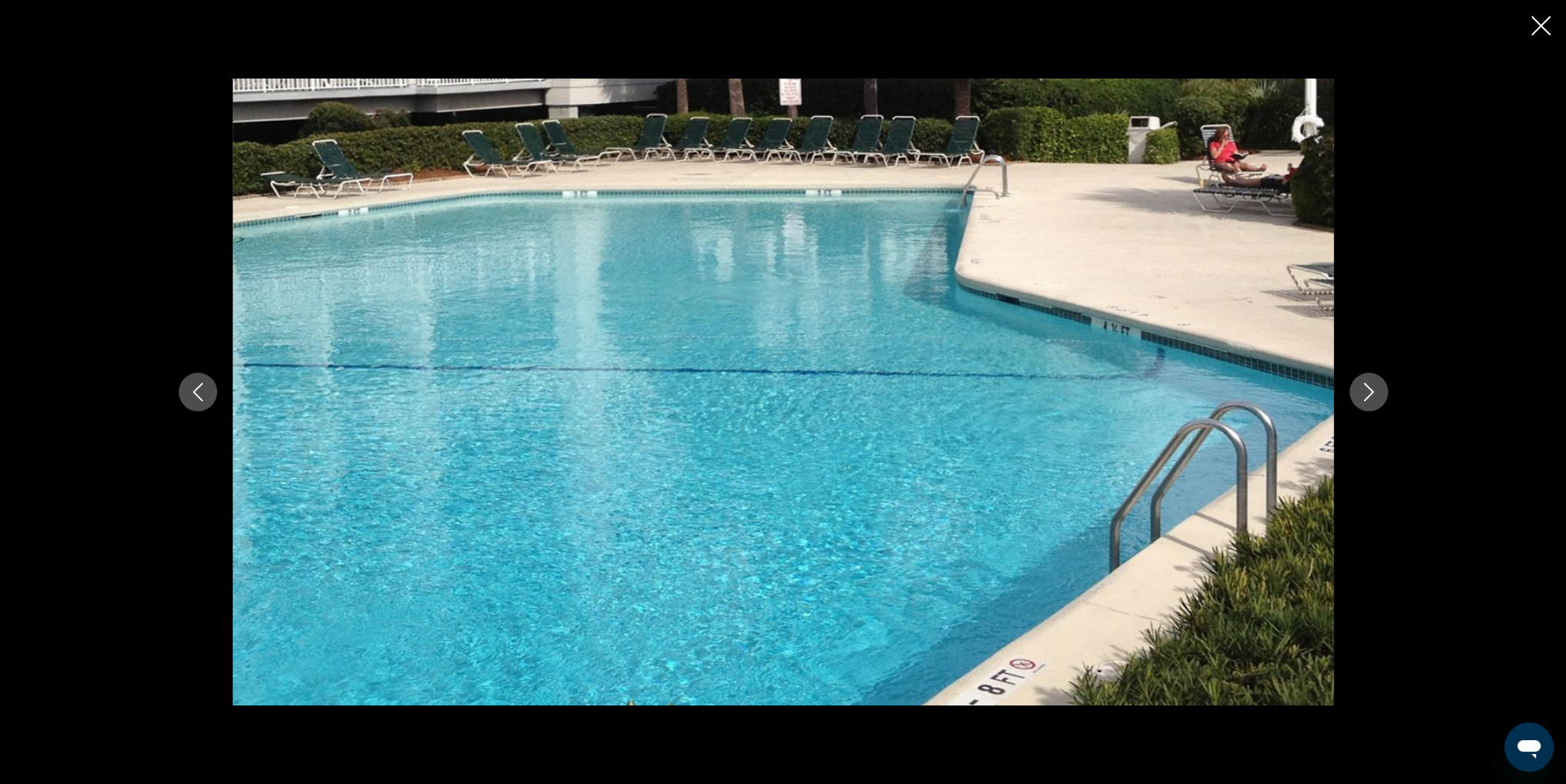
click at [1379, 384] on button "Next image" at bounding box center [1368, 392] width 38 height 38
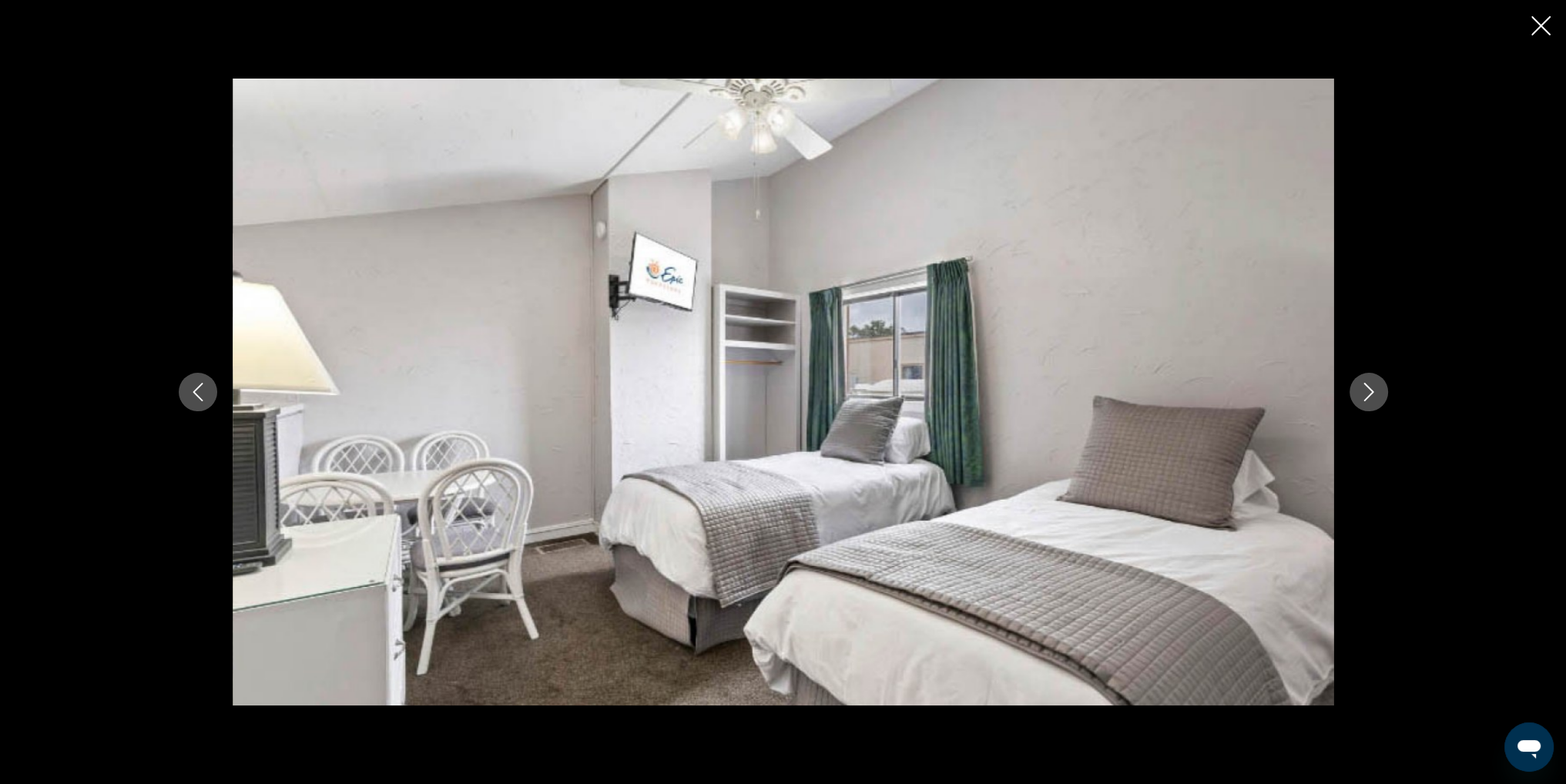
click at [1379, 384] on button "Next image" at bounding box center [1368, 392] width 38 height 38
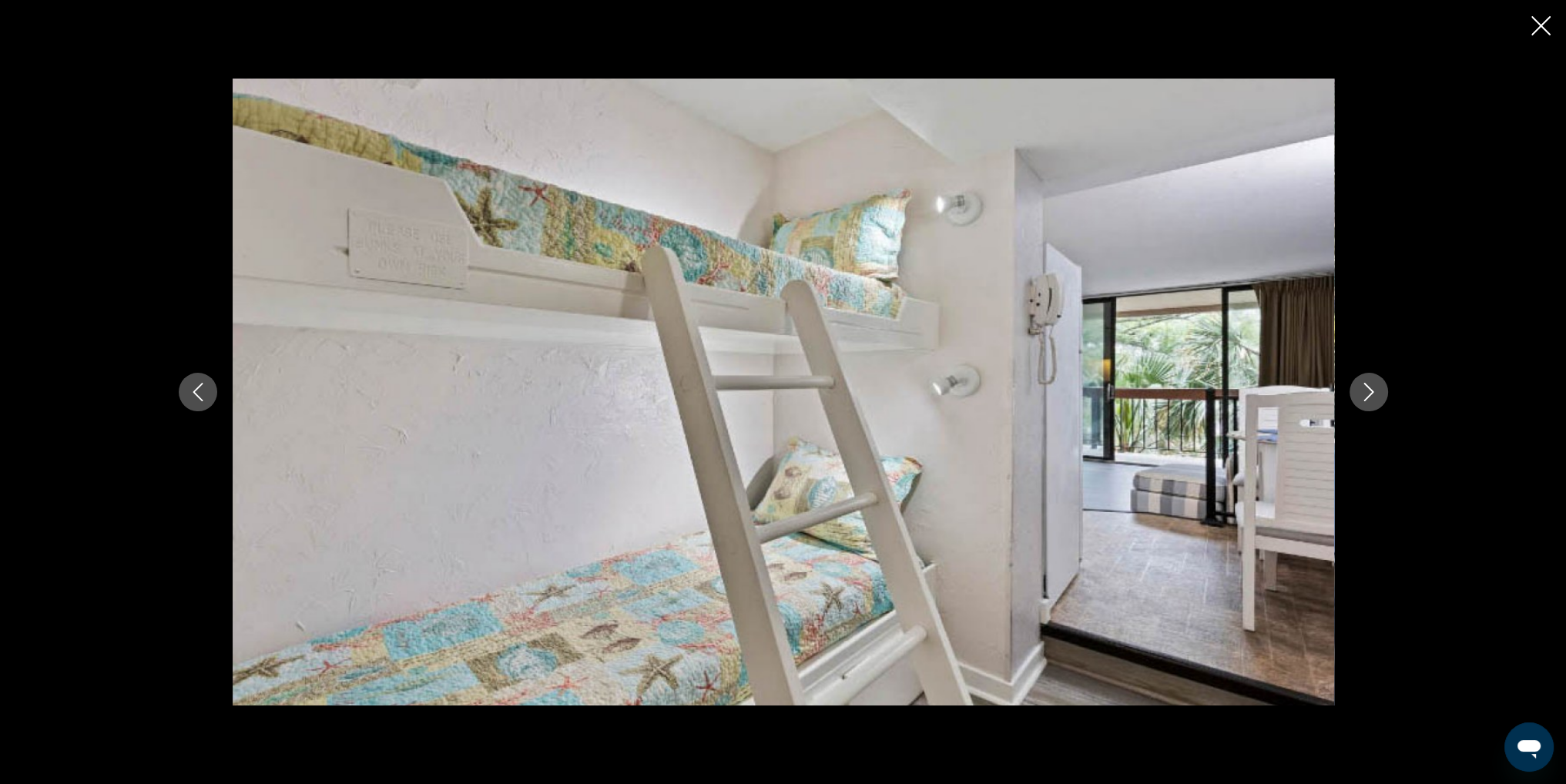
click at [1379, 384] on button "Next image" at bounding box center [1368, 392] width 38 height 38
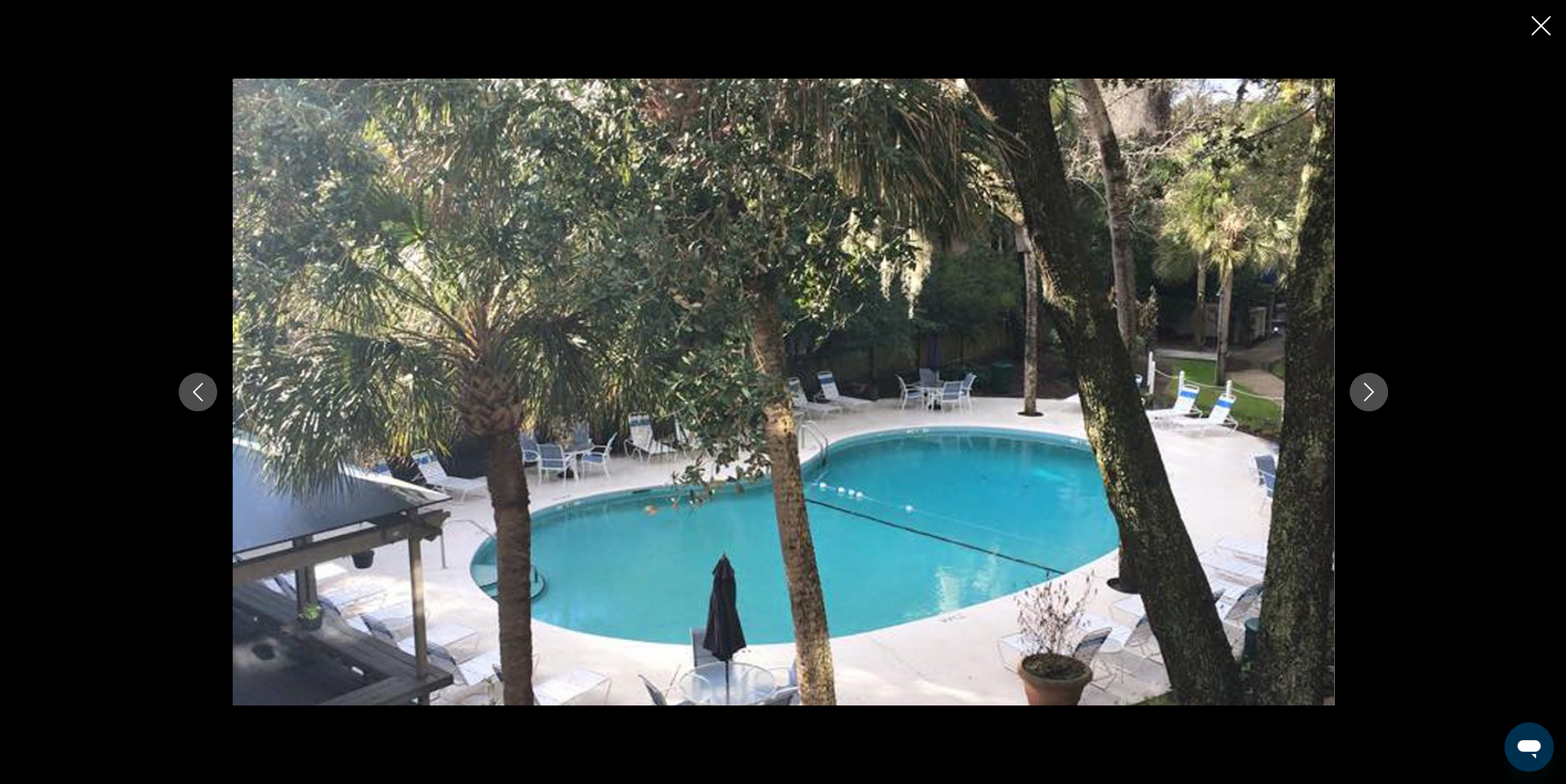
click at [1379, 384] on button "Next image" at bounding box center [1368, 392] width 38 height 38
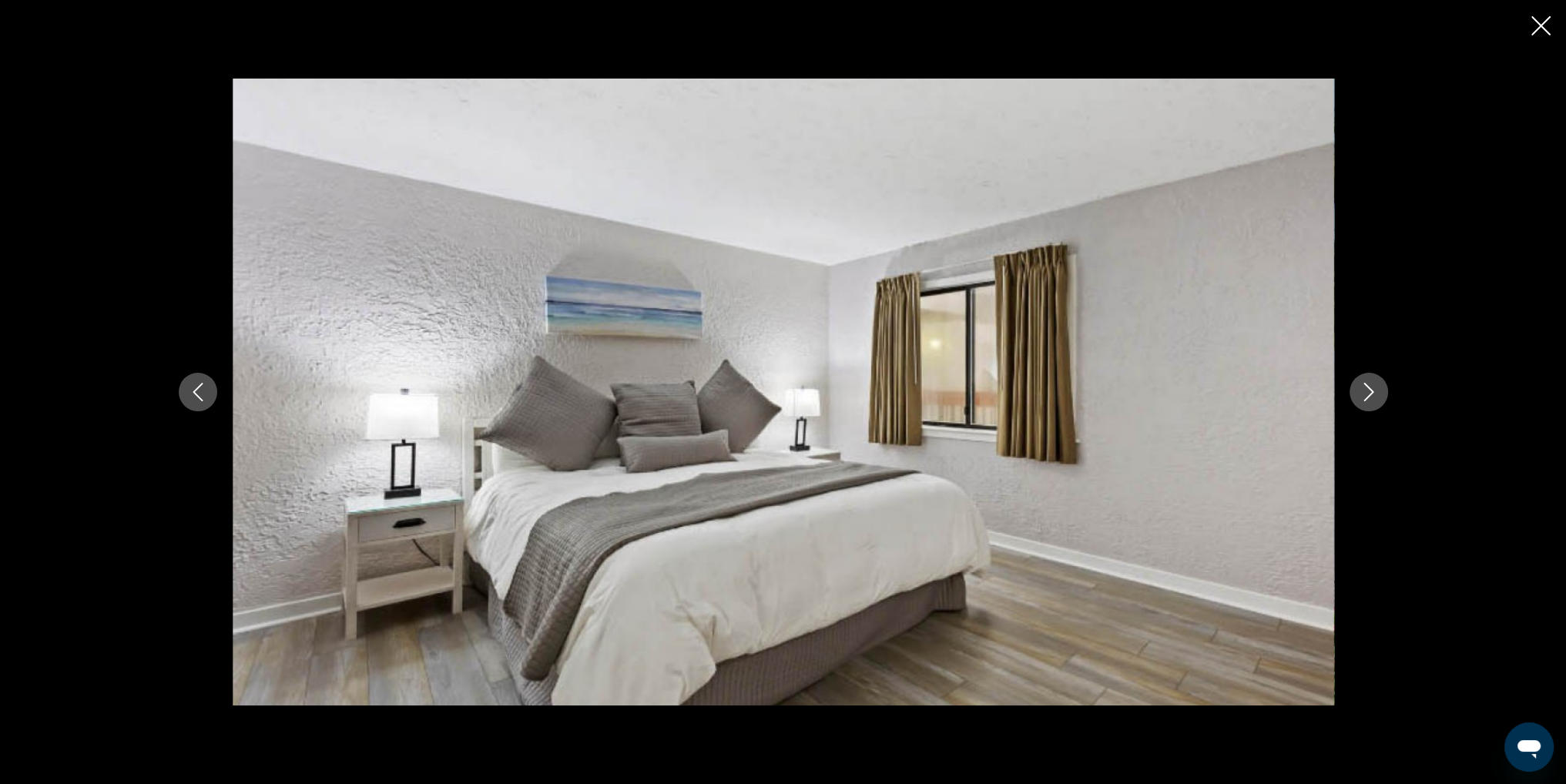
click at [1379, 384] on button "Next image" at bounding box center [1368, 392] width 38 height 38
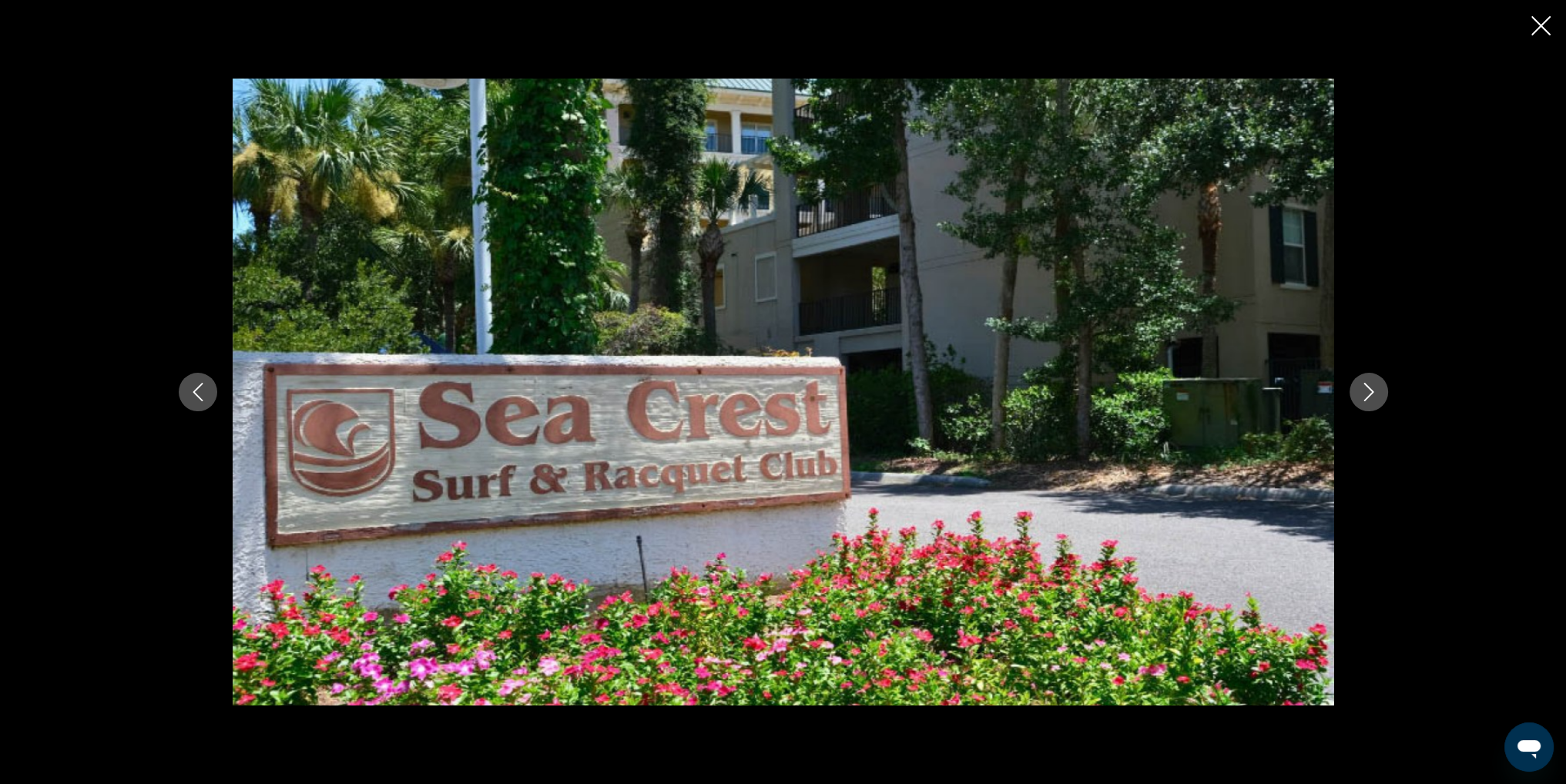
click at [1379, 384] on button "Next image" at bounding box center [1368, 392] width 38 height 38
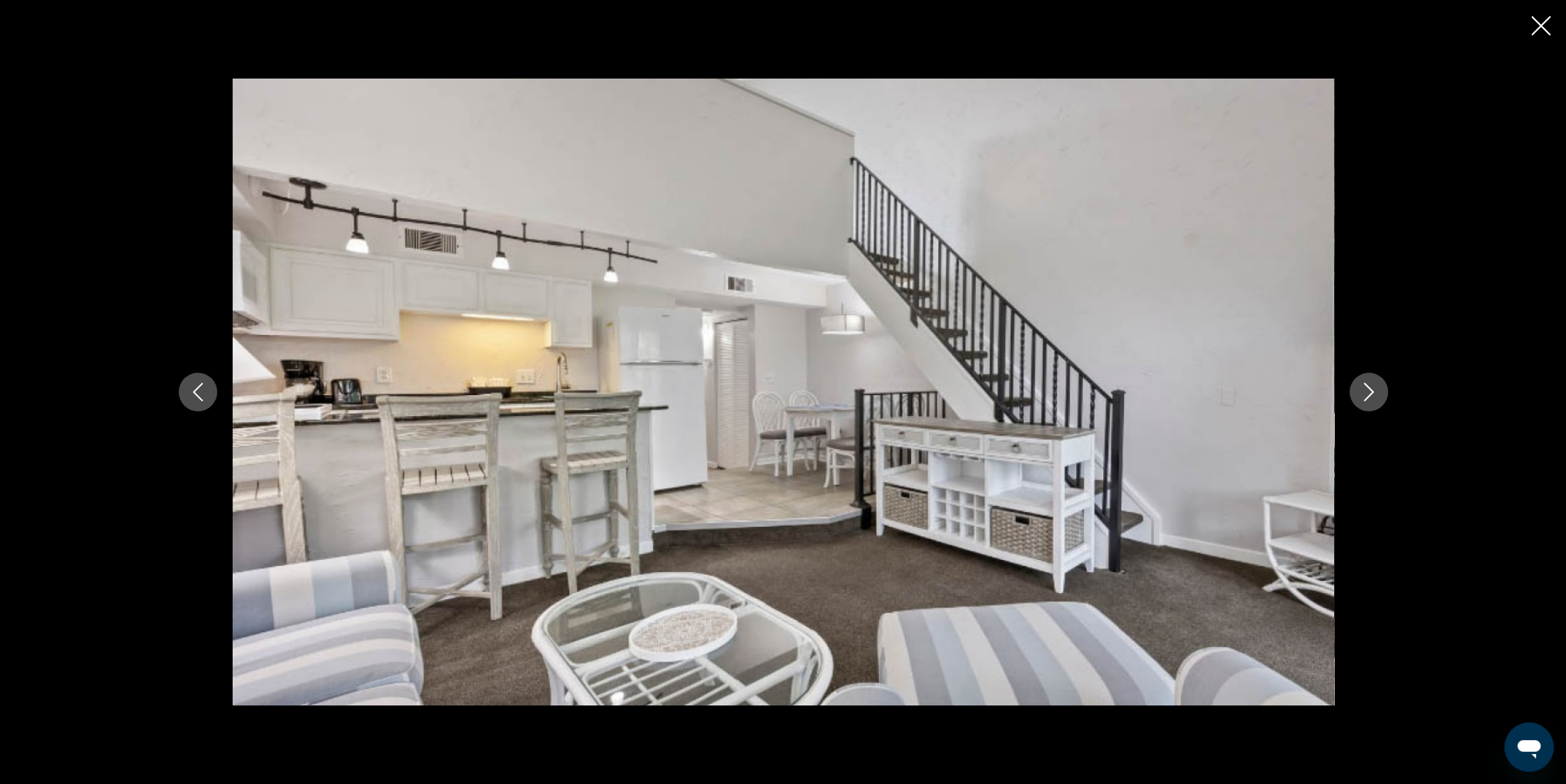
click at [1544, 25] on icon "Close slideshow" at bounding box center [1541, 25] width 20 height 20
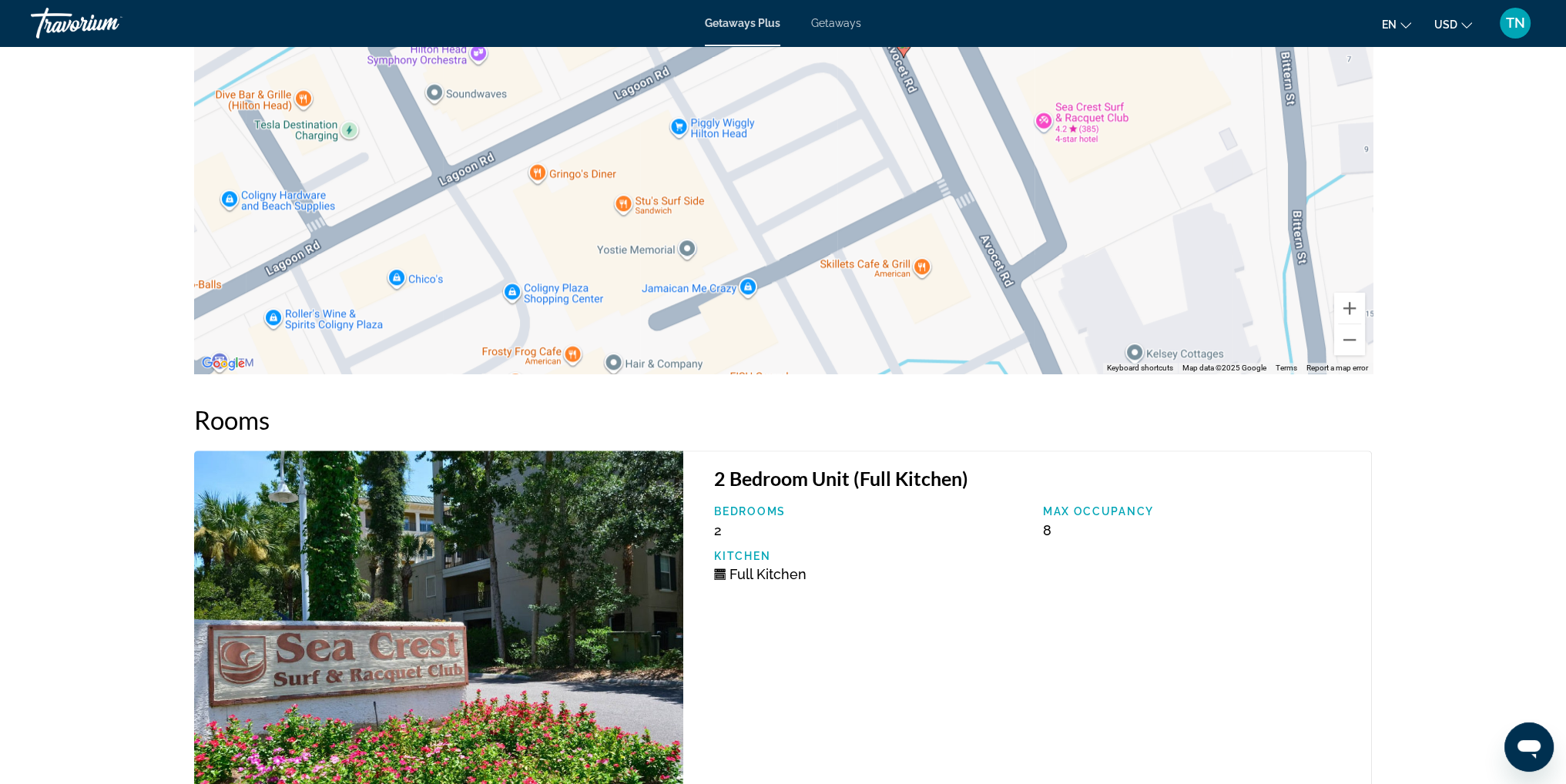
scroll to position [2020, 0]
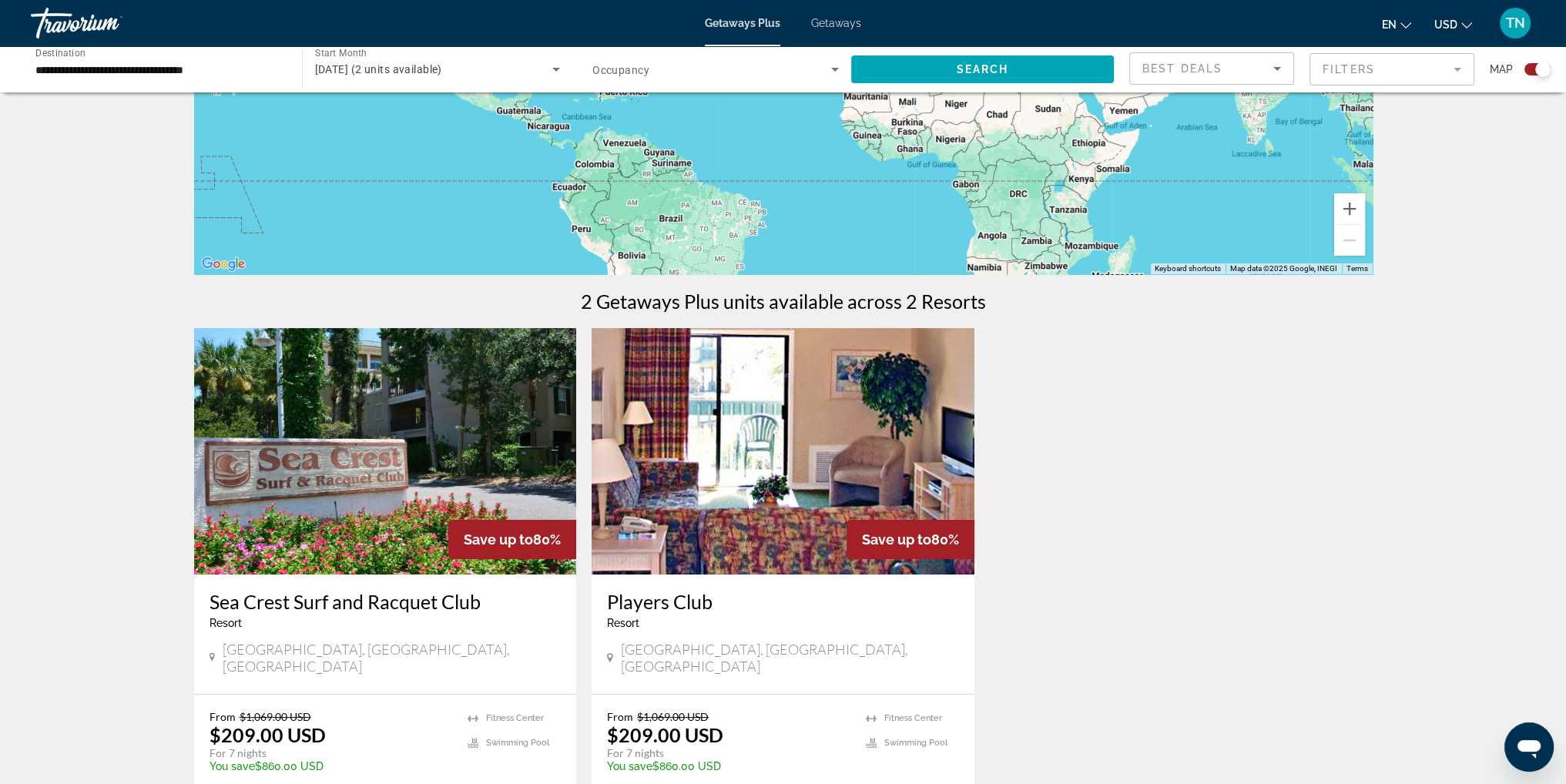
scroll to position [385, 0]
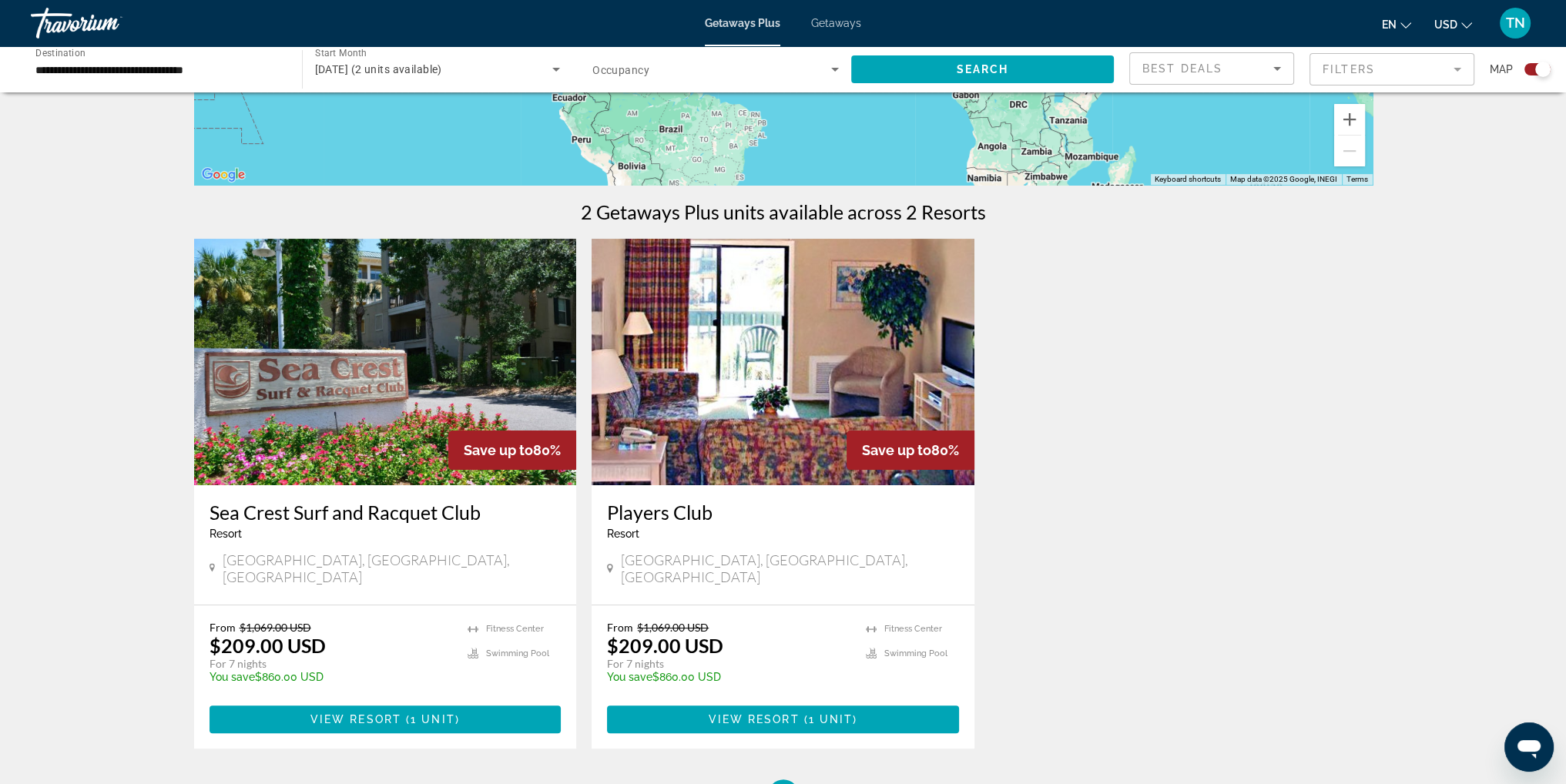
click at [887, 402] on img "Main content" at bounding box center [783, 362] width 383 height 246
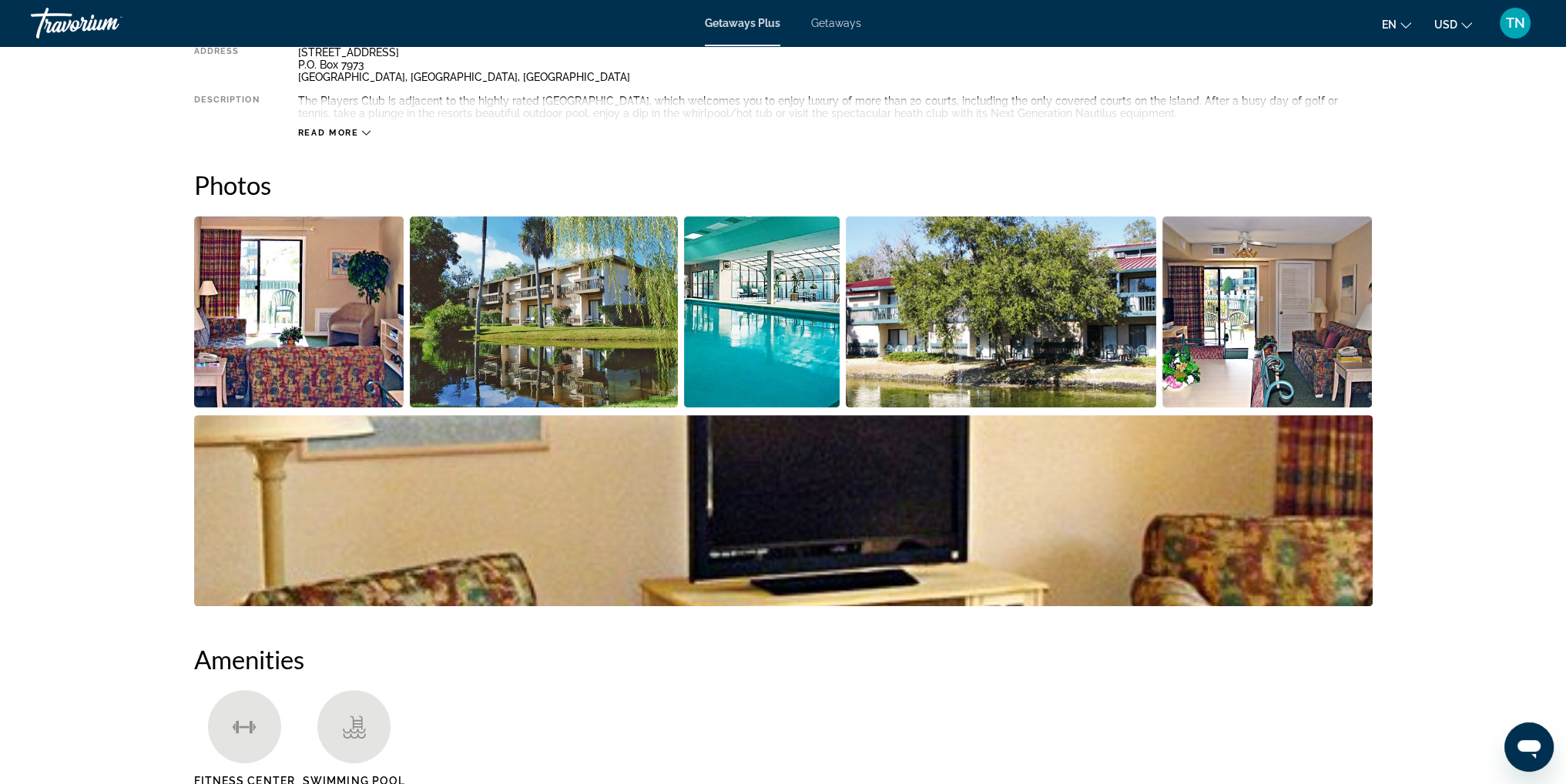
scroll to position [616, 0]
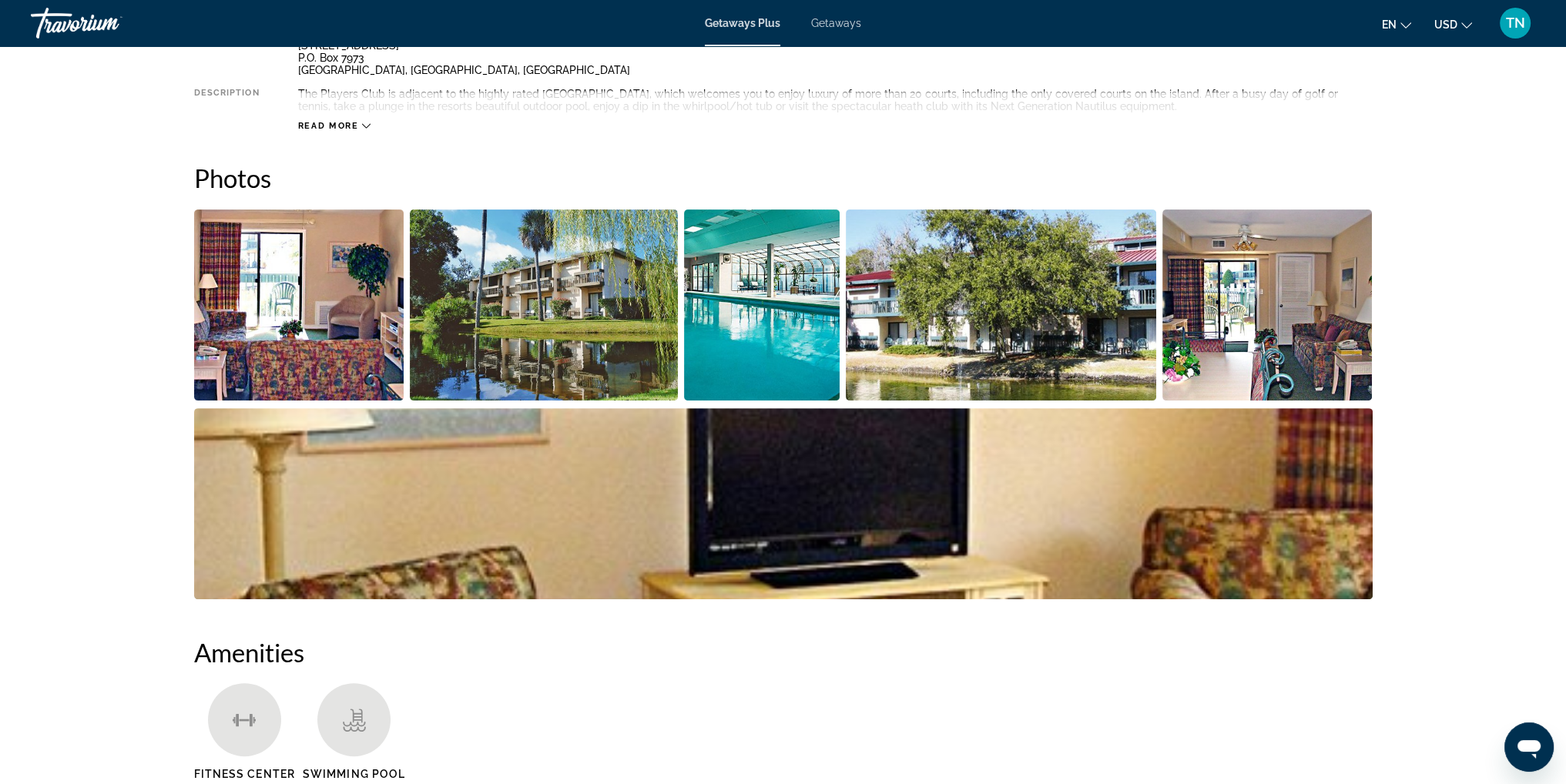
click at [326, 314] on img "Open full-screen image slider" at bounding box center [299, 305] width 211 height 191
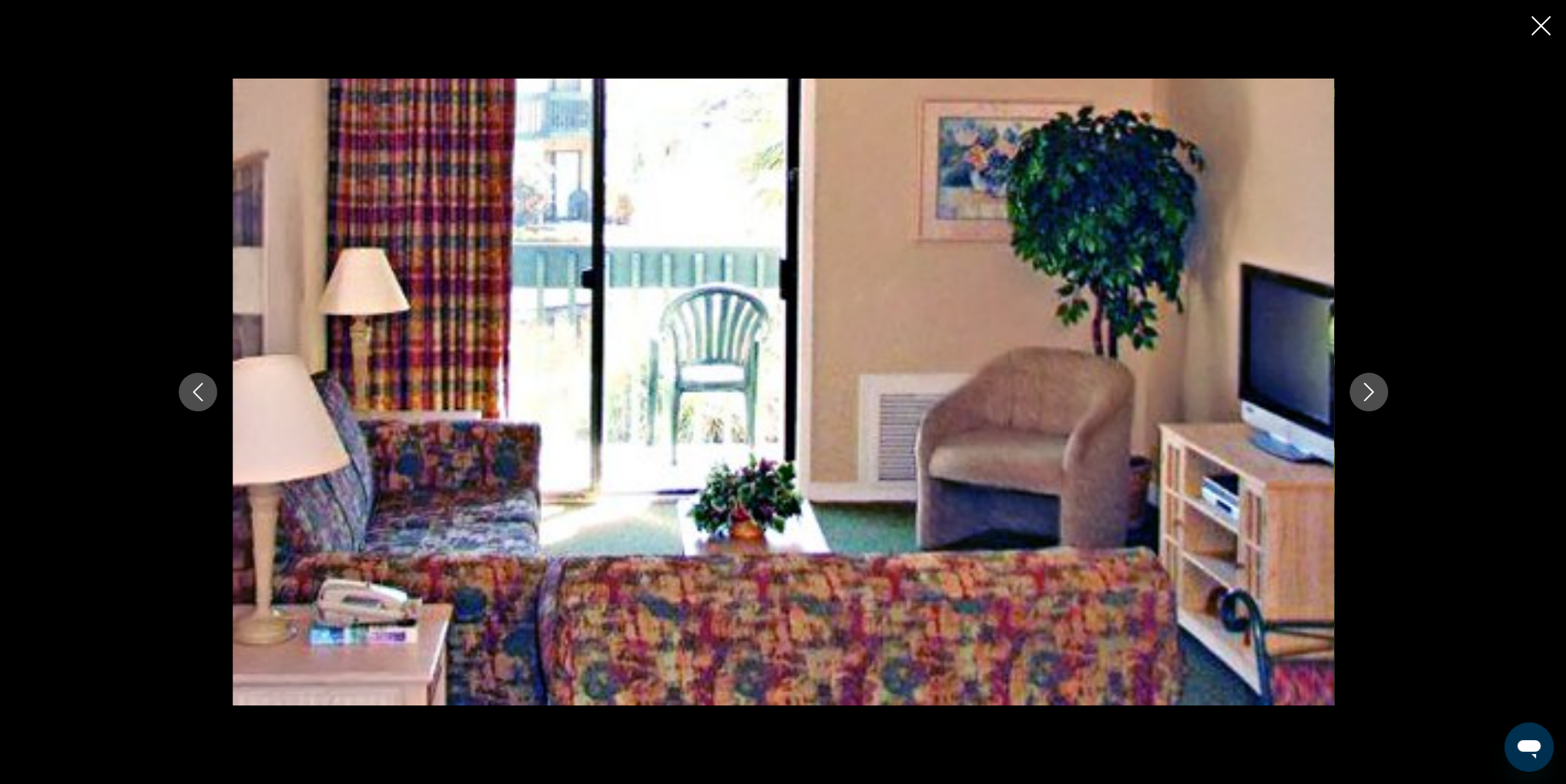
click at [1365, 390] on icon "Next image" at bounding box center [1369, 392] width 19 height 19
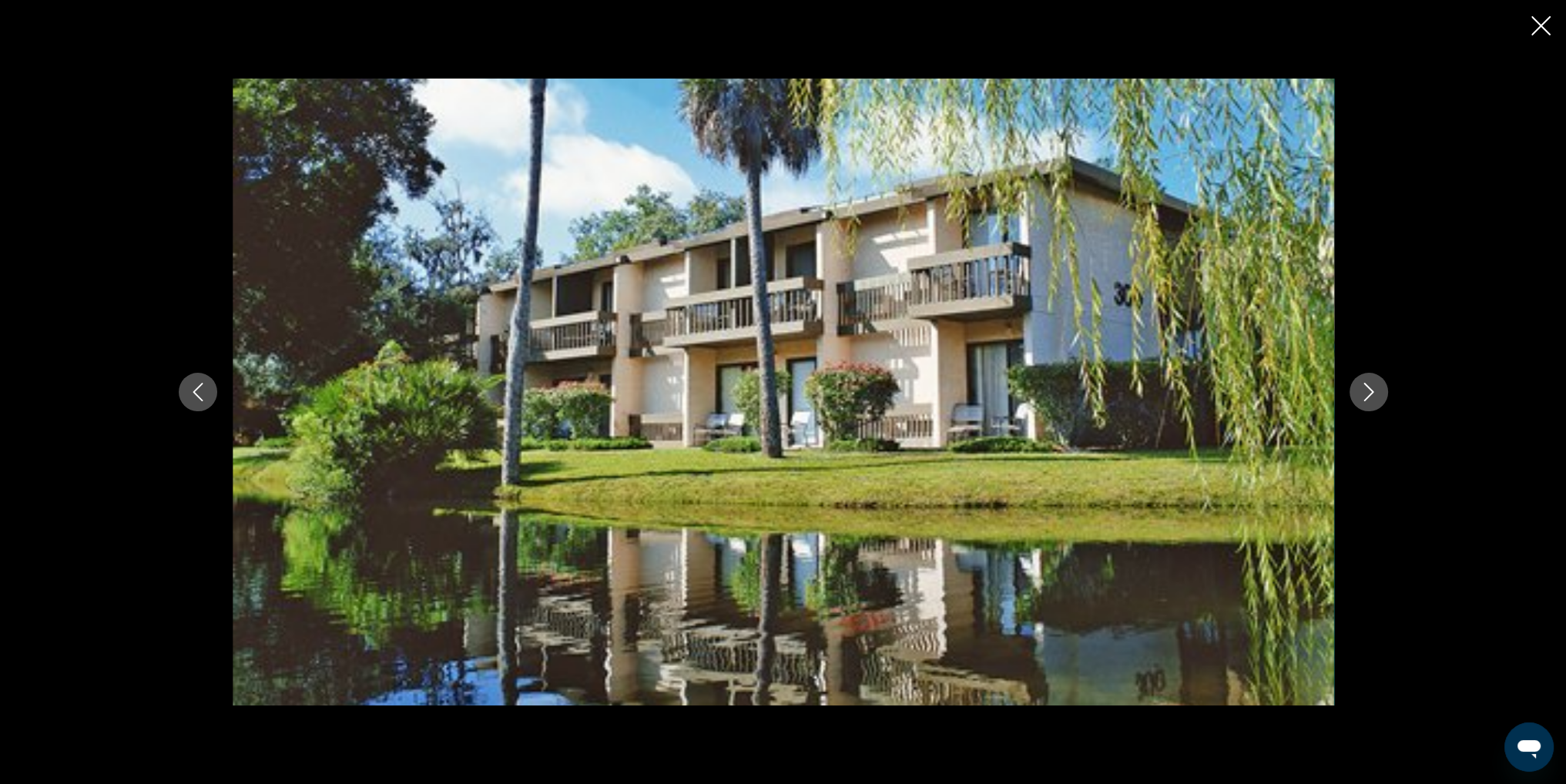
click at [1365, 390] on icon "Next image" at bounding box center [1369, 392] width 19 height 19
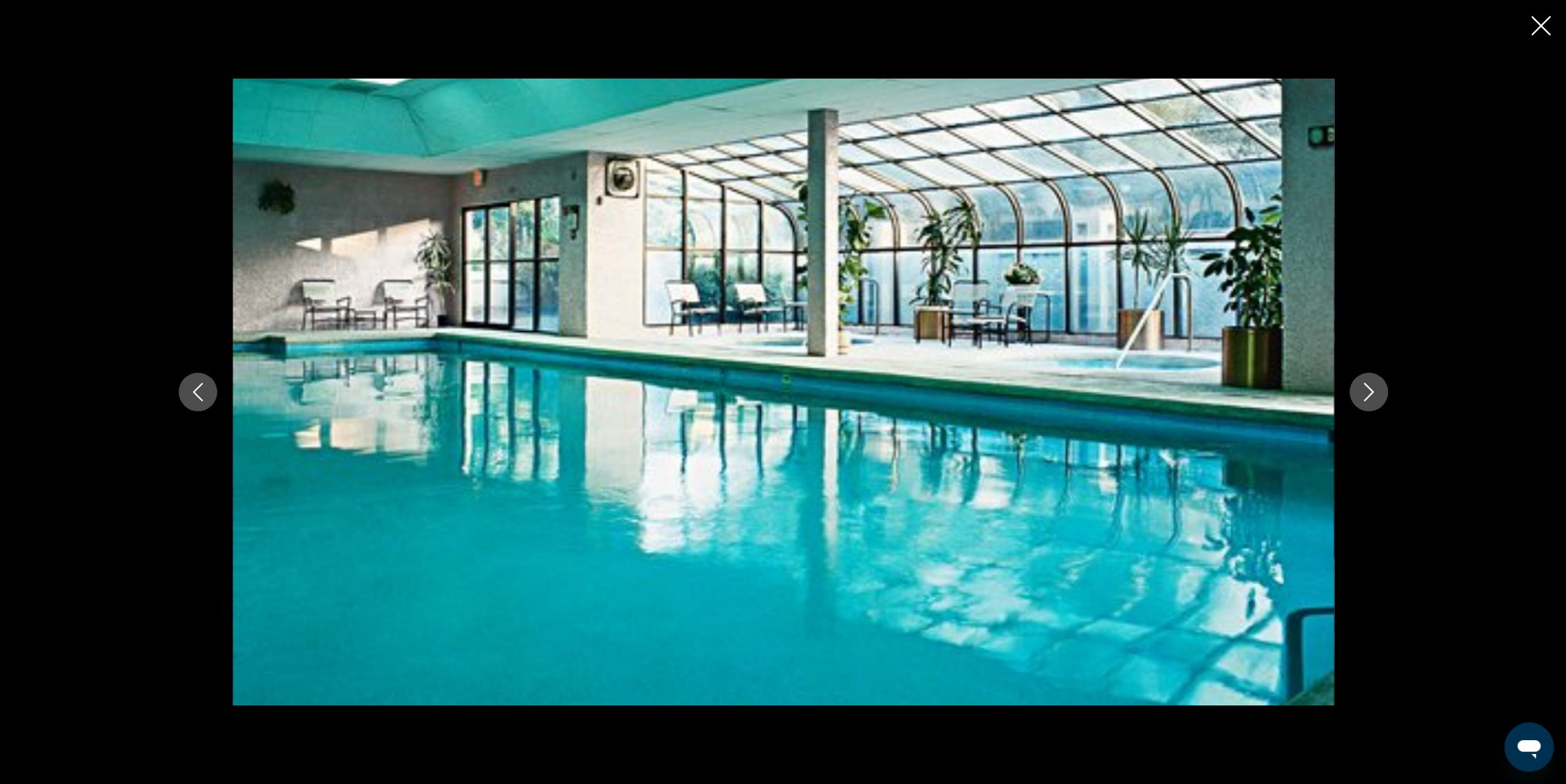
click at [1365, 390] on icon "Next image" at bounding box center [1369, 392] width 19 height 19
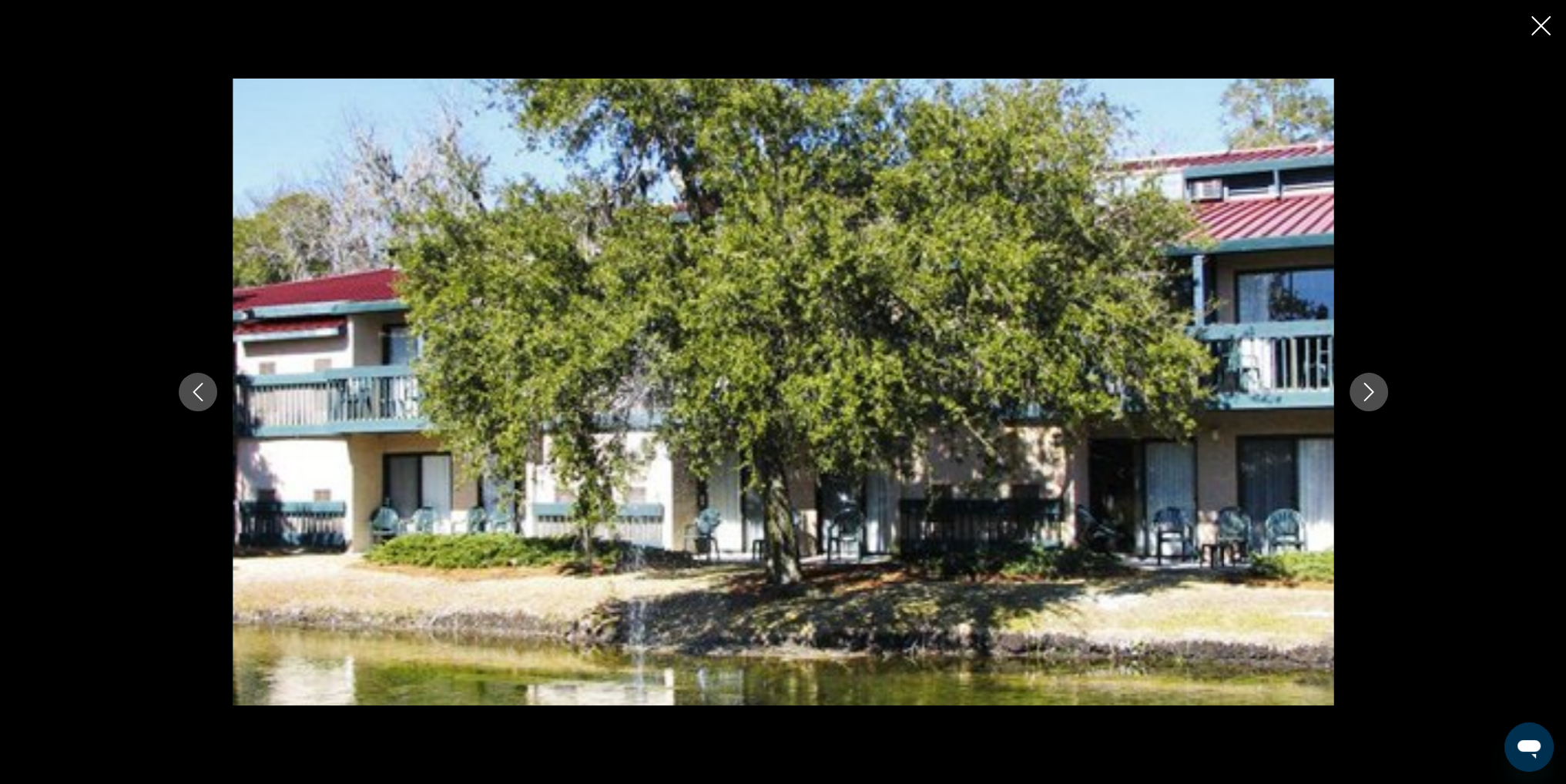
click at [1365, 390] on icon "Next image" at bounding box center [1369, 392] width 19 height 19
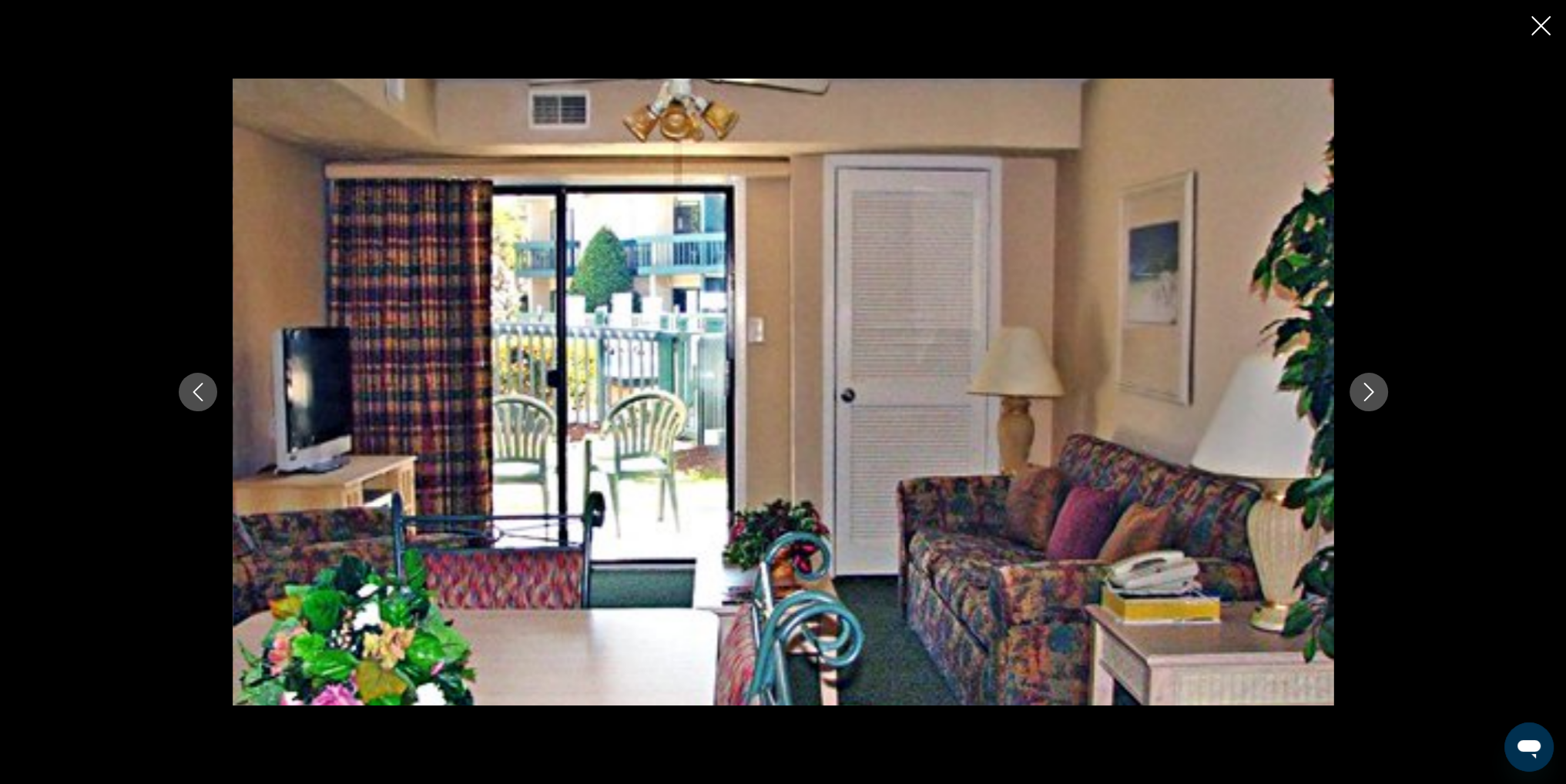
click at [1365, 390] on icon "Next image" at bounding box center [1369, 392] width 19 height 19
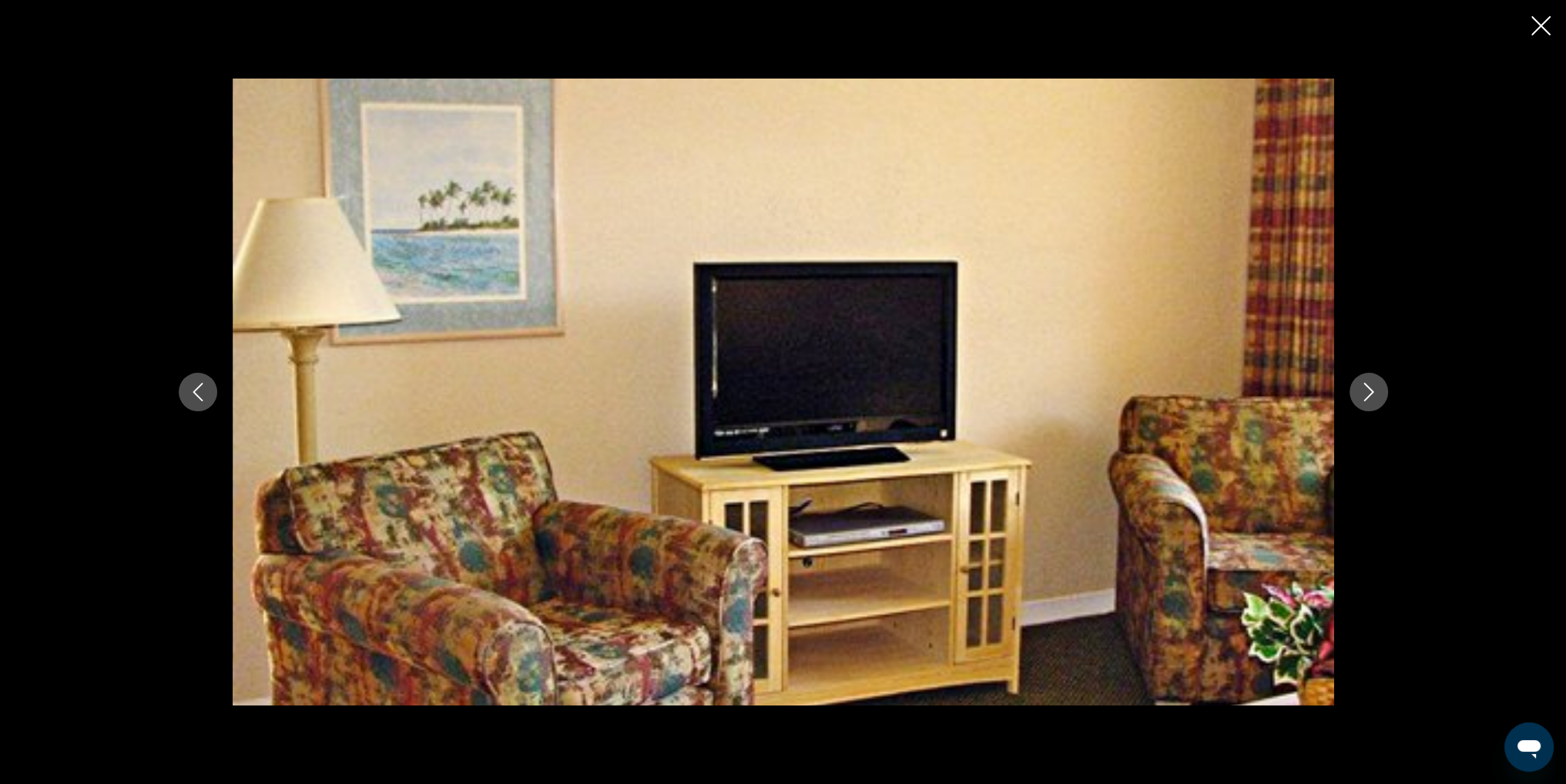
click at [1365, 390] on icon "Next image" at bounding box center [1369, 392] width 19 height 19
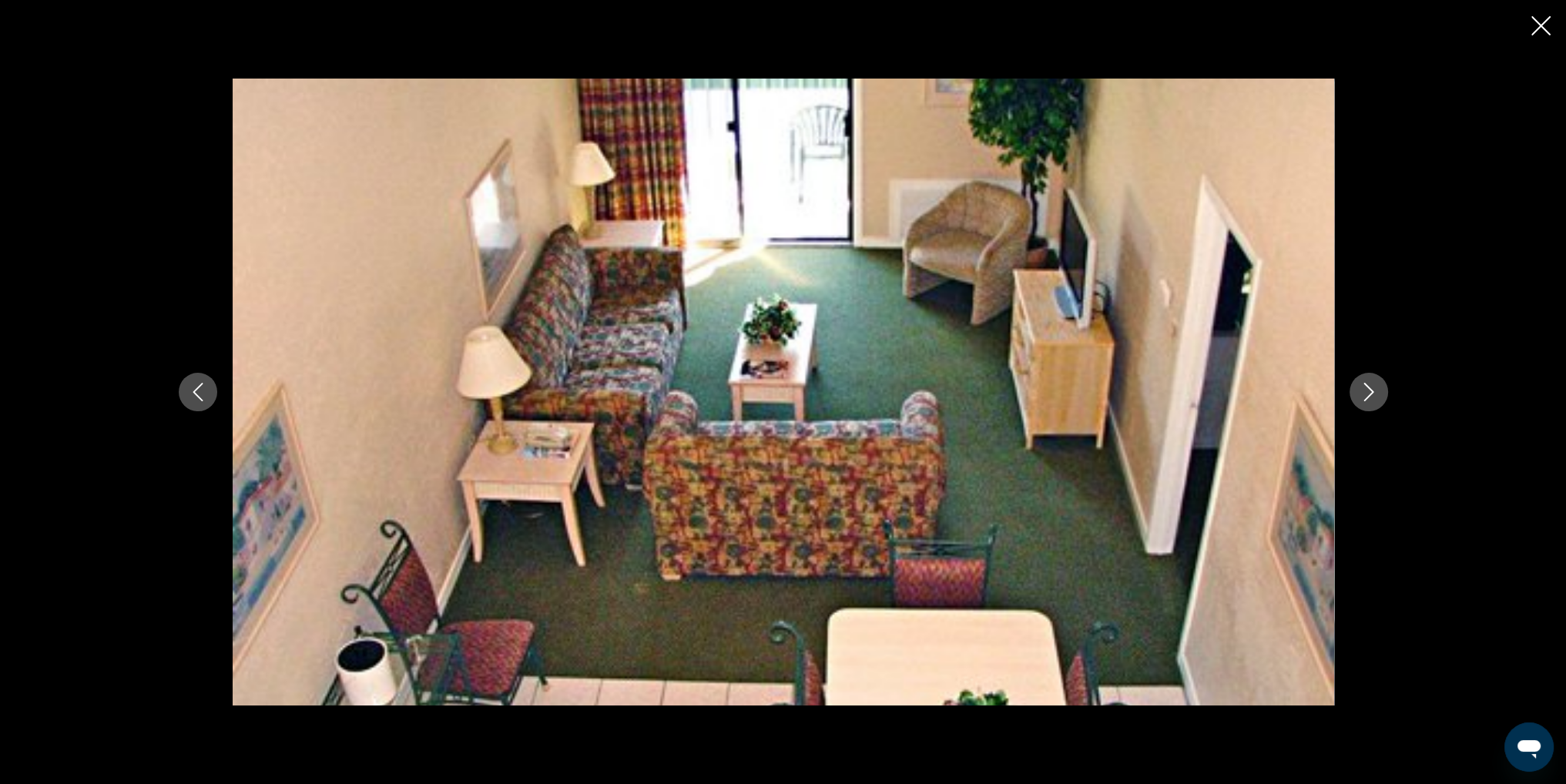
click at [1365, 390] on icon "Next image" at bounding box center [1369, 392] width 19 height 19
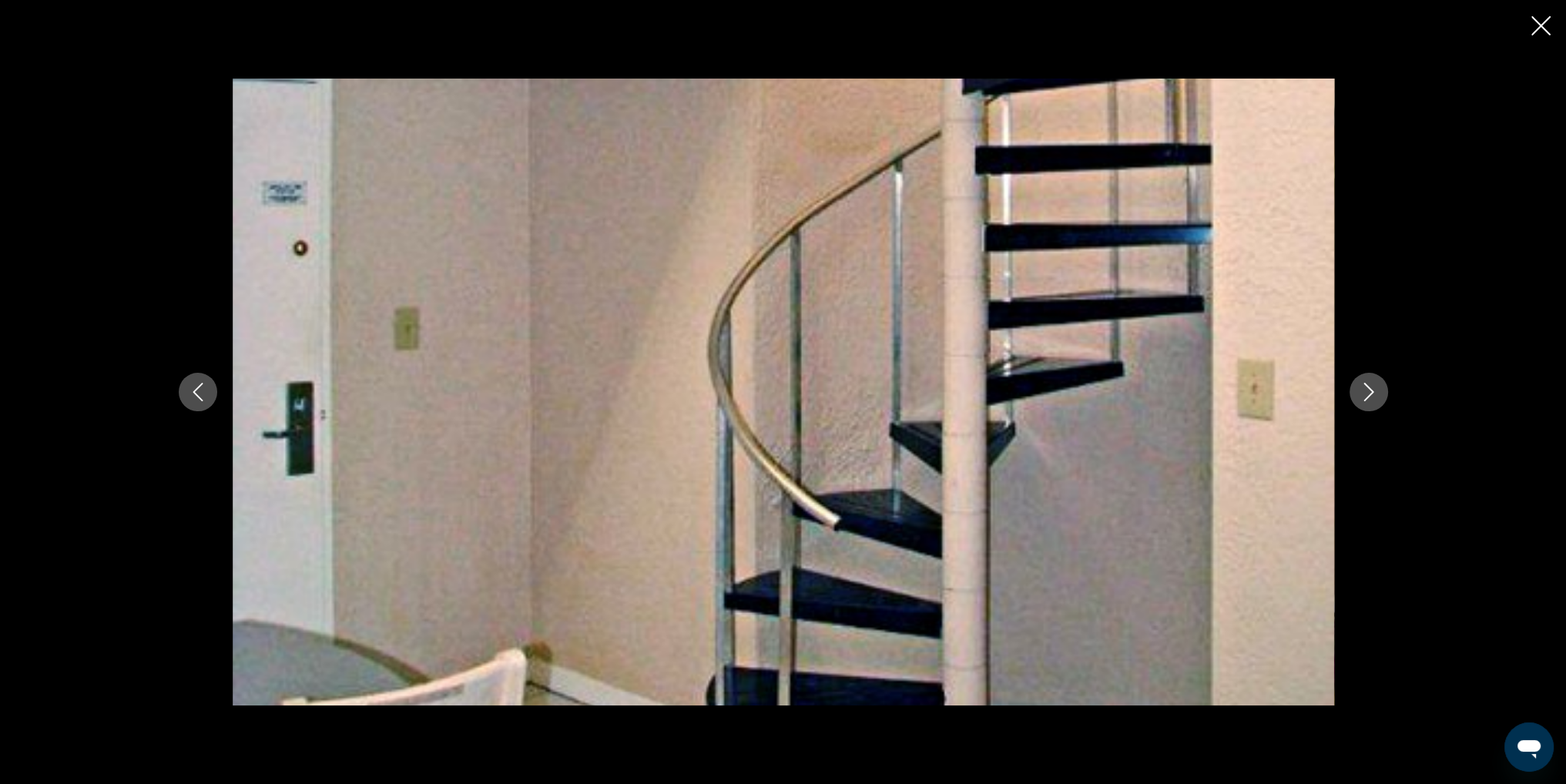
click at [1365, 390] on icon "Next image" at bounding box center [1369, 392] width 19 height 19
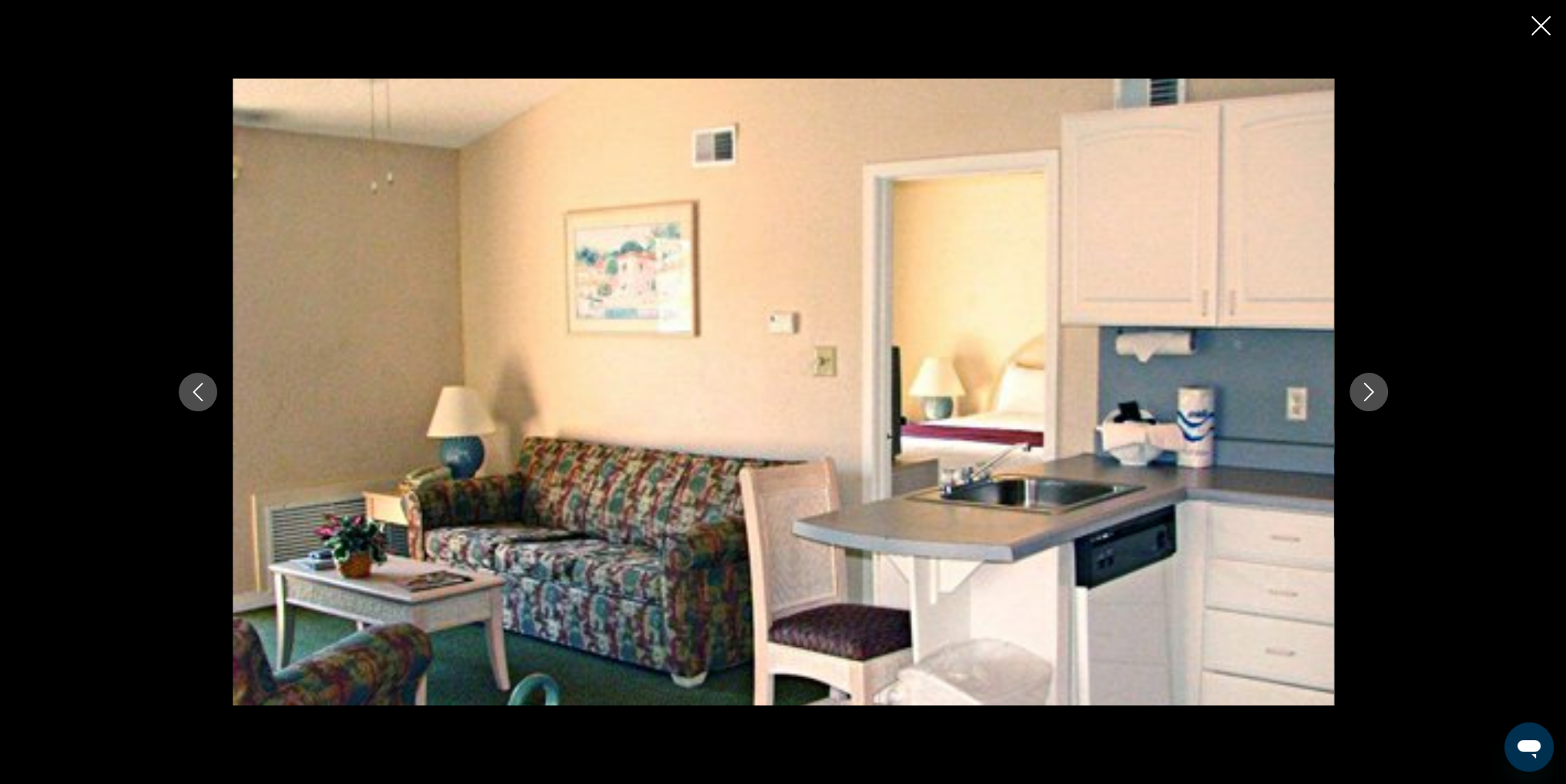
click at [1365, 390] on icon "Next image" at bounding box center [1369, 392] width 19 height 19
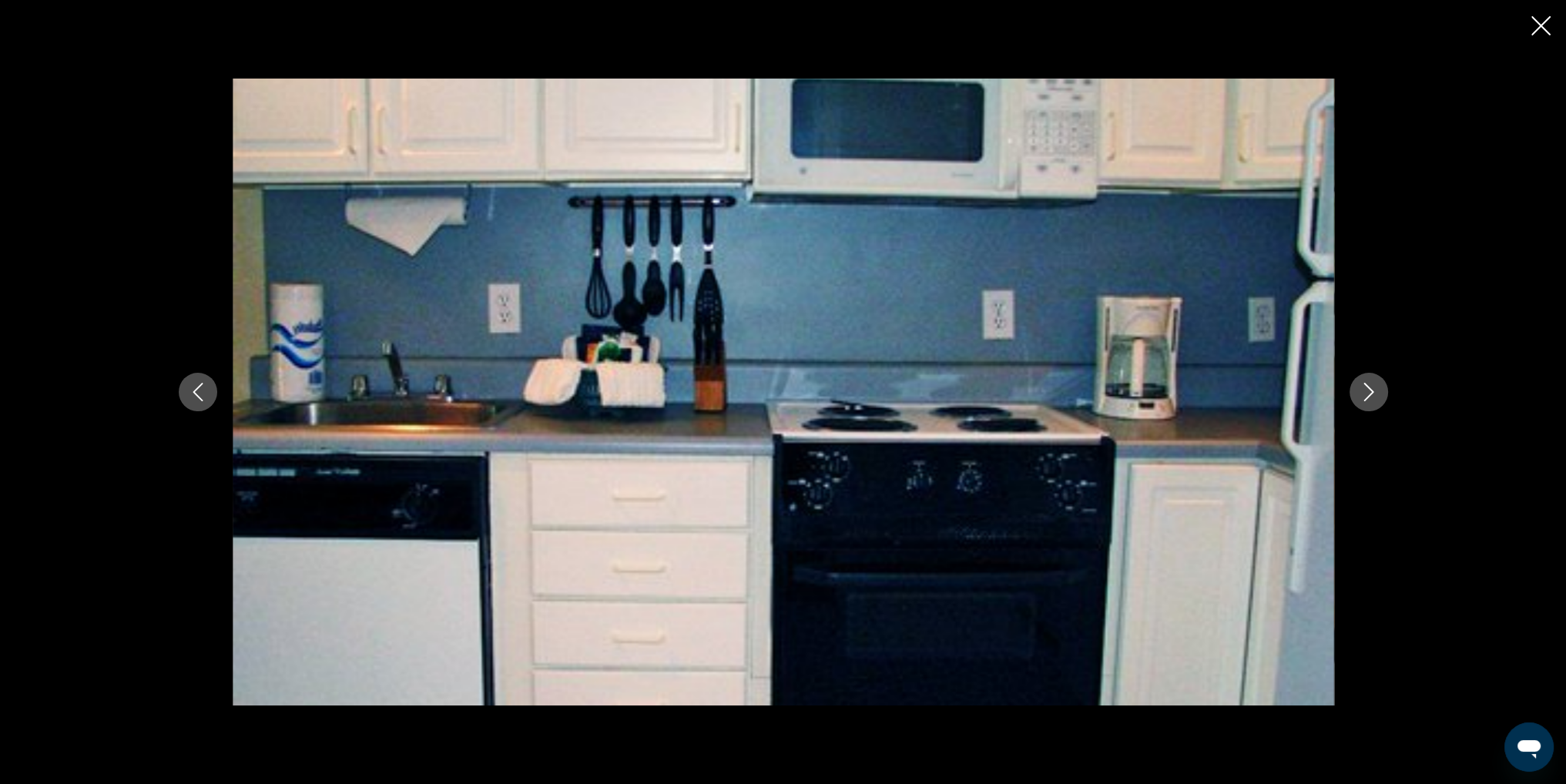
click at [1365, 390] on icon "Next image" at bounding box center [1369, 392] width 19 height 19
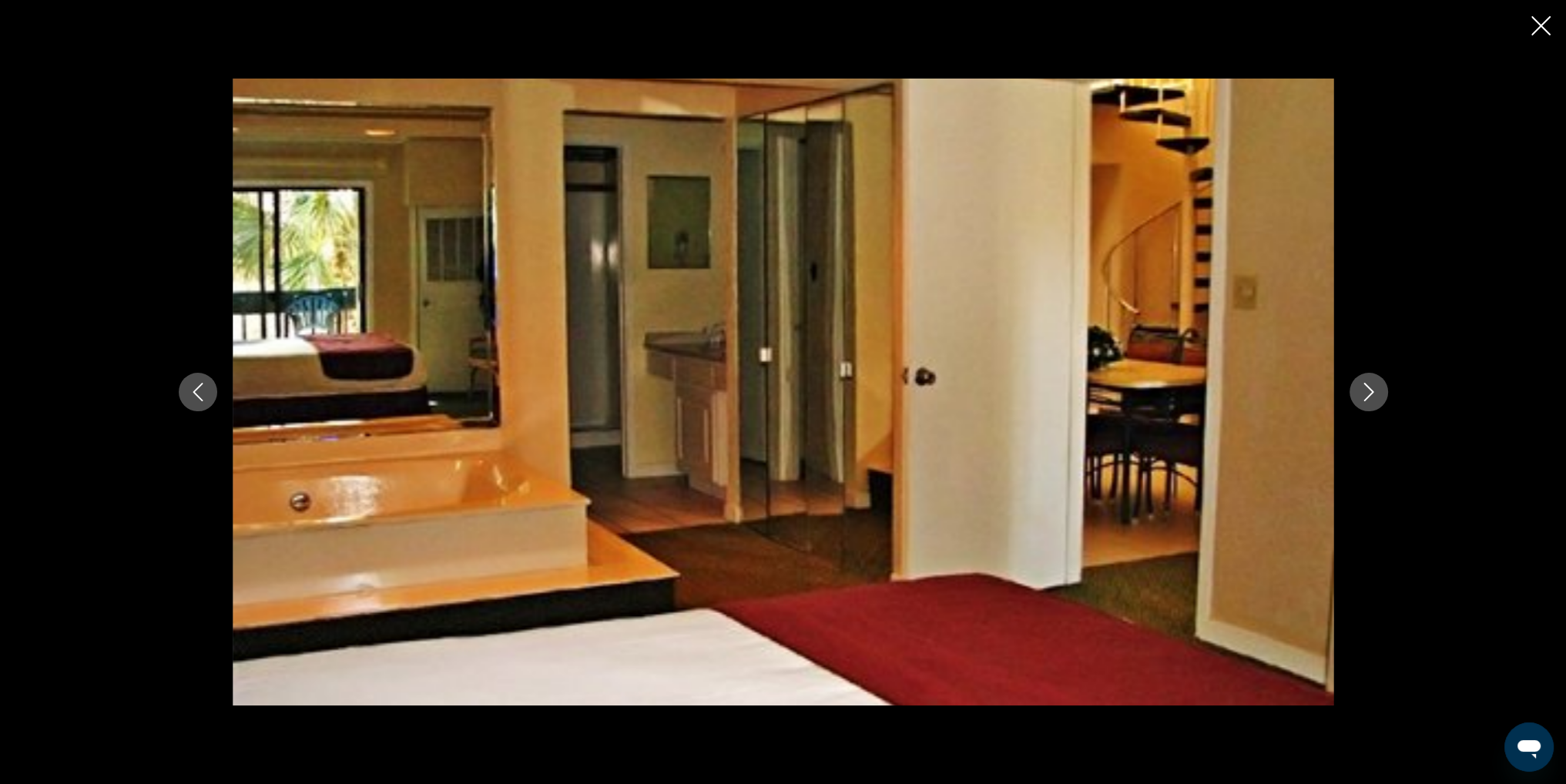
click at [1365, 390] on icon "Next image" at bounding box center [1369, 392] width 19 height 19
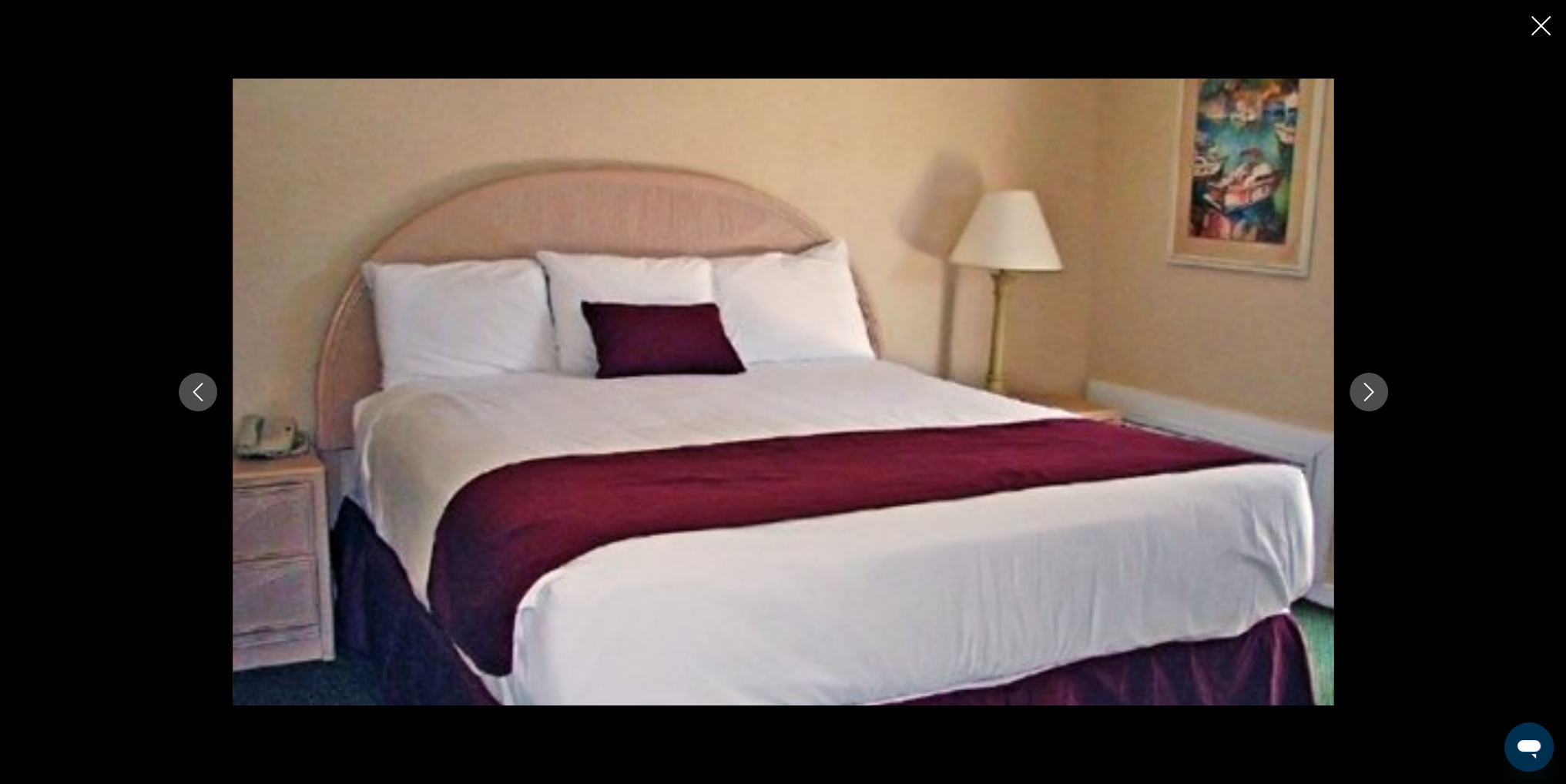
click at [1365, 390] on icon "Next image" at bounding box center [1369, 392] width 19 height 19
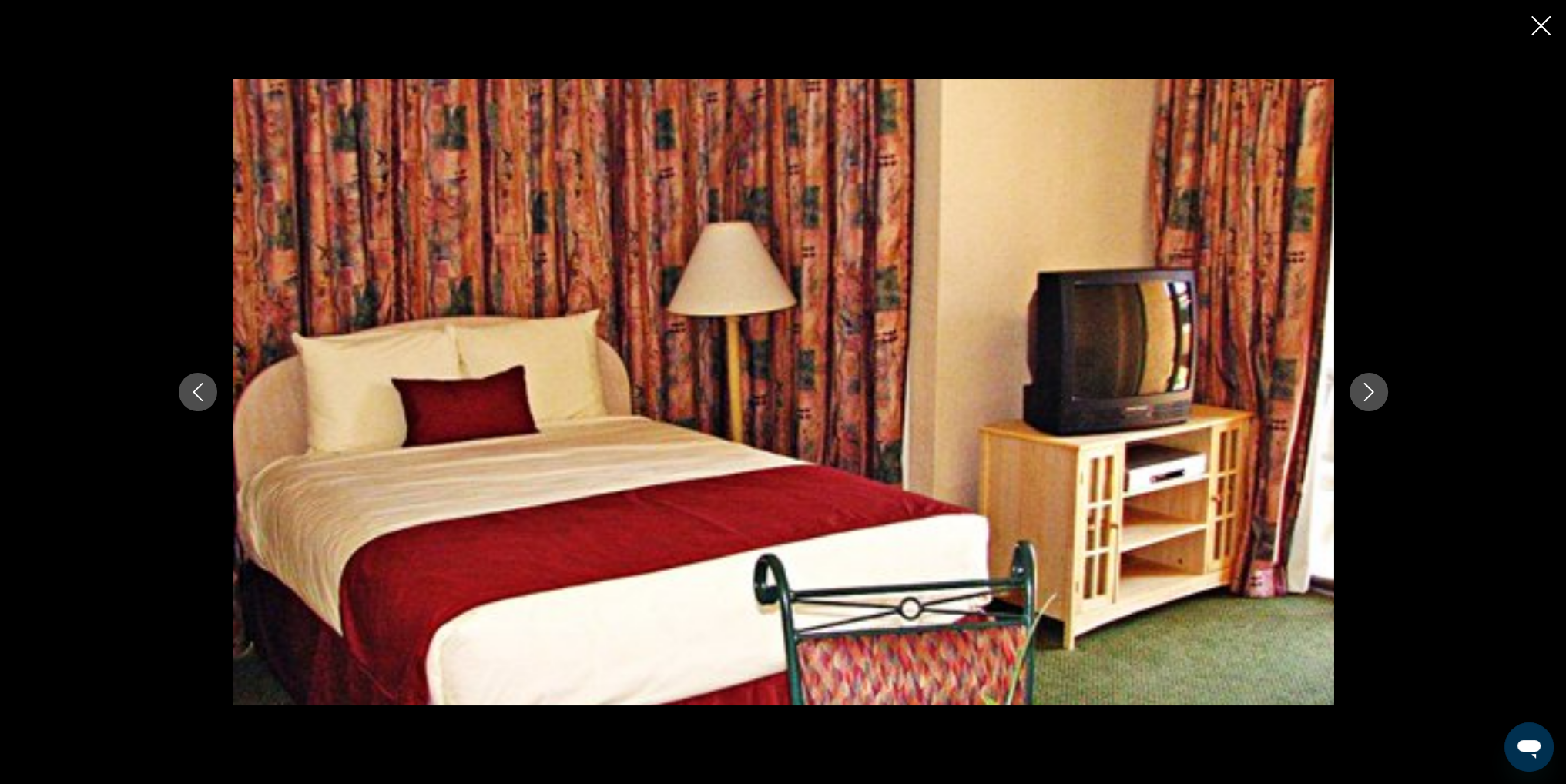
click at [1365, 390] on icon "Next image" at bounding box center [1369, 392] width 19 height 19
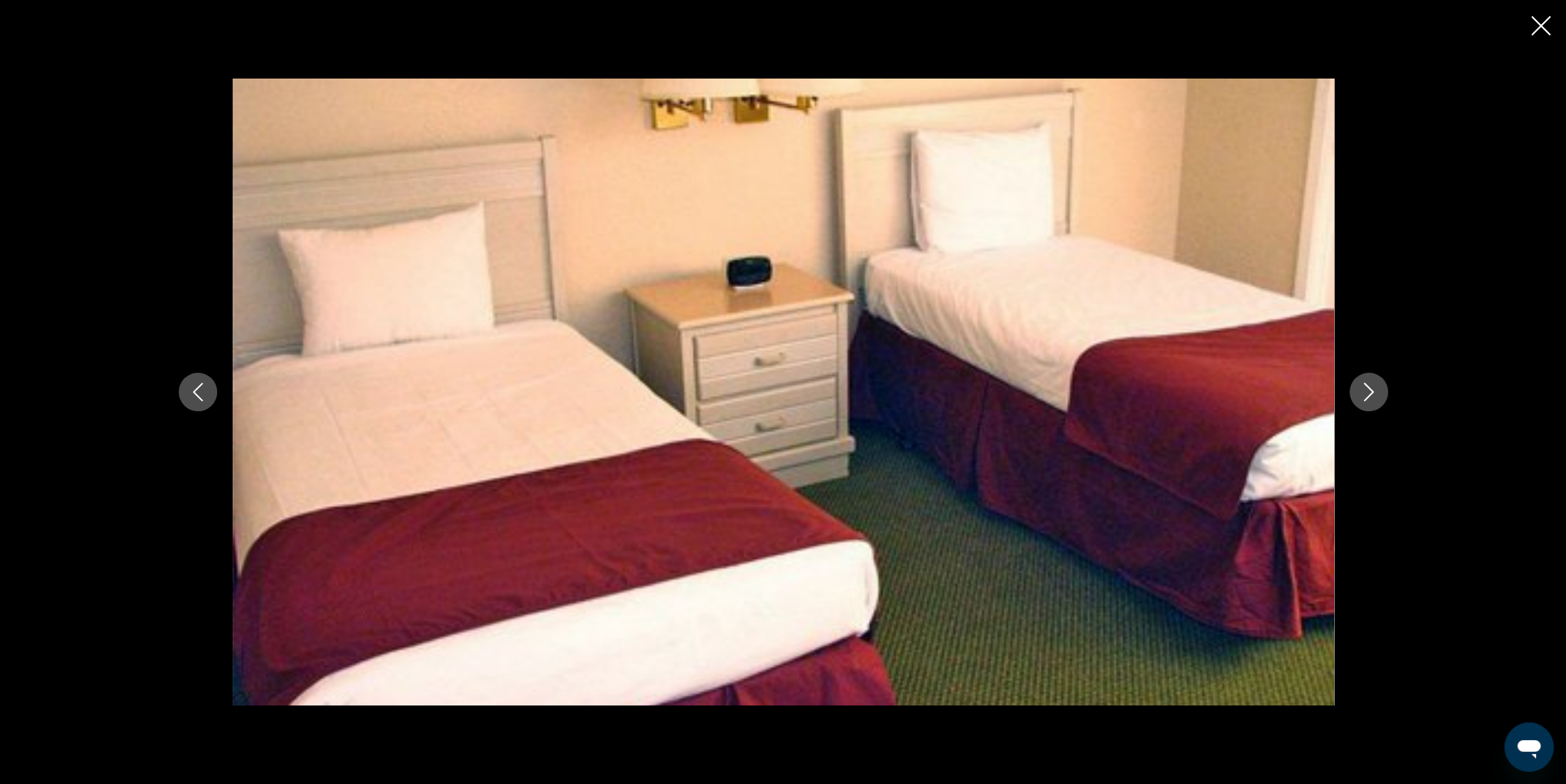
click at [1365, 390] on icon "Next image" at bounding box center [1369, 392] width 19 height 19
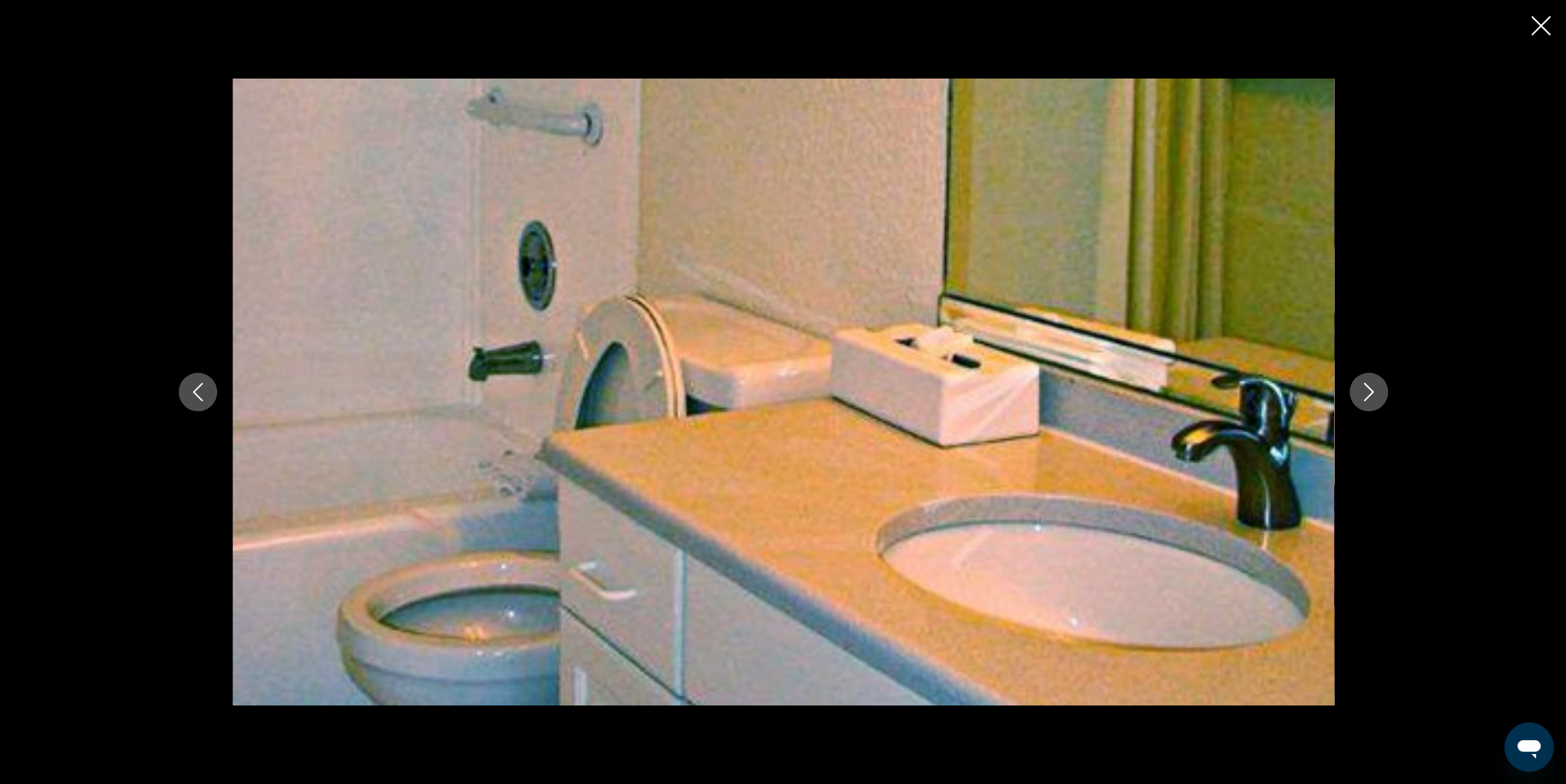
click at [1365, 390] on icon "Next image" at bounding box center [1369, 392] width 19 height 19
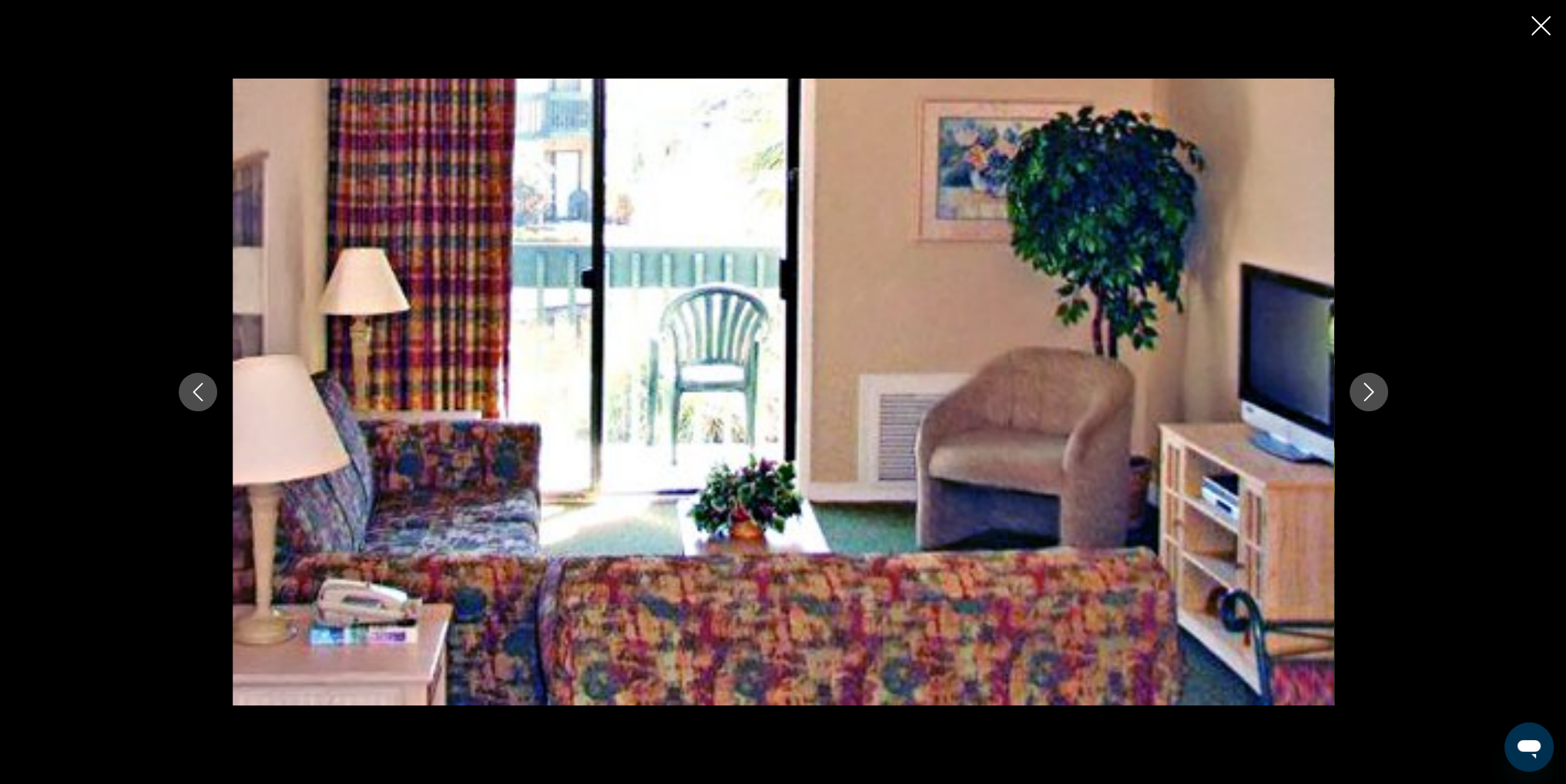
click at [1365, 390] on icon "Next image" at bounding box center [1369, 392] width 19 height 19
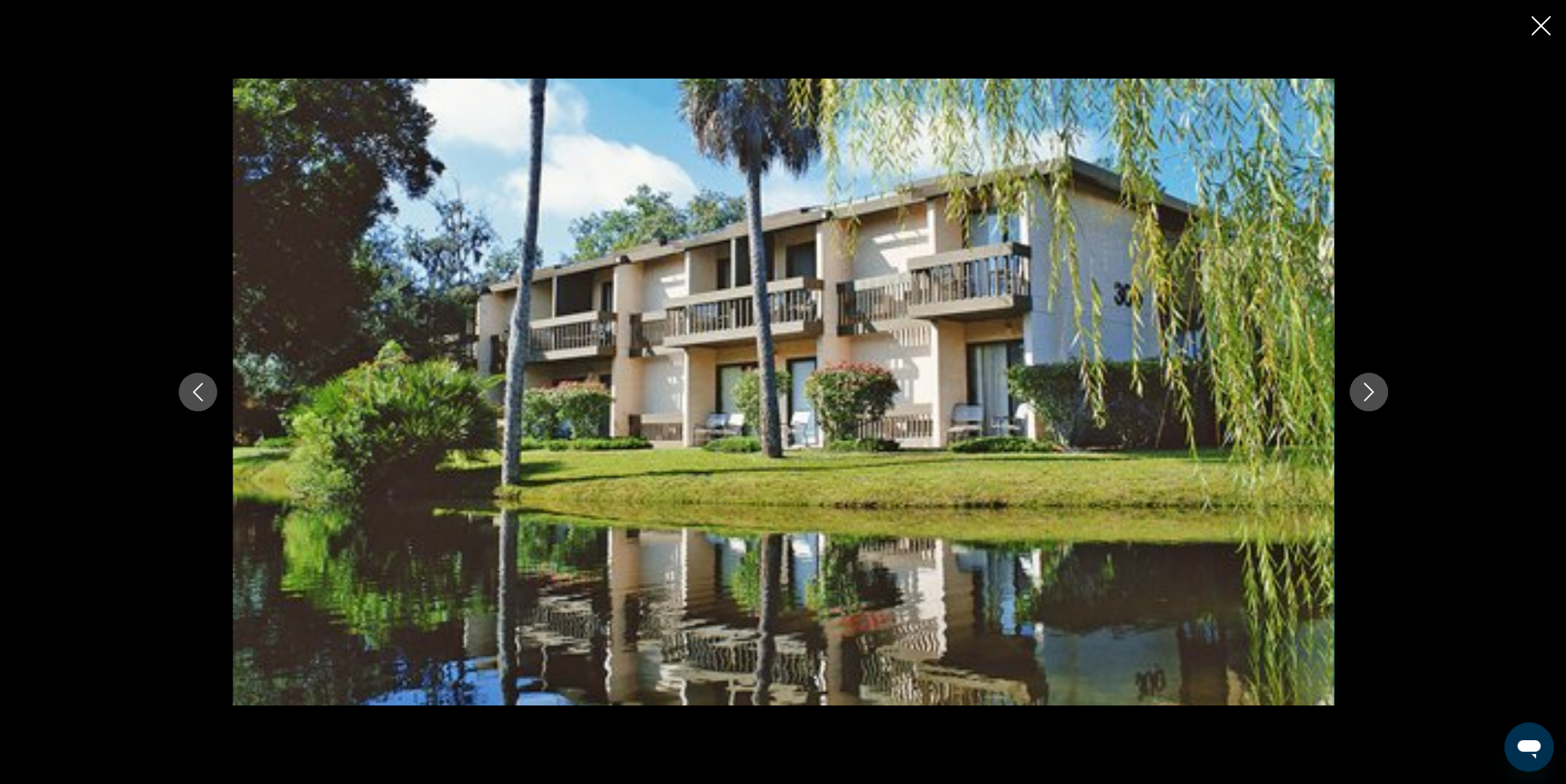
click at [1365, 390] on icon "Next image" at bounding box center [1369, 392] width 19 height 19
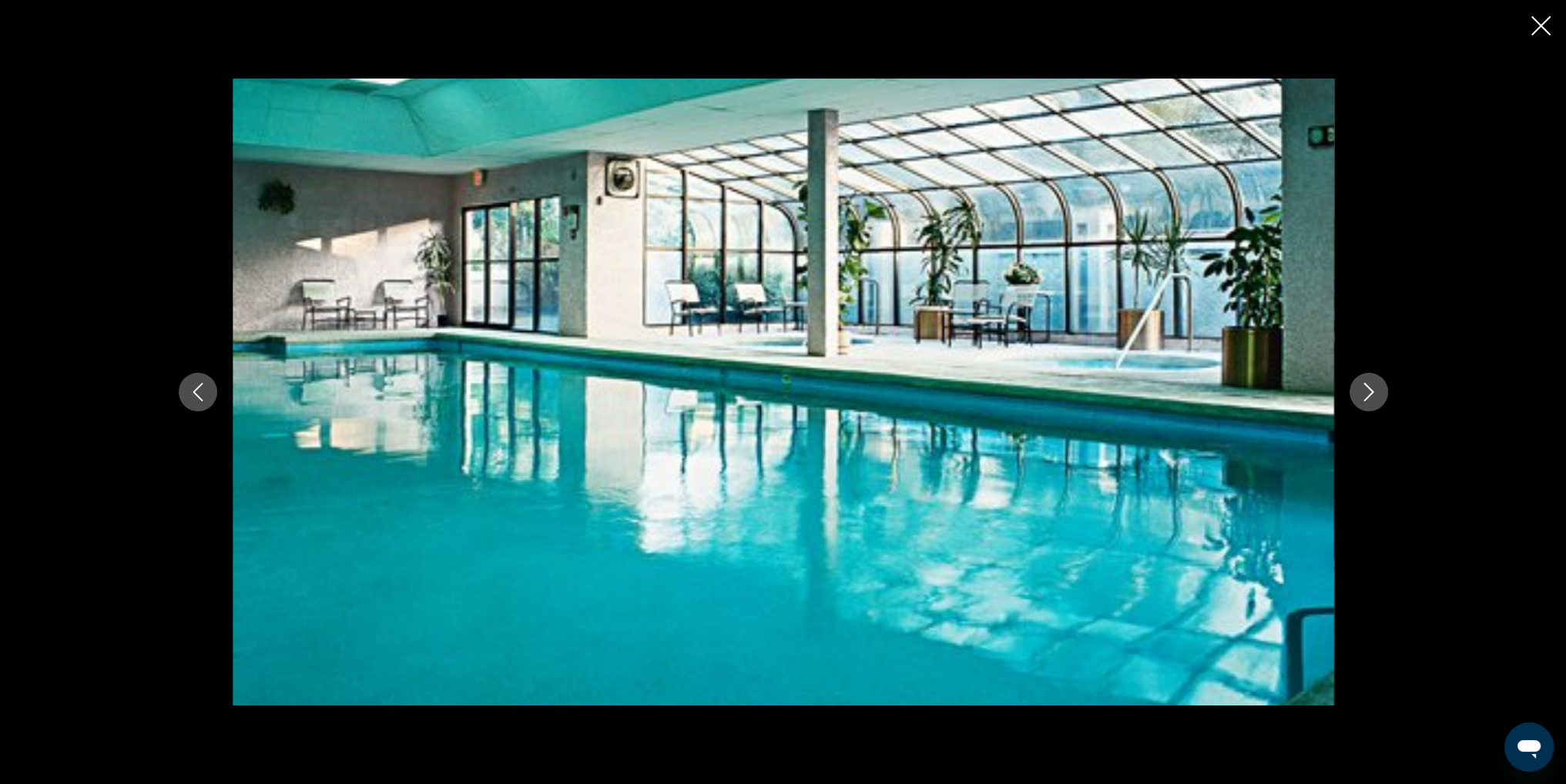
click at [1539, 23] on icon "Close slideshow" at bounding box center [1541, 25] width 20 height 20
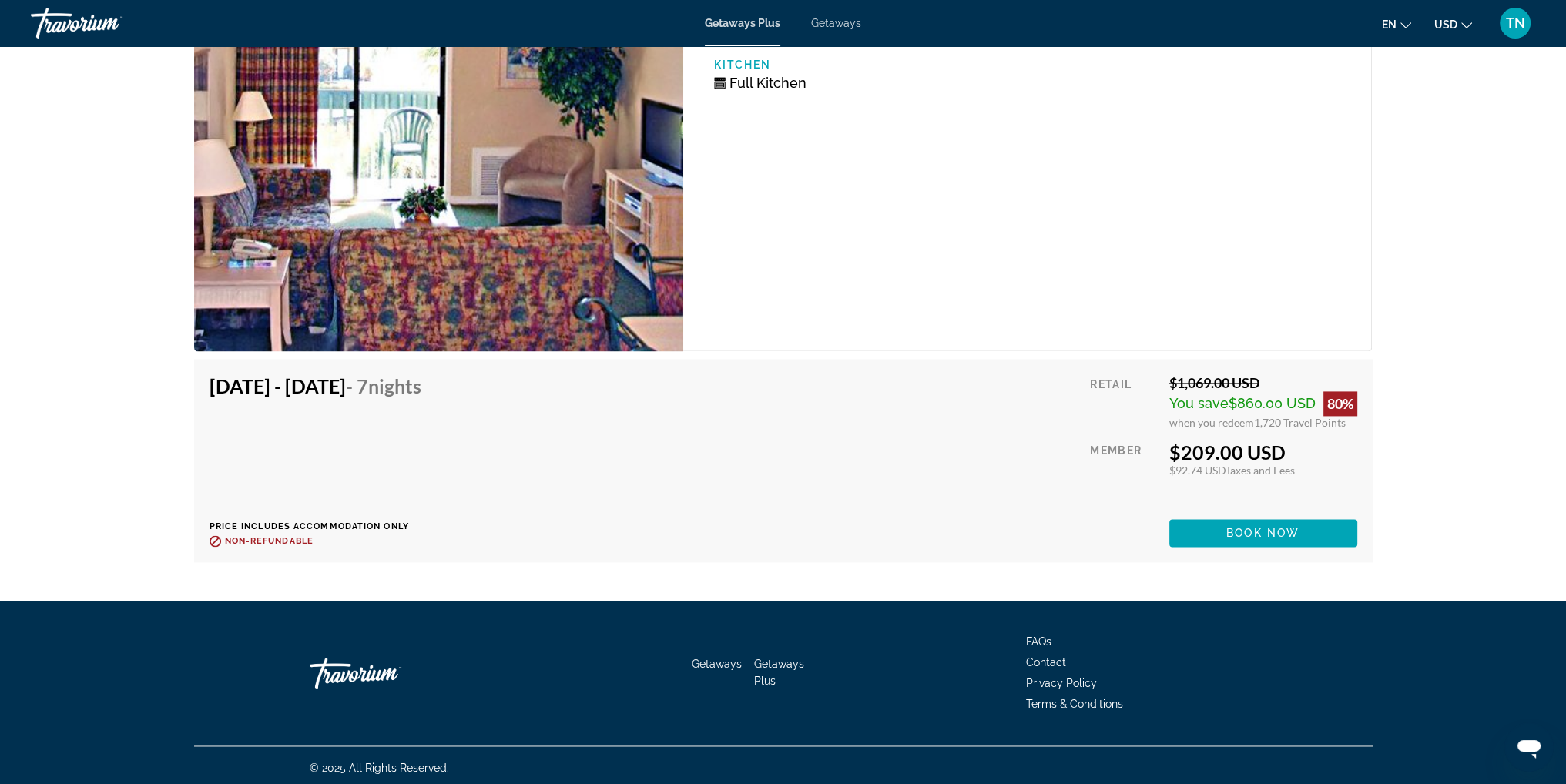
scroll to position [2850, 0]
